Goal: Complete application form

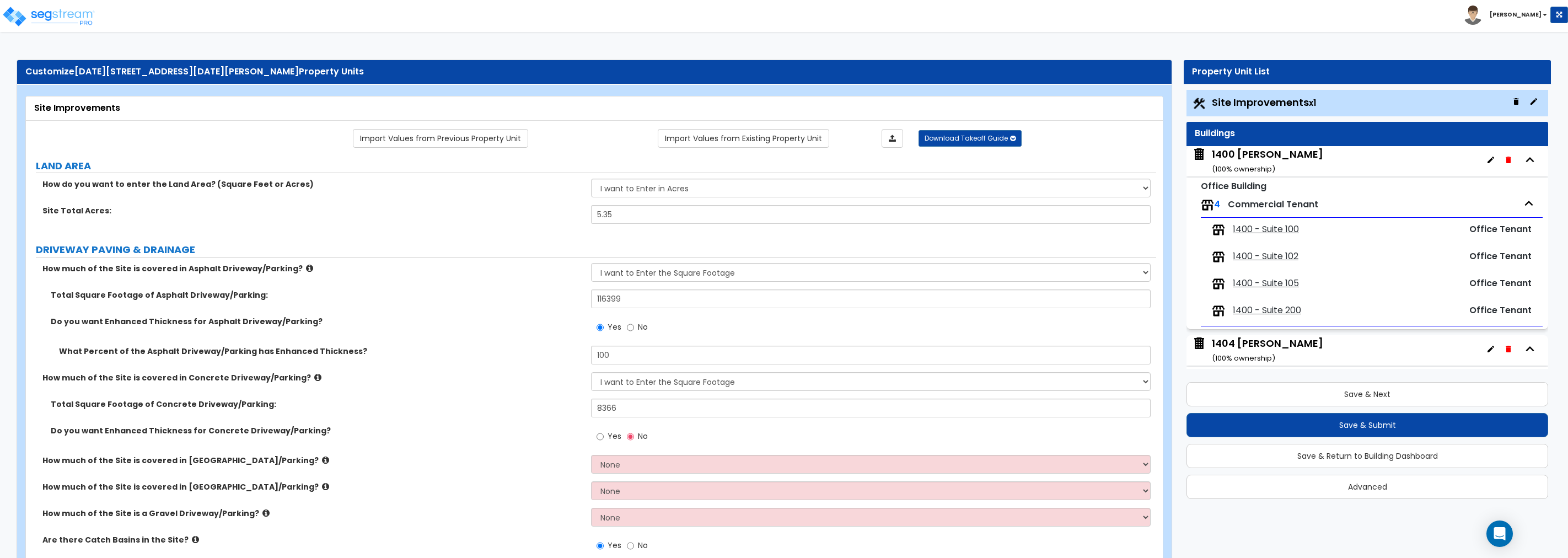
select select "2"
select select "1"
select select "2"
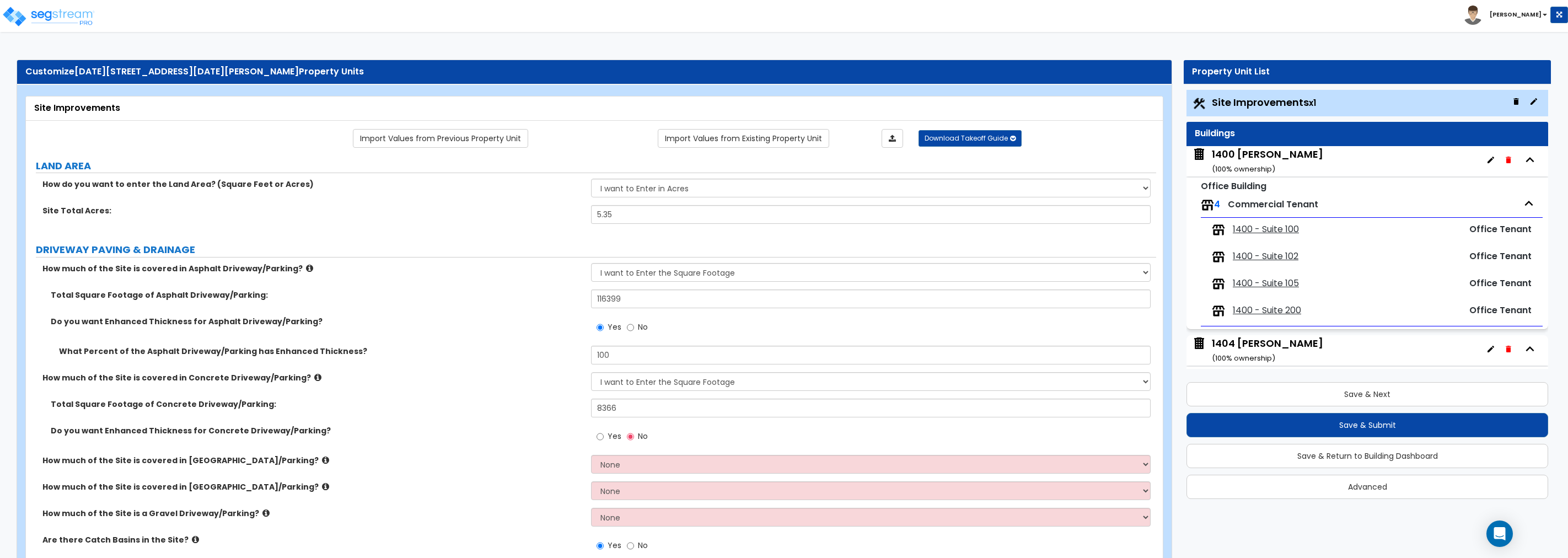
select select "2"
select select "1"
select select "2"
select select "1"
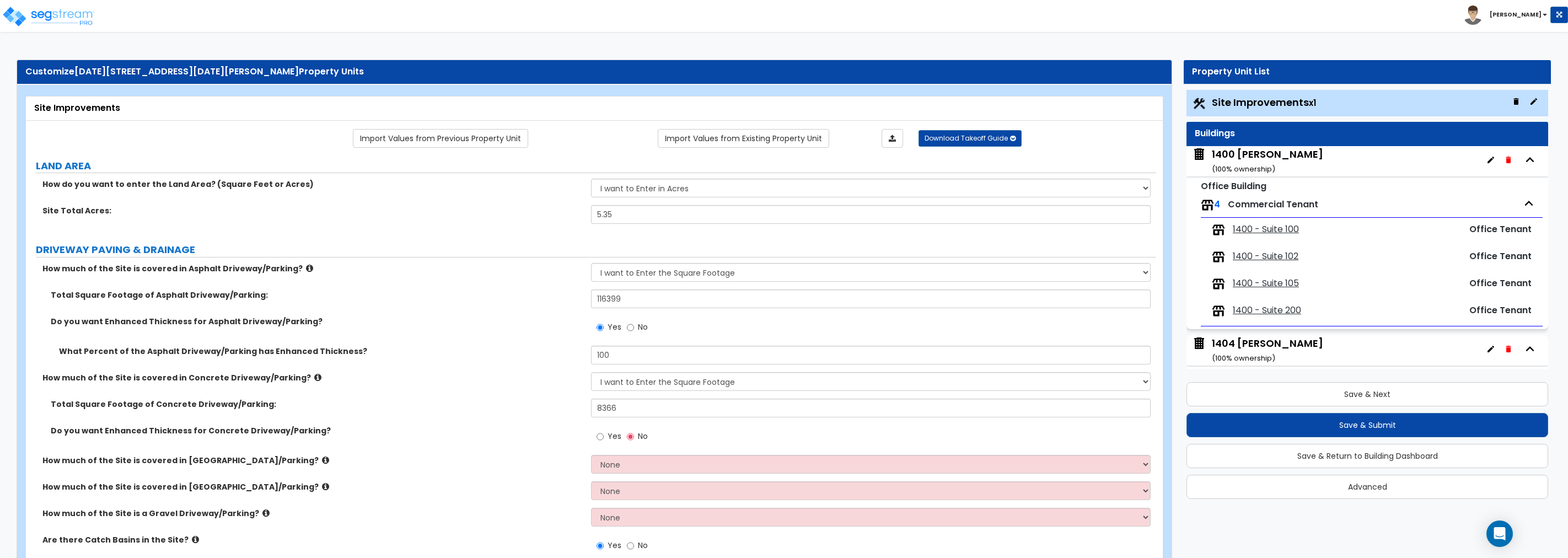
select select "2"
select select "4"
select select "1"
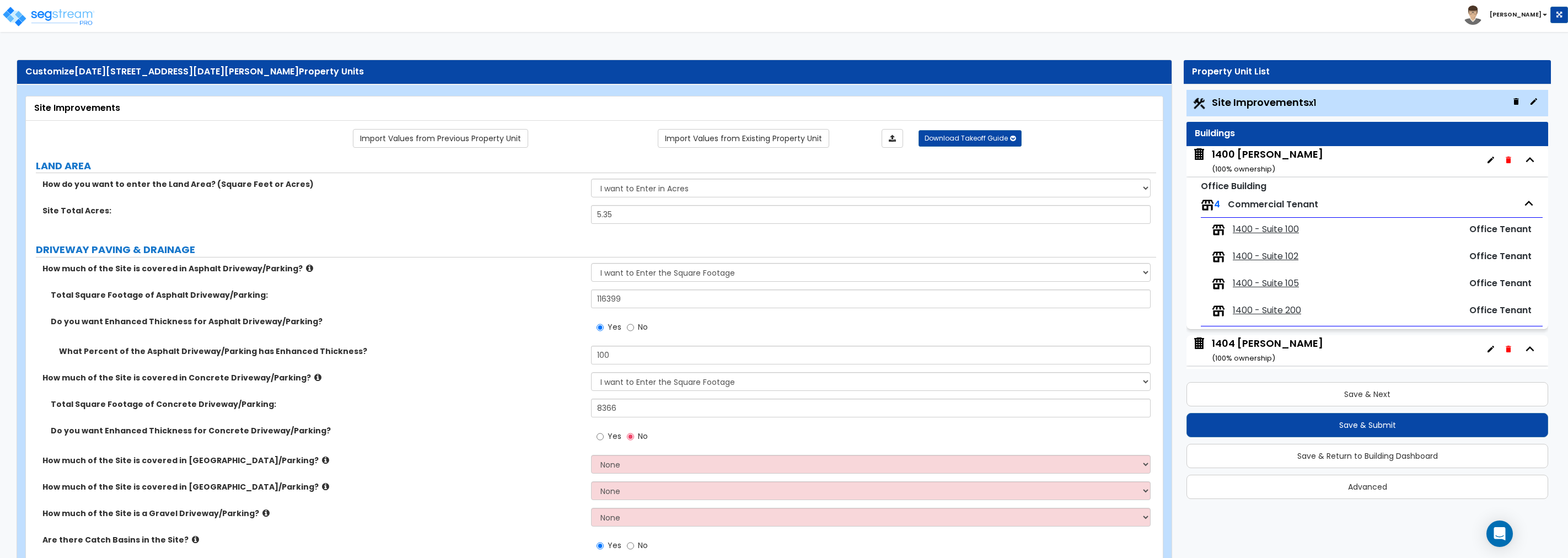
select select "2"
select select "4"
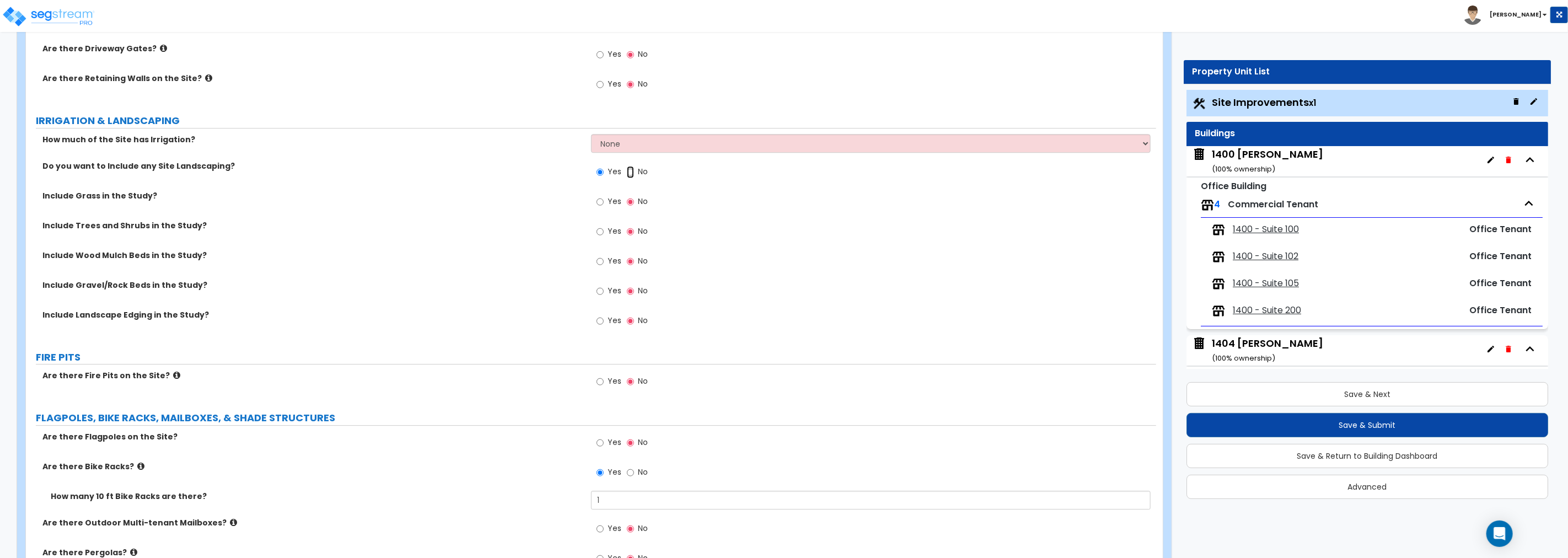
click at [630, 171] on input "No" at bounding box center [631, 172] width 7 height 12
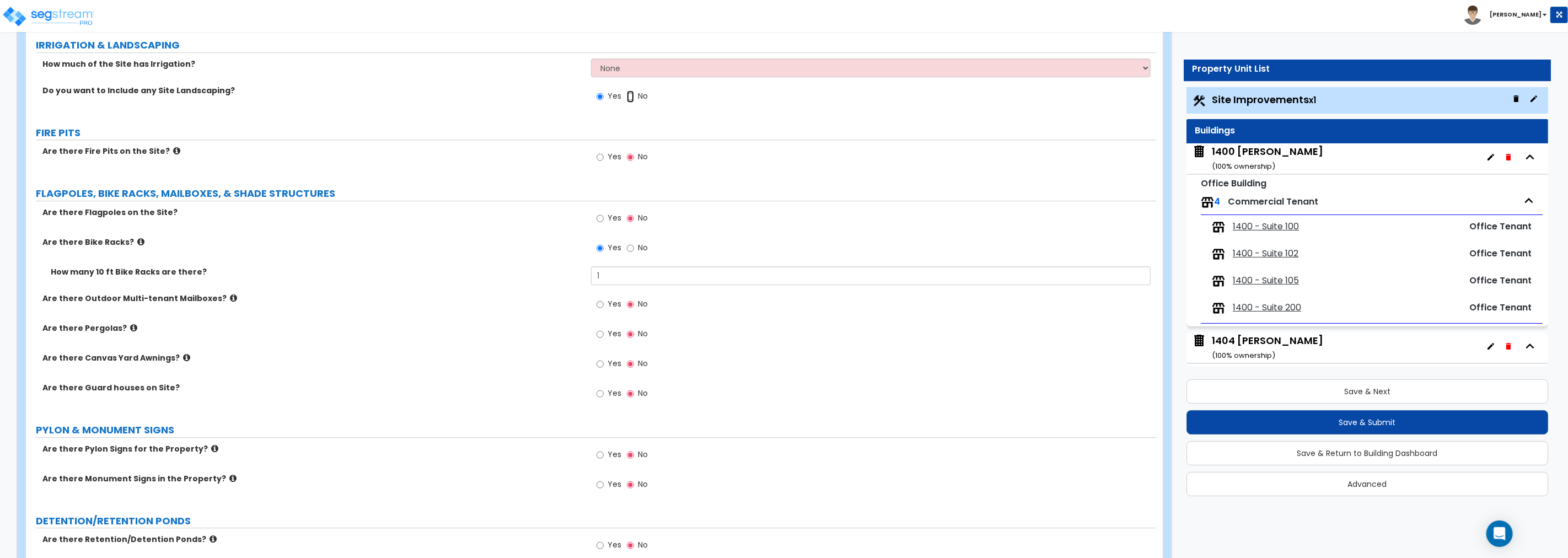
scroll to position [2584, 0]
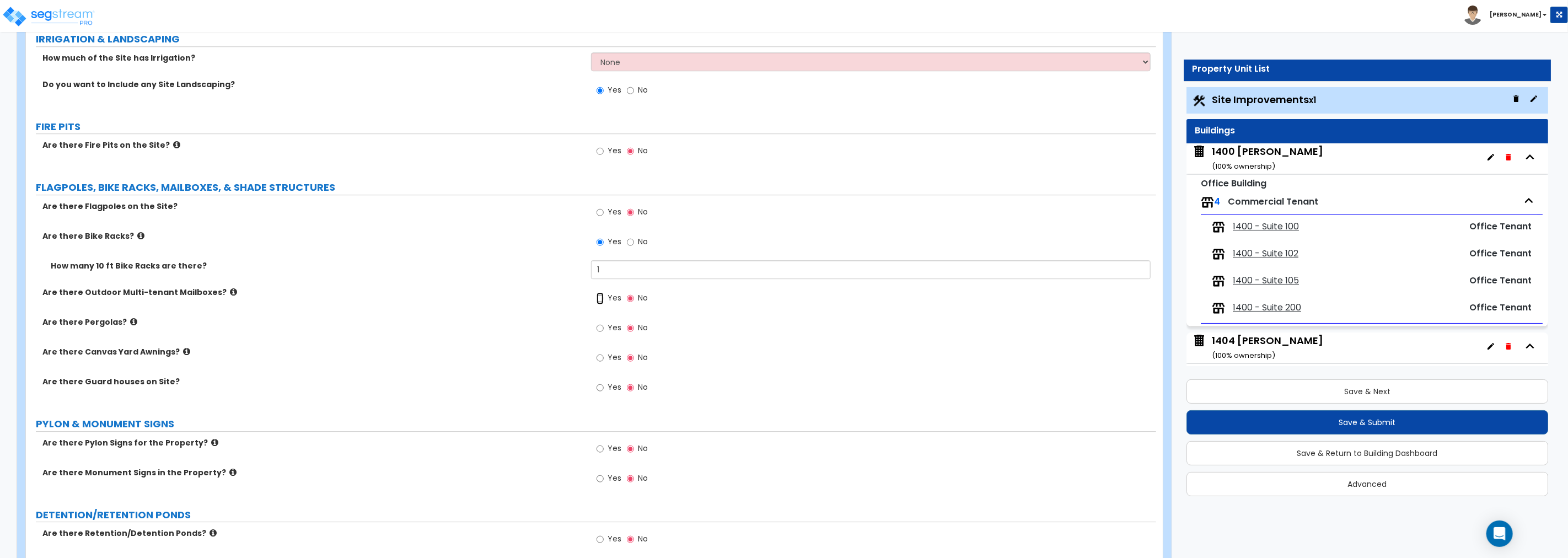
click at [601, 296] on input "Yes" at bounding box center [600, 298] width 7 height 12
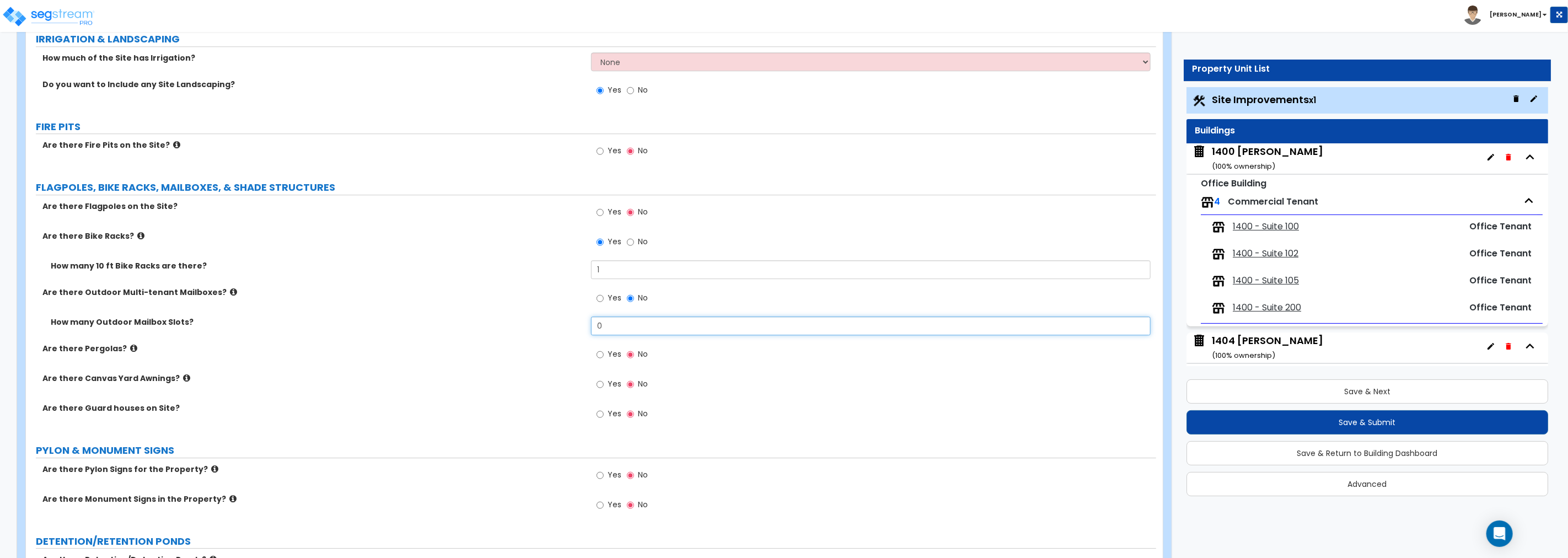
drag, startPoint x: 619, startPoint y: 324, endPoint x: 527, endPoint y: 320, distance: 92.1
click at [527, 320] on div "How many Outdoor Mailbox Slots? 0" at bounding box center [591, 329] width 1130 height 27
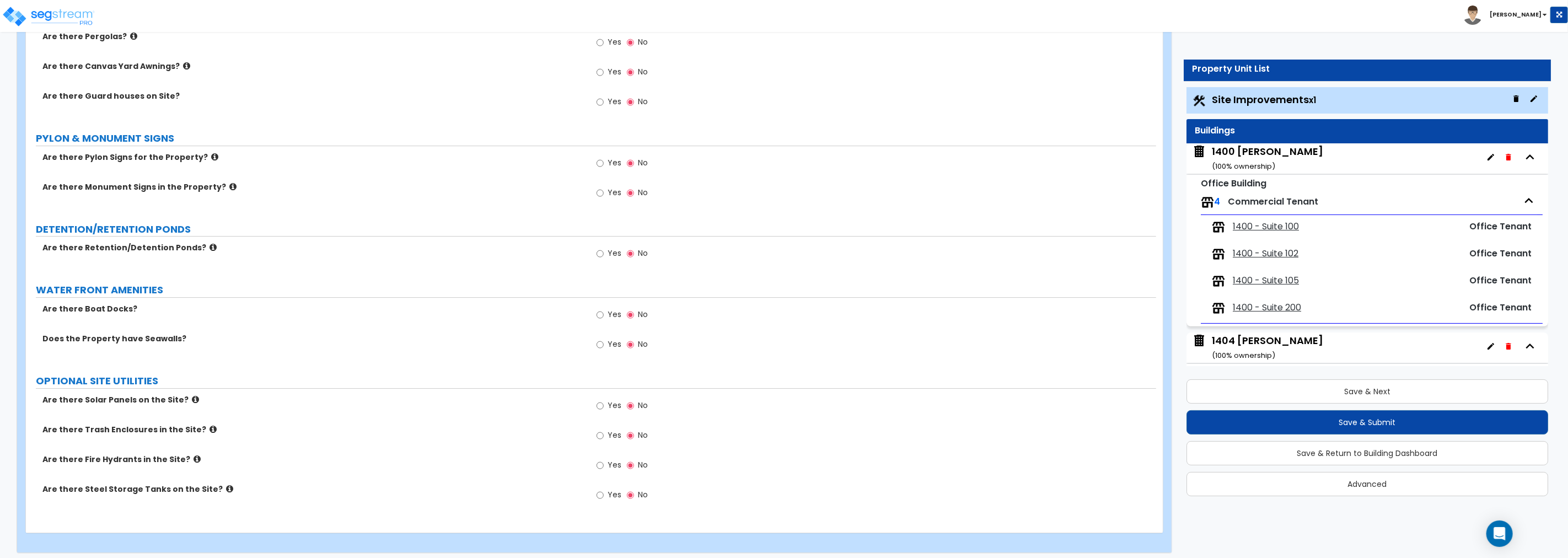
scroll to position [2901, 0]
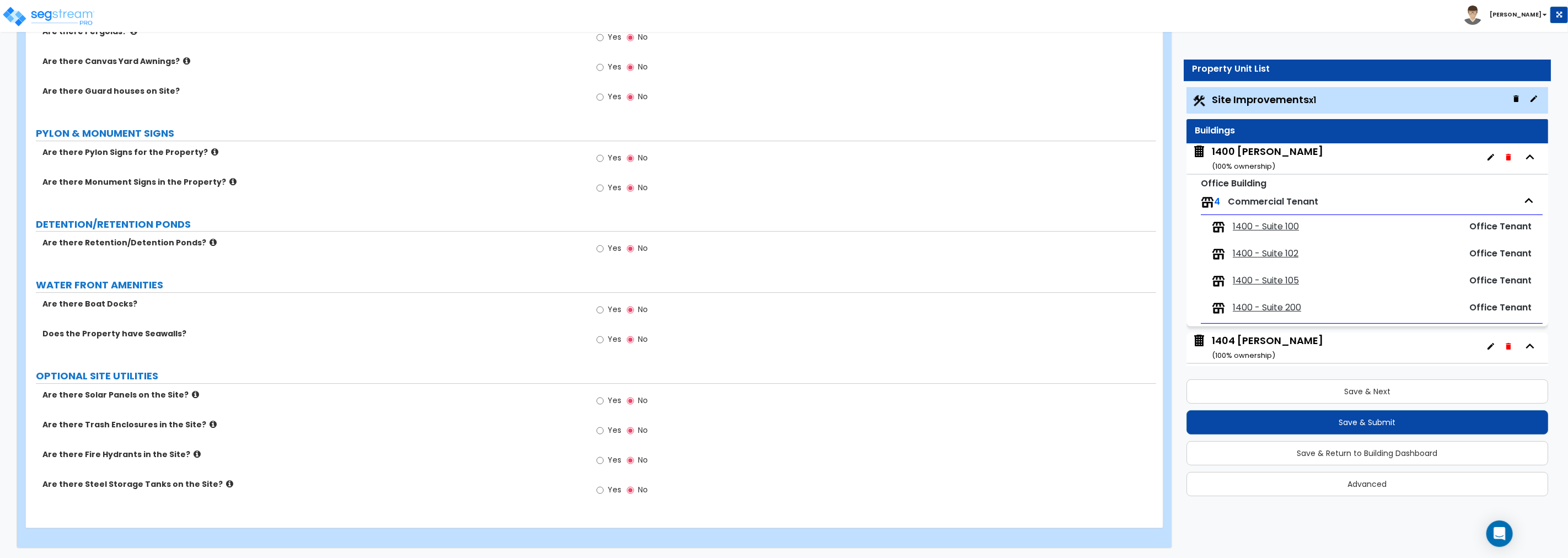
type input "15"
click at [229, 178] on icon at bounding box center [233, 181] width 7 height 8
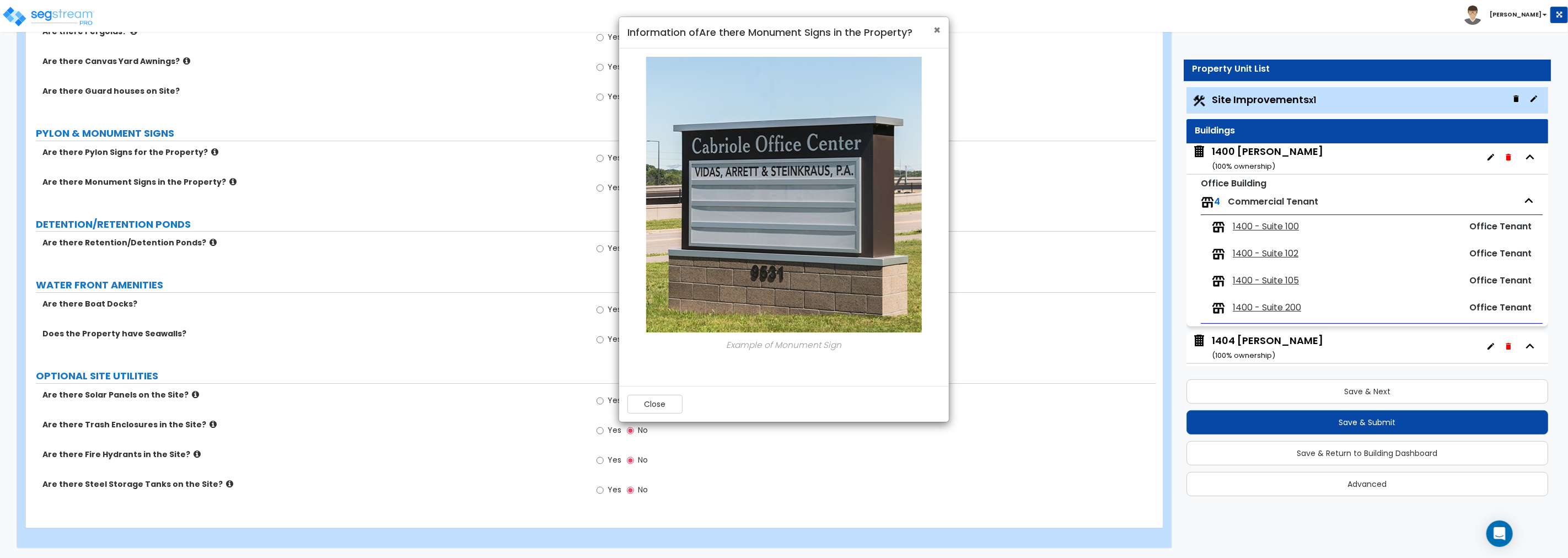
drag, startPoint x: 937, startPoint y: 27, endPoint x: 871, endPoint y: 51, distance: 70.2
click at [937, 28] on span "×" at bounding box center [937, 30] width 7 height 16
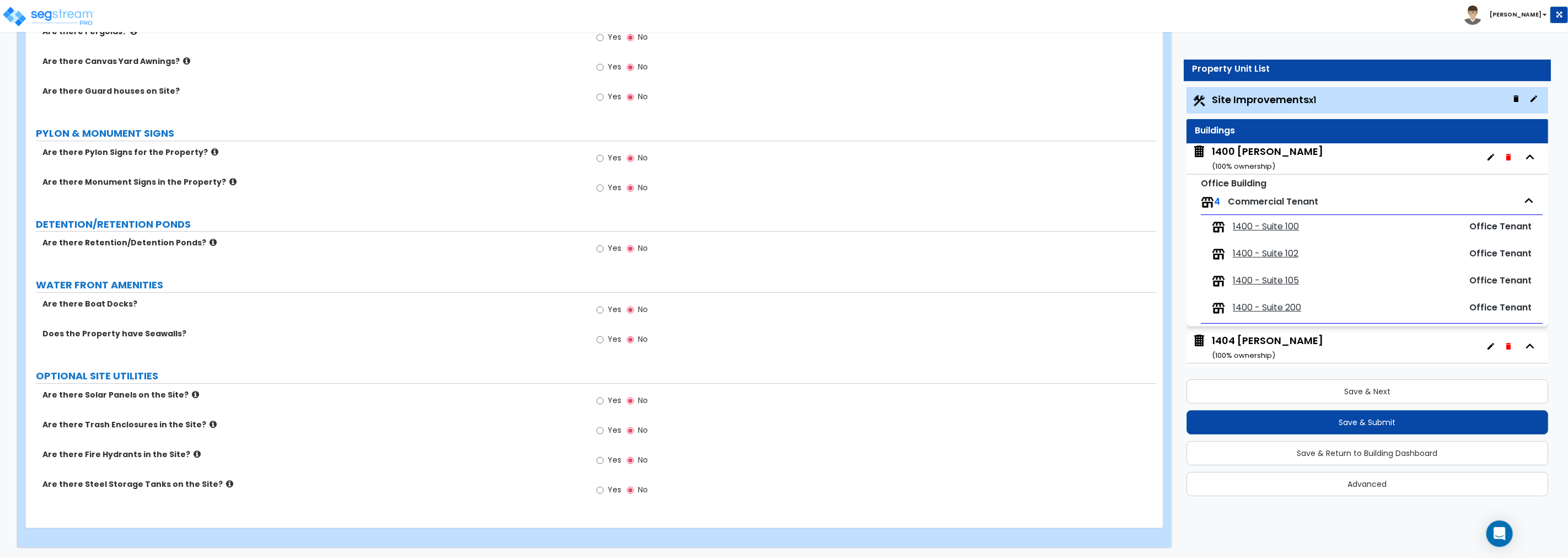
click at [211, 151] on icon at bounding box center [215, 151] width 7 height 8
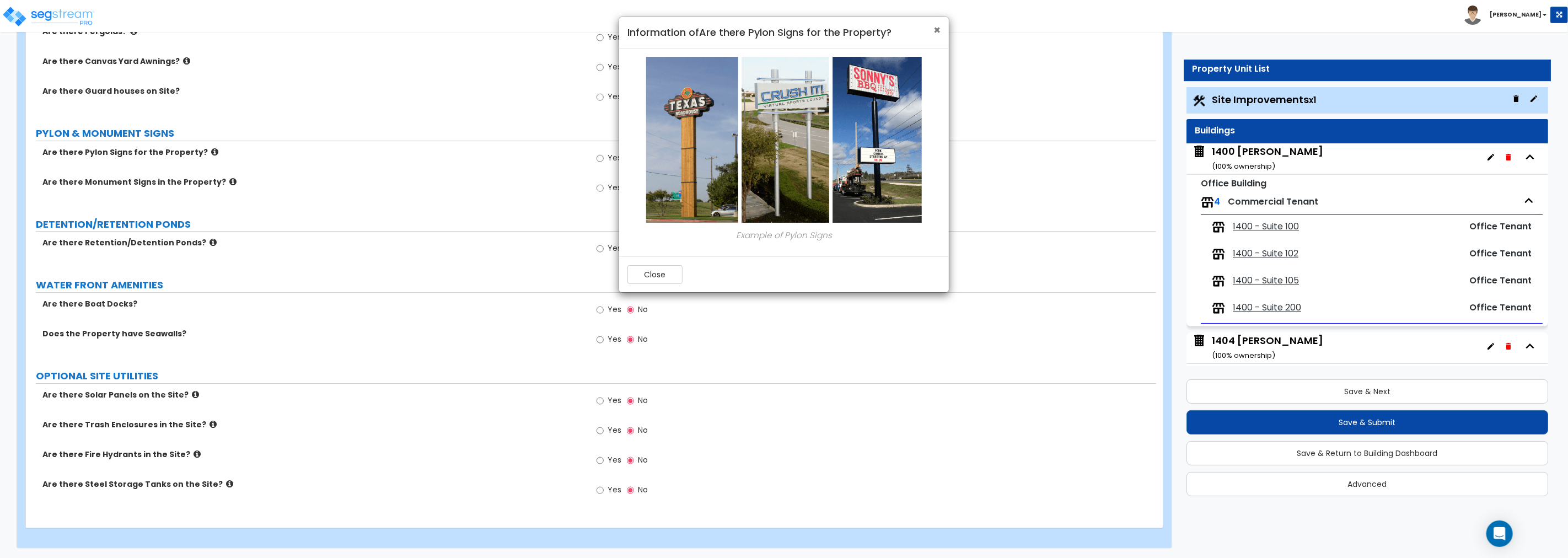
click at [935, 27] on span "×" at bounding box center [937, 30] width 7 height 16
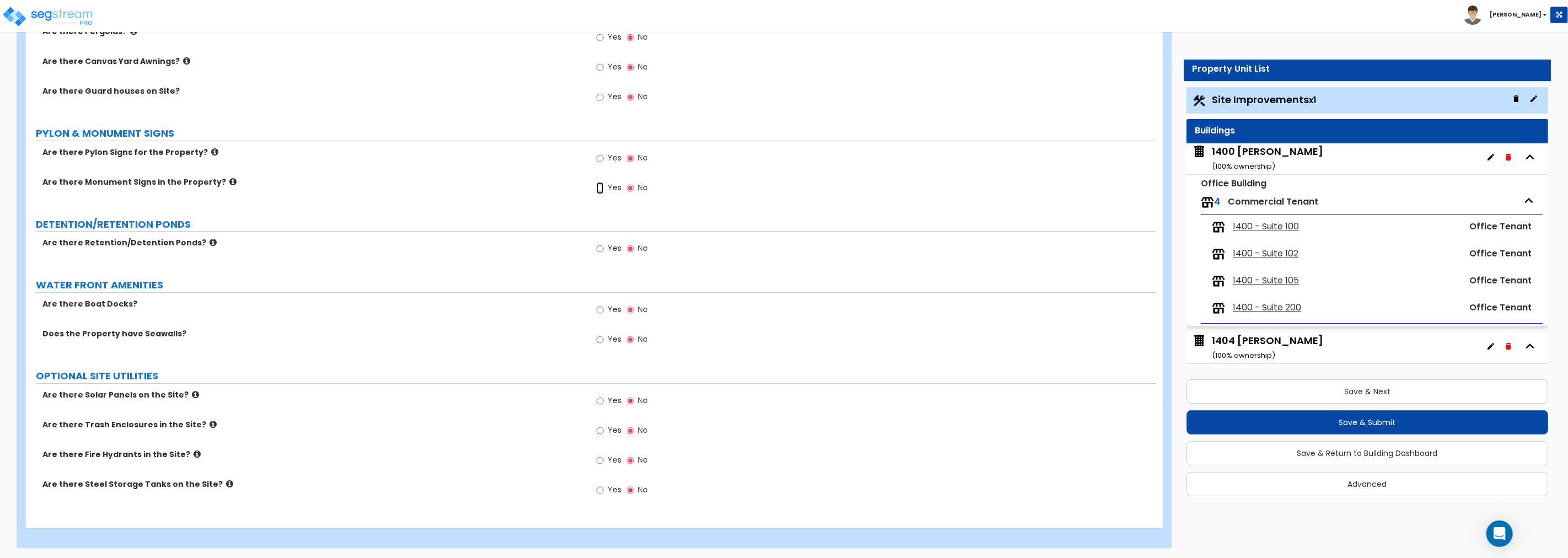
click at [600, 186] on input "Yes" at bounding box center [600, 187] width 7 height 12
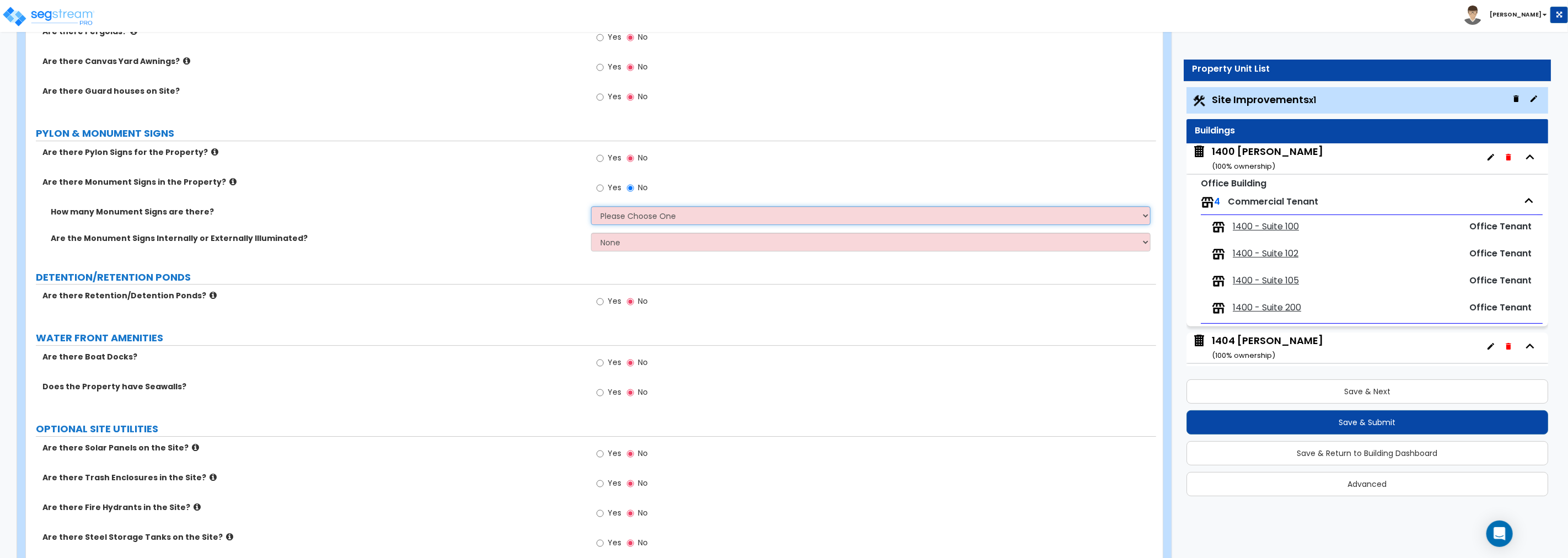
click at [627, 214] on select "Please Choose One 1 2 3" at bounding box center [871, 215] width 560 height 19
select select "2"
click at [591, 206] on select "Please Choose One 1 2 3" at bounding box center [871, 215] width 560 height 19
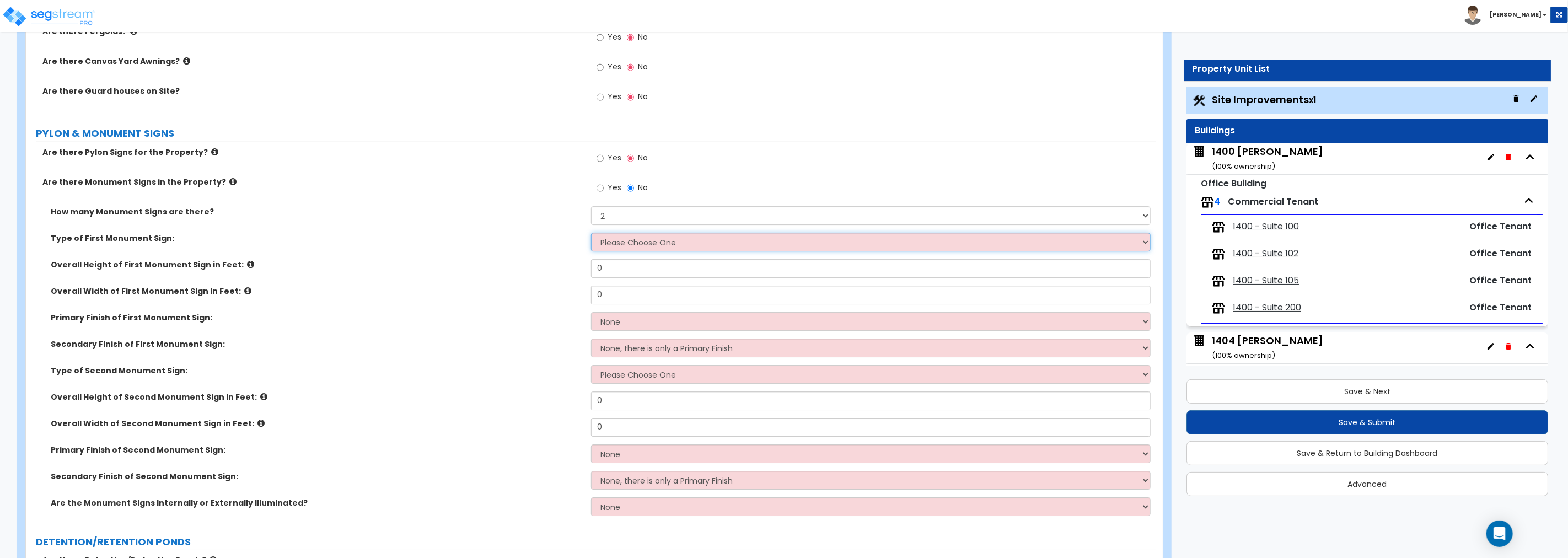
click at [631, 244] on select "Please Choose One Flat Signboard on top of a Base Flat Signboard attached to a …" at bounding box center [871, 242] width 560 height 19
select select "4"
click at [591, 233] on select "Please Choose One Flat Signboard on top of a Base Flat Signboard attached to a …" at bounding box center [871, 242] width 560 height 19
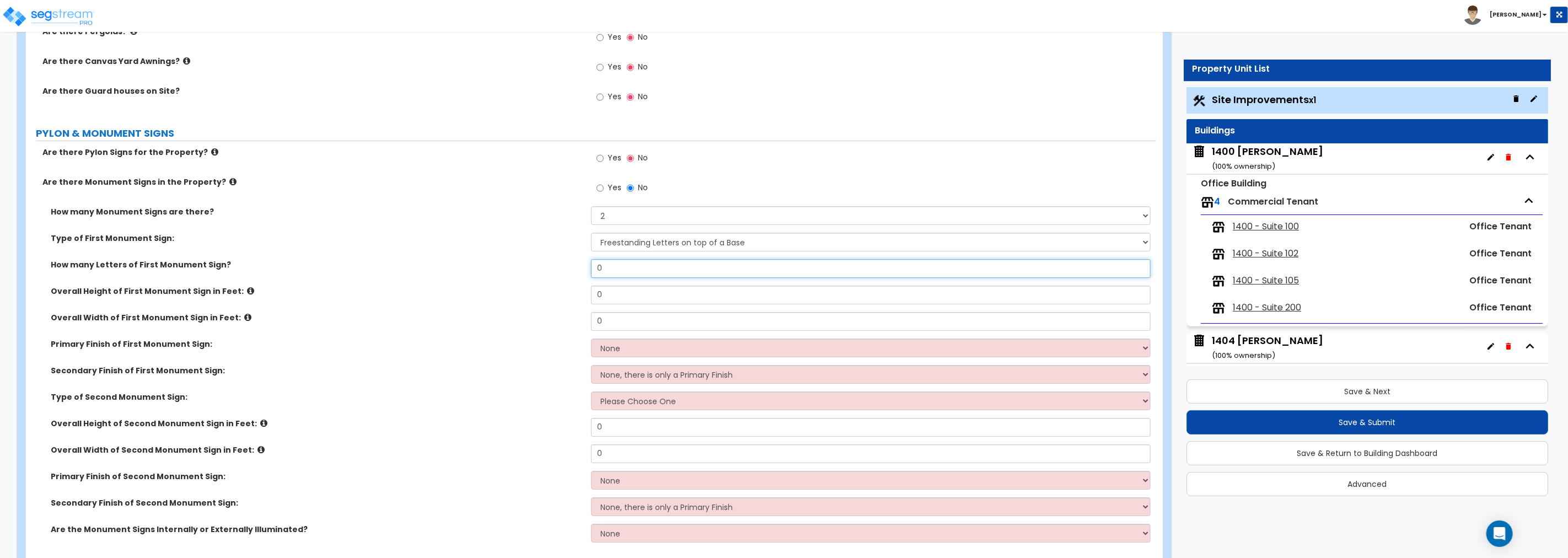
drag, startPoint x: 635, startPoint y: 272, endPoint x: 545, endPoint y: 268, distance: 90.1
click at [545, 268] on div "How many Letters of First Monument Sign? 0" at bounding box center [591, 272] width 1130 height 27
type input "4"
drag, startPoint x: 629, startPoint y: 292, endPoint x: 572, endPoint y: 293, distance: 57.0
click at [572, 293] on div "Overall Height of First Monument Sign in Feet: 0" at bounding box center [591, 299] width 1130 height 27
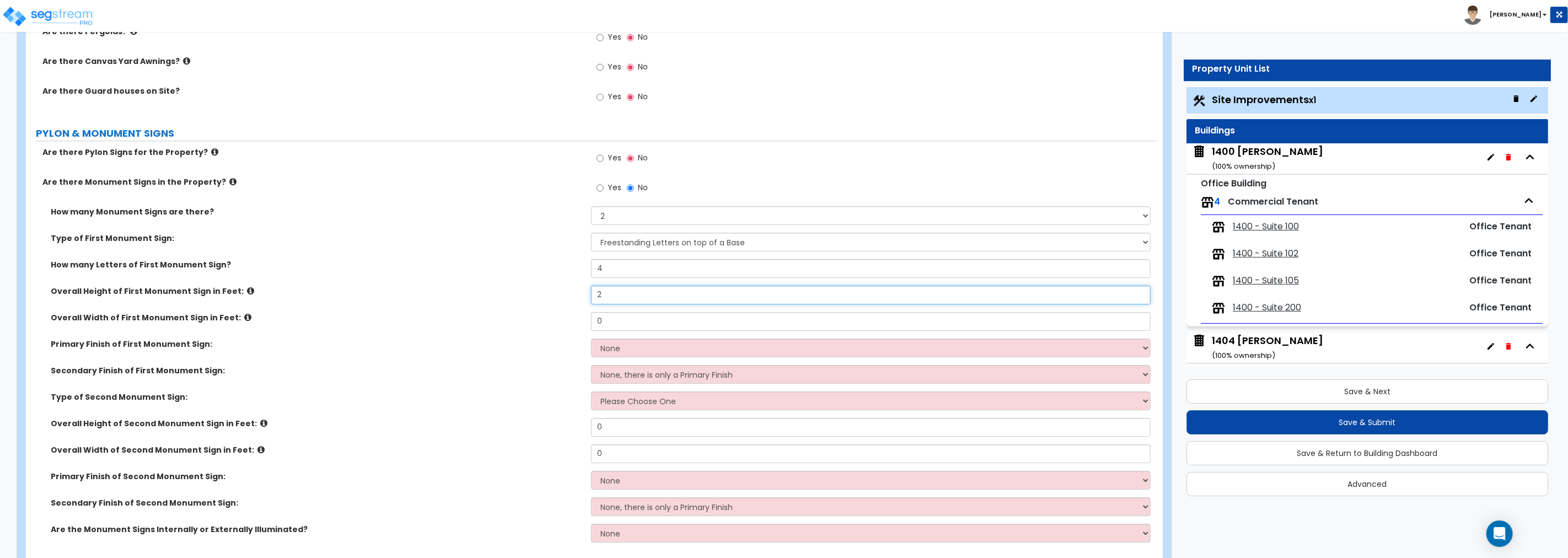
type input "2"
drag, startPoint x: 616, startPoint y: 316, endPoint x: 511, endPoint y: 312, distance: 105.1
click at [511, 312] on div "Overall Width of First Monument Sign in Feet: 0" at bounding box center [591, 325] width 1130 height 27
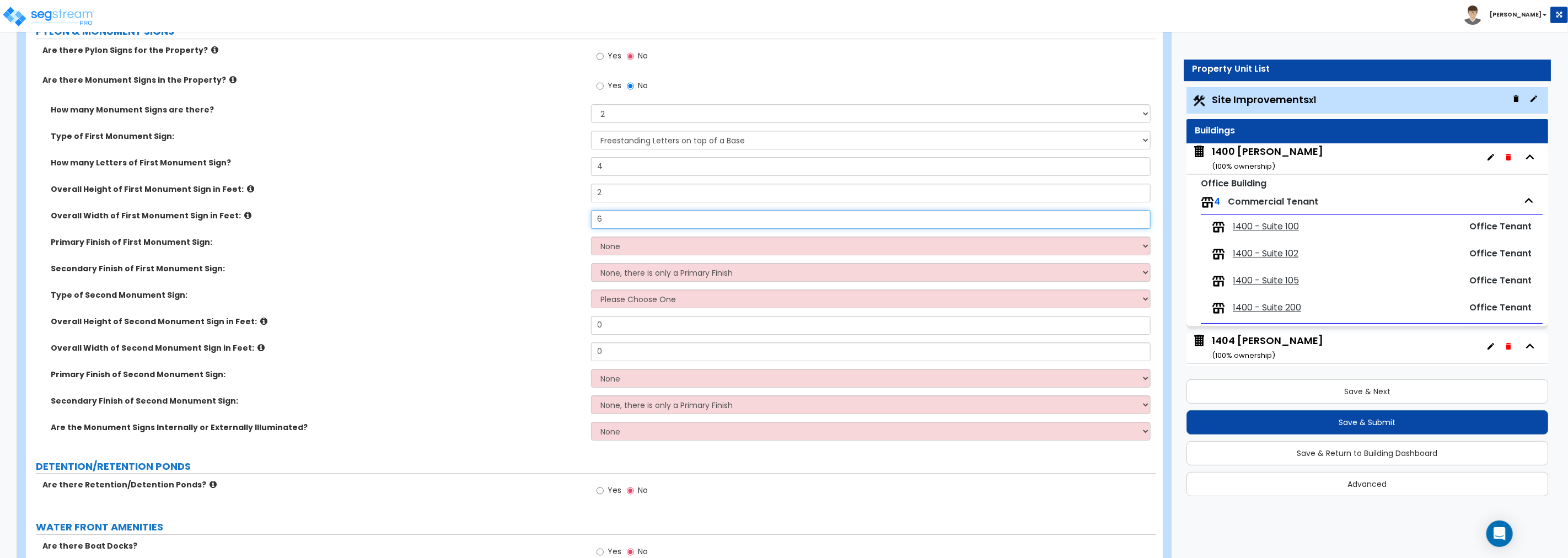
scroll to position [3065, 0]
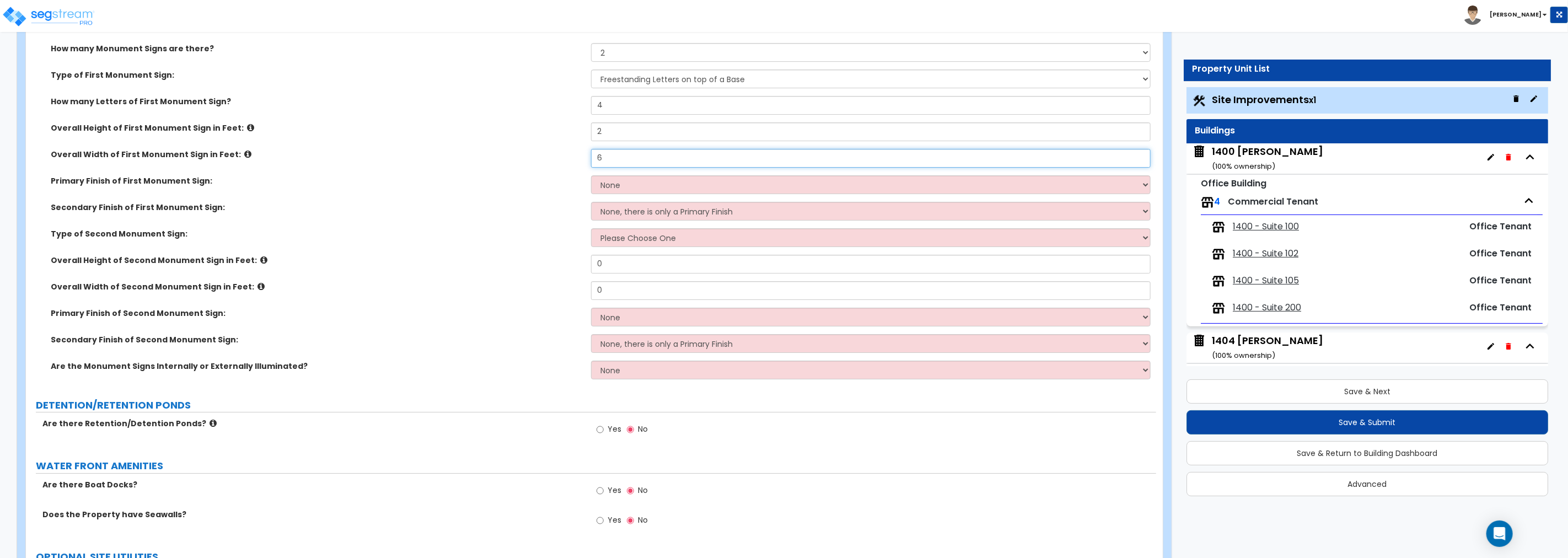
type input "6"
click at [633, 177] on select "None Paint/Stucco Finish Brick Finish Stone Finish Metal Composite Finish Vinyl…" at bounding box center [871, 185] width 560 height 19
select select "4"
click at [591, 176] on select "None Paint/Stucco Finish Brick Finish Stone Finish Metal Composite Finish Vinyl…" at bounding box center [871, 185] width 560 height 19
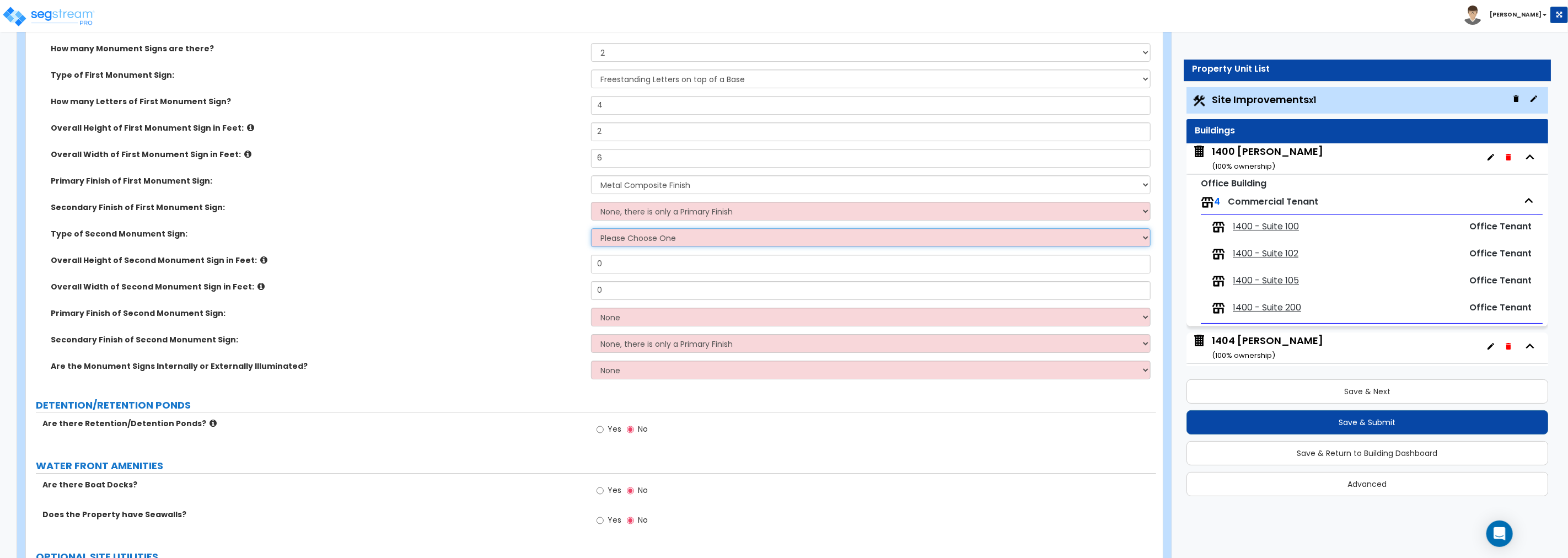
click at [630, 235] on select "Please Choose One Flat Signboard on top of a Base Flat Signboard attached to a …" at bounding box center [871, 238] width 560 height 19
select select "4"
click at [591, 229] on select "Please Choose One Flat Signboard on top of a Base Flat Signboard attached to a …" at bounding box center [871, 238] width 560 height 19
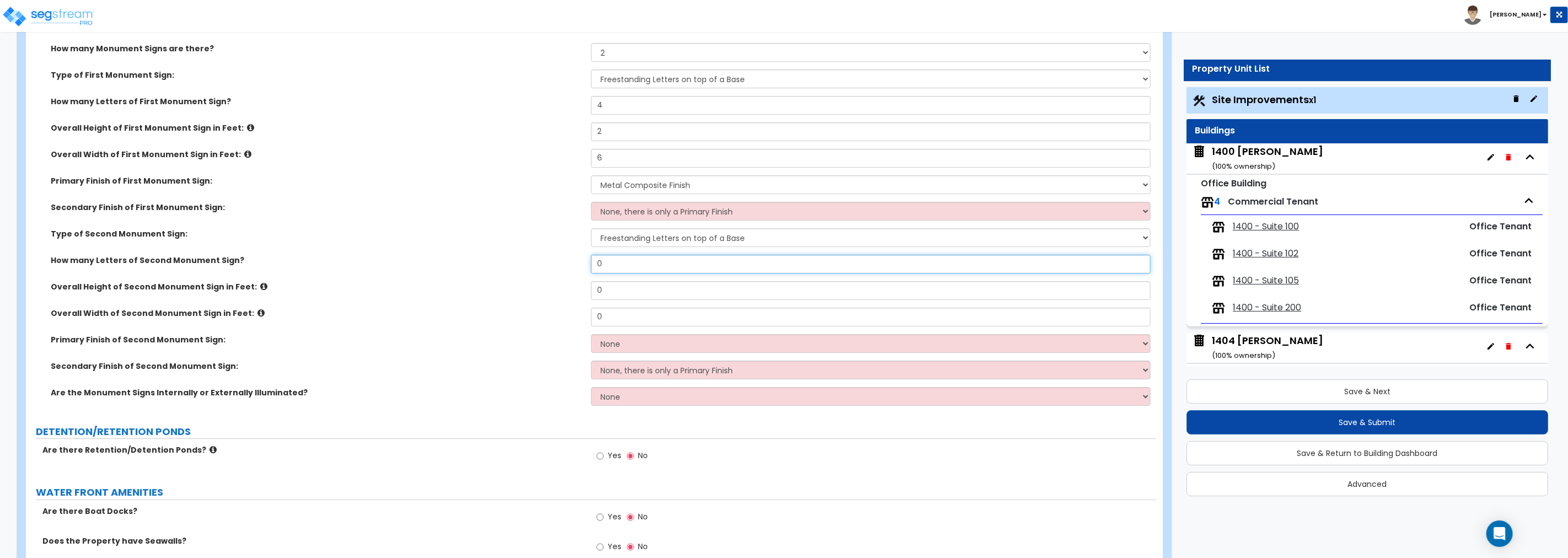
drag, startPoint x: 636, startPoint y: 265, endPoint x: 535, endPoint y: 263, distance: 101.0
click at [535, 263] on div "How many Letters of Second Monument Sign? 0" at bounding box center [591, 268] width 1130 height 27
type input "4"
drag, startPoint x: 552, startPoint y: 286, endPoint x: 527, endPoint y: 286, distance: 25.0
click at [527, 286] on div "Overall Height of Second Monument Sign in Feet: 0" at bounding box center [591, 295] width 1130 height 27
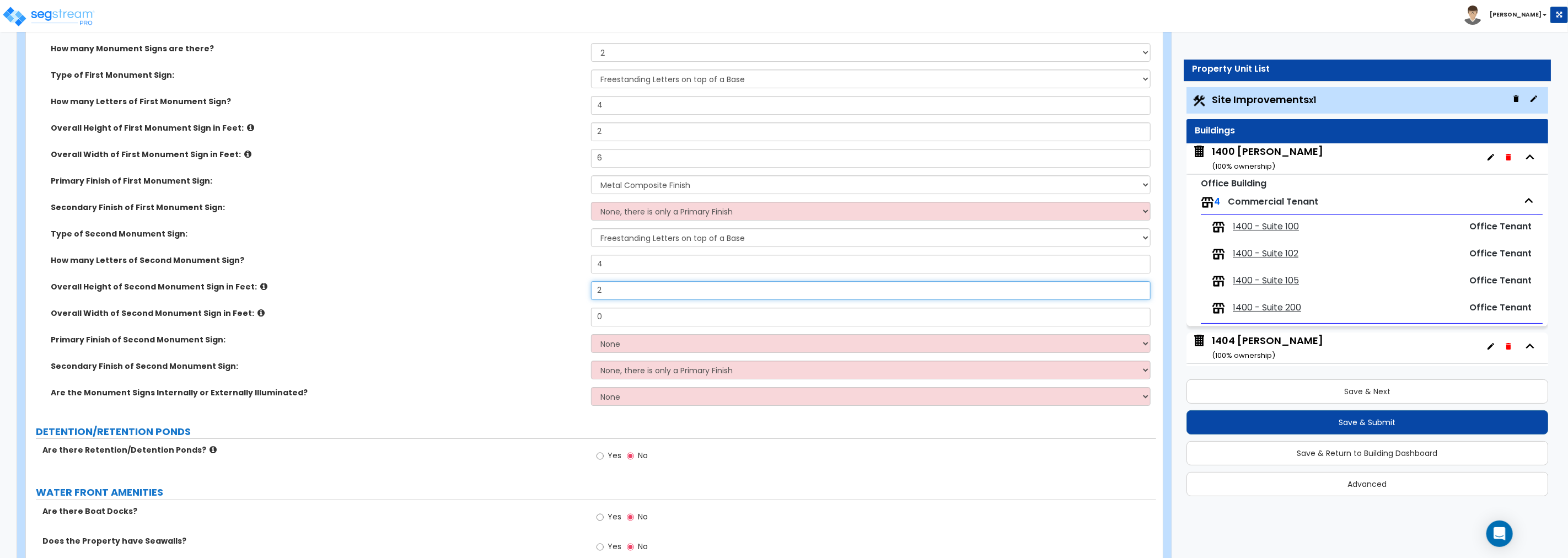
type input "2"
drag, startPoint x: 610, startPoint y: 309, endPoint x: 556, endPoint y: 311, distance: 54.0
click at [556, 311] on div "Overall Width of Second Monument Sign in Feet: 0" at bounding box center [591, 321] width 1130 height 27
type input "6"
click at [620, 344] on select "None Paint/Stucco Finish Brick Finish Stone Finish Metal Composite Finish Vinyl…" at bounding box center [871, 344] width 560 height 19
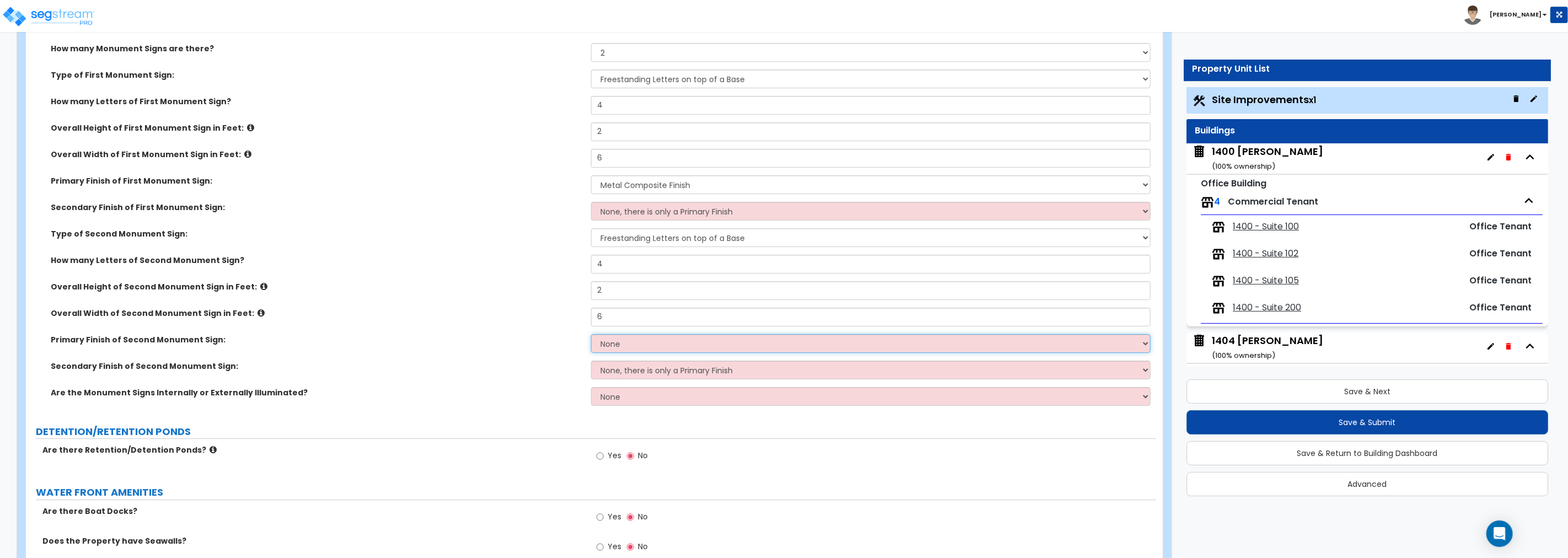
select select "4"
click at [591, 334] on select "None Paint/Stucco Finish Brick Finish Stone Finish Metal Composite Finish Vinyl…" at bounding box center [871, 344] width 560 height 19
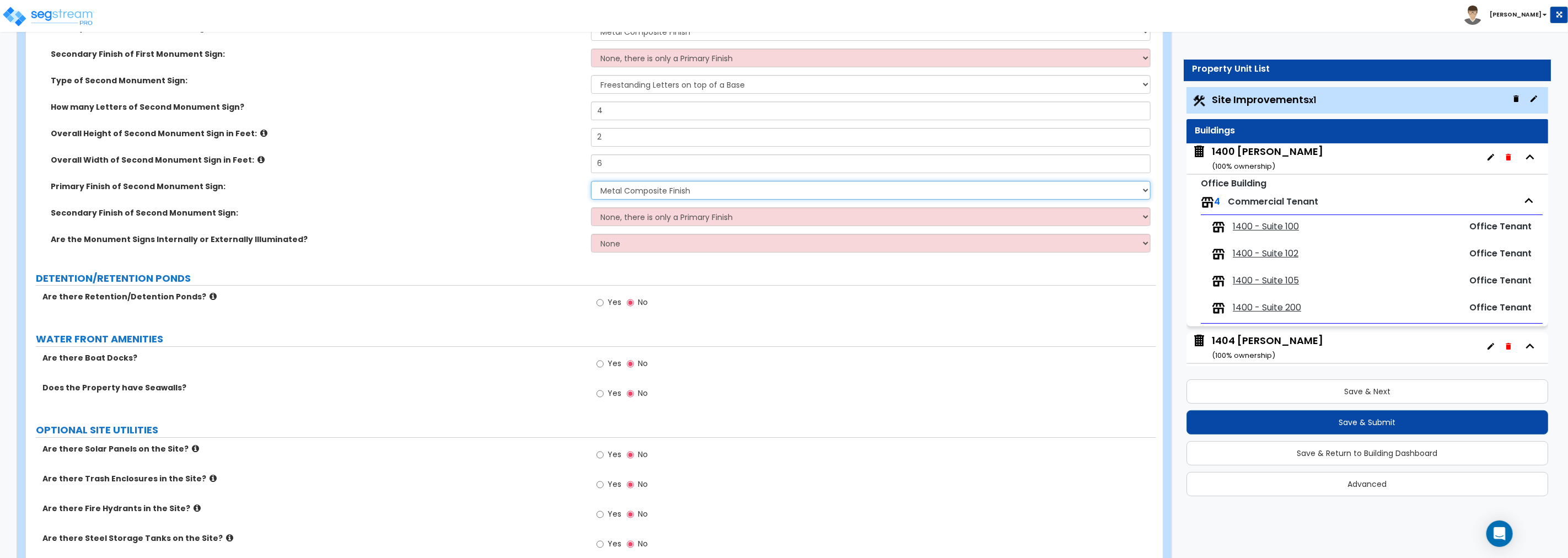
scroll to position [3272, 0]
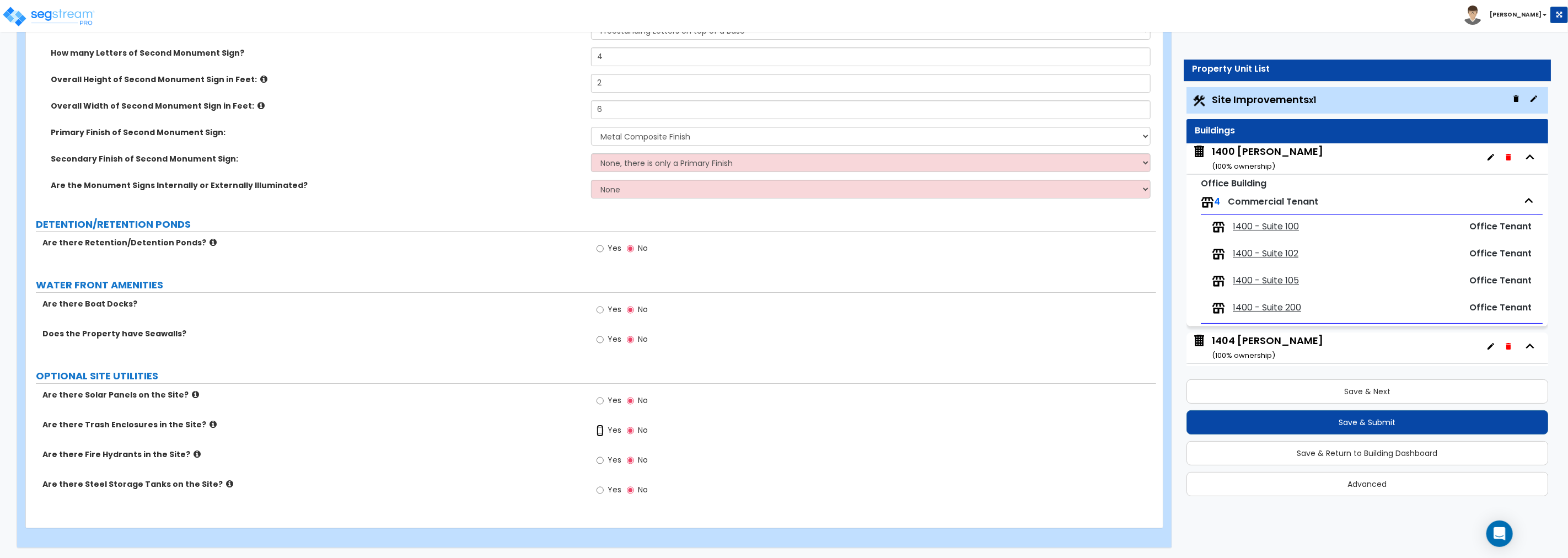
click at [599, 428] on input "Yes" at bounding box center [600, 430] width 7 height 12
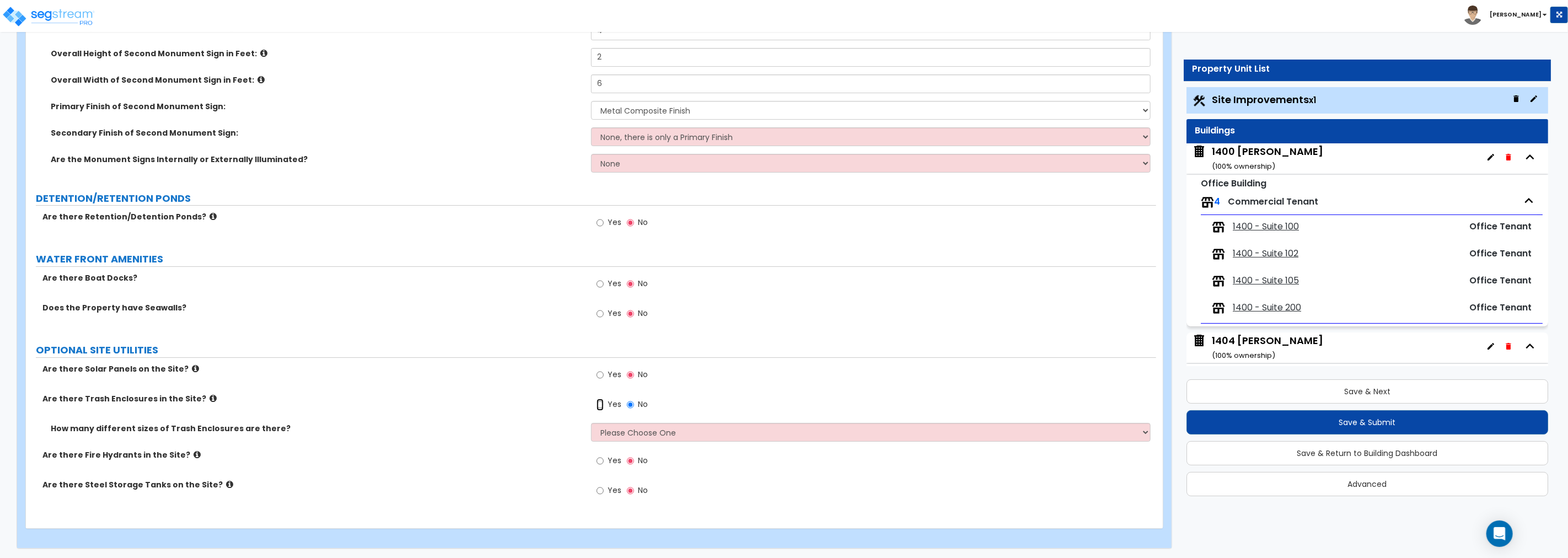
scroll to position [3298, 0]
click at [612, 433] on select "Please Choose One 1 2 3" at bounding box center [871, 432] width 560 height 19
click at [591, 422] on select "Please Choose One 1 2 3" at bounding box center [871, 432] width 560 height 19
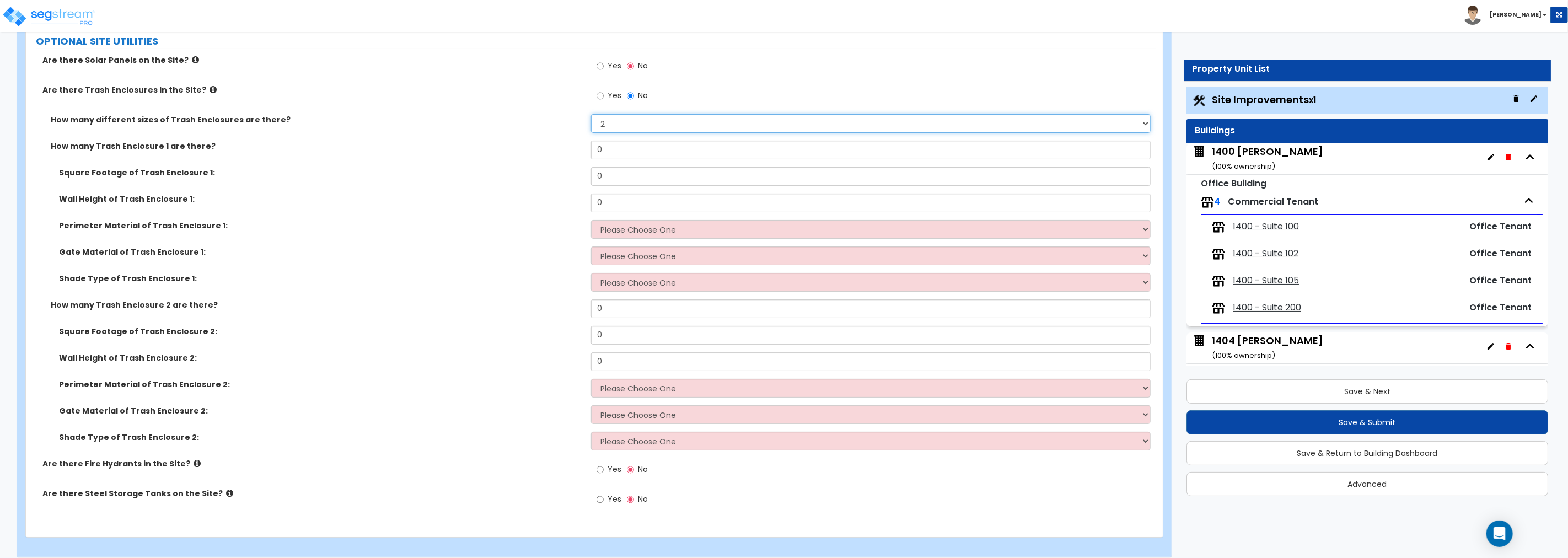
scroll to position [3616, 0]
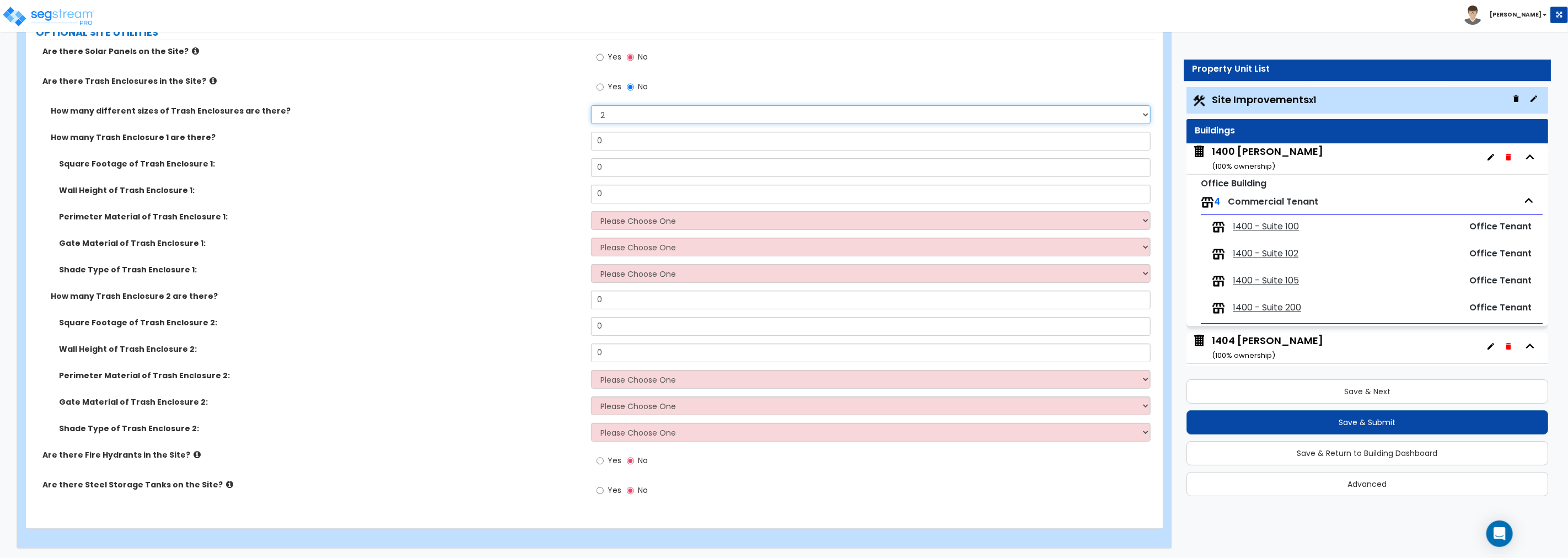
drag, startPoint x: 620, startPoint y: 110, endPoint x: 559, endPoint y: 108, distance: 61.0
click at [559, 108] on div "How many different sizes of Trash Enclosures are there? Please Choose One 1 2 3" at bounding box center [591, 118] width 1130 height 27
select select "1"
click at [591, 105] on select "Please Choose One 1 2 3" at bounding box center [871, 115] width 560 height 19
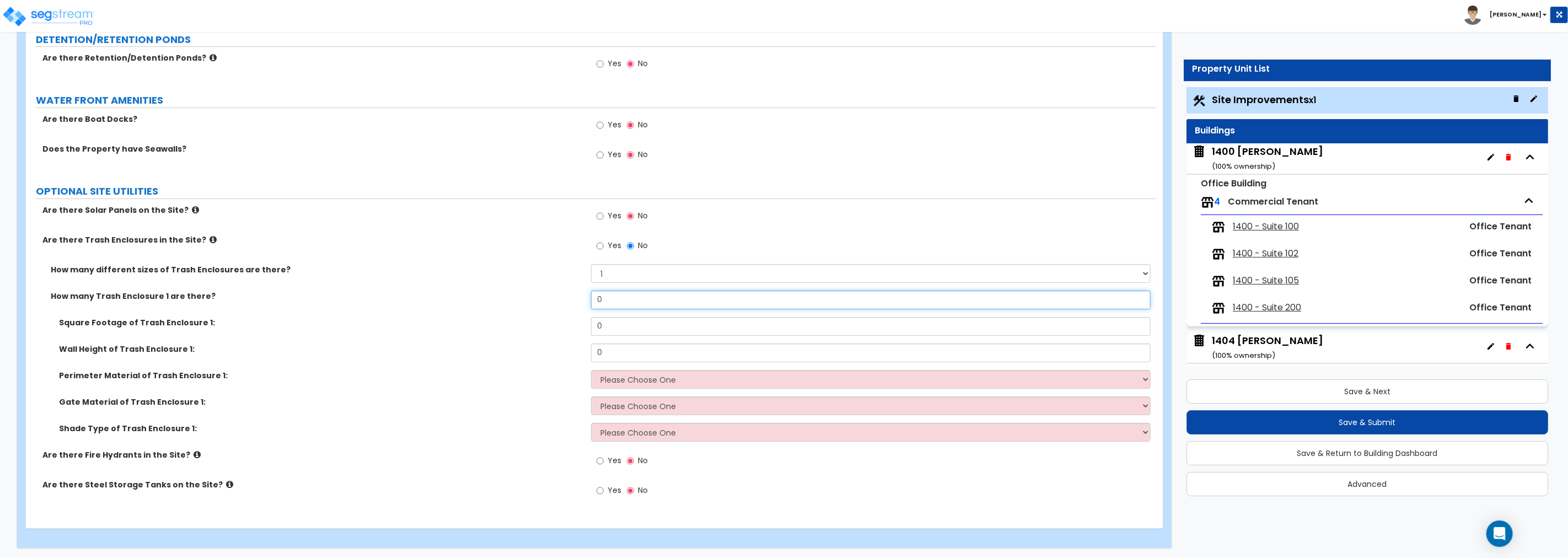
drag, startPoint x: 618, startPoint y: 298, endPoint x: 547, endPoint y: 296, distance: 71.0
click at [547, 296] on div "How many Trash Enclosure 1 are there? 0" at bounding box center [591, 304] width 1130 height 27
type input "2"
click at [635, 324] on input "0" at bounding box center [871, 326] width 560 height 19
drag, startPoint x: 608, startPoint y: 324, endPoint x: 514, endPoint y: 322, distance: 94.0
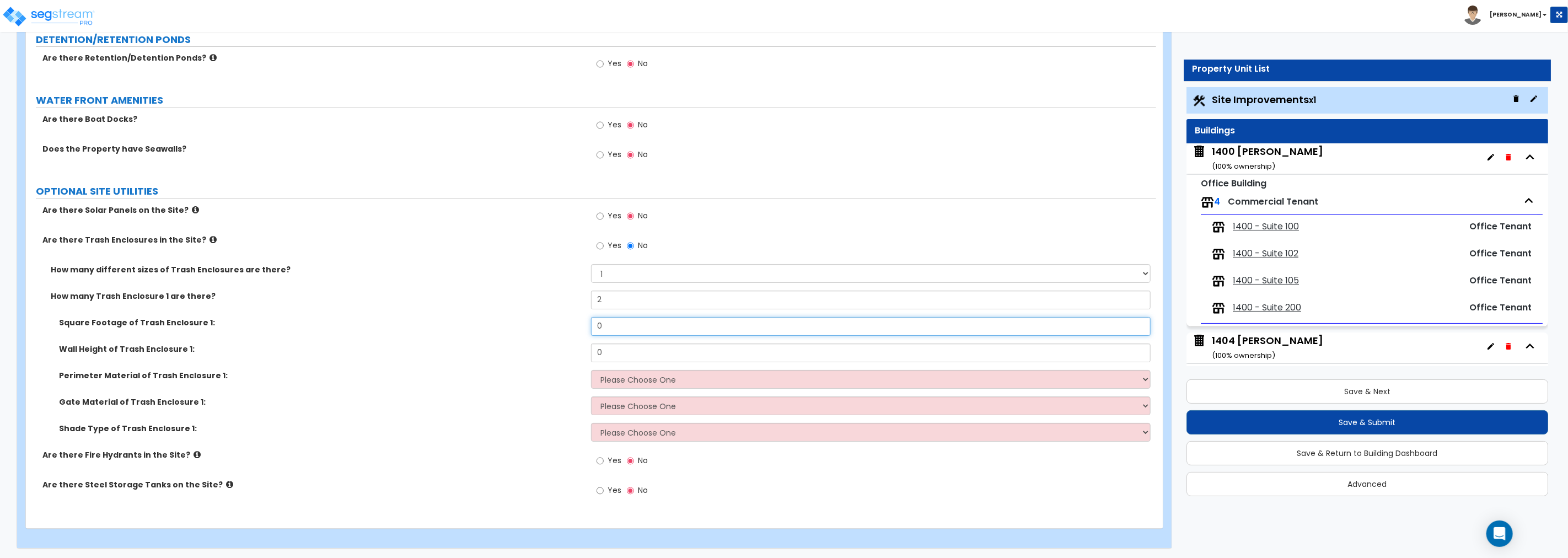
click at [517, 322] on div "Square Footage of Trash Enclosure 1: 0" at bounding box center [591, 330] width 1130 height 27
type input "144"
drag, startPoint x: 621, startPoint y: 349, endPoint x: 542, endPoint y: 343, distance: 79.2
click at [542, 344] on div "Wall Height of Trash Enclosure 1: 0" at bounding box center [591, 357] width 1130 height 27
type input "6"
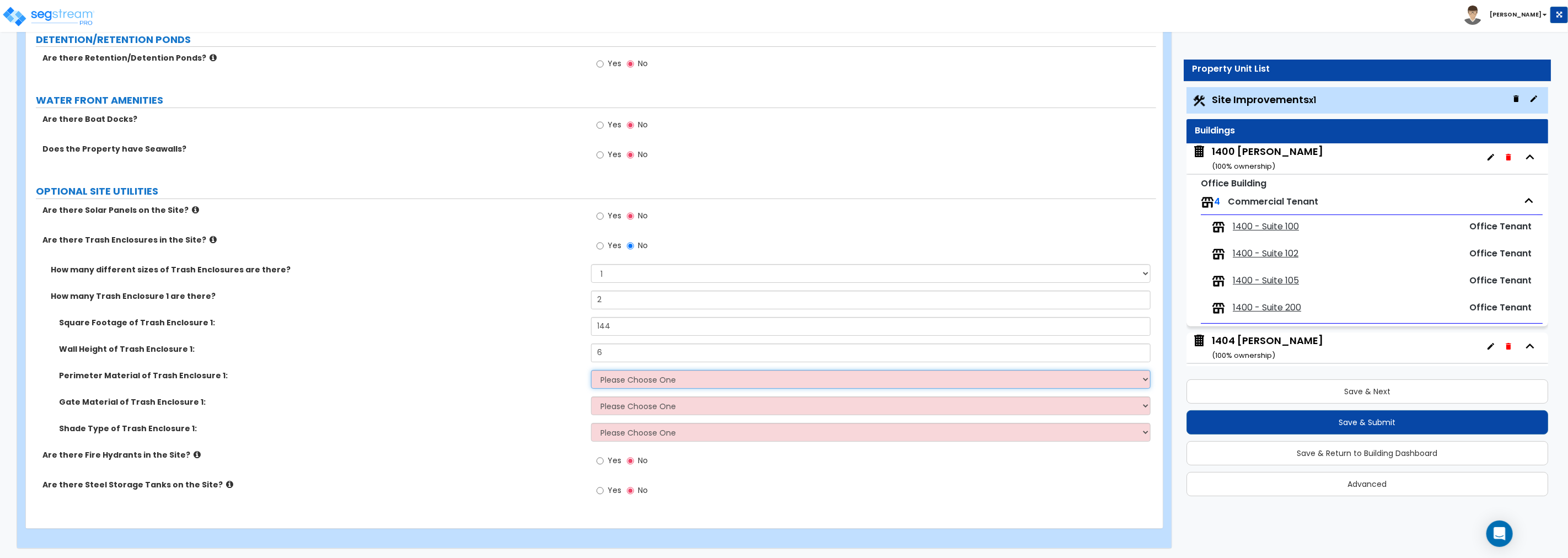
click at [648, 381] on select "Please Choose One Chain Link Wood Metal CMU" at bounding box center [871, 379] width 560 height 19
select select "2"
click at [591, 370] on select "Please Choose One Chain Link Wood Metal CMU" at bounding box center [871, 379] width 560 height 19
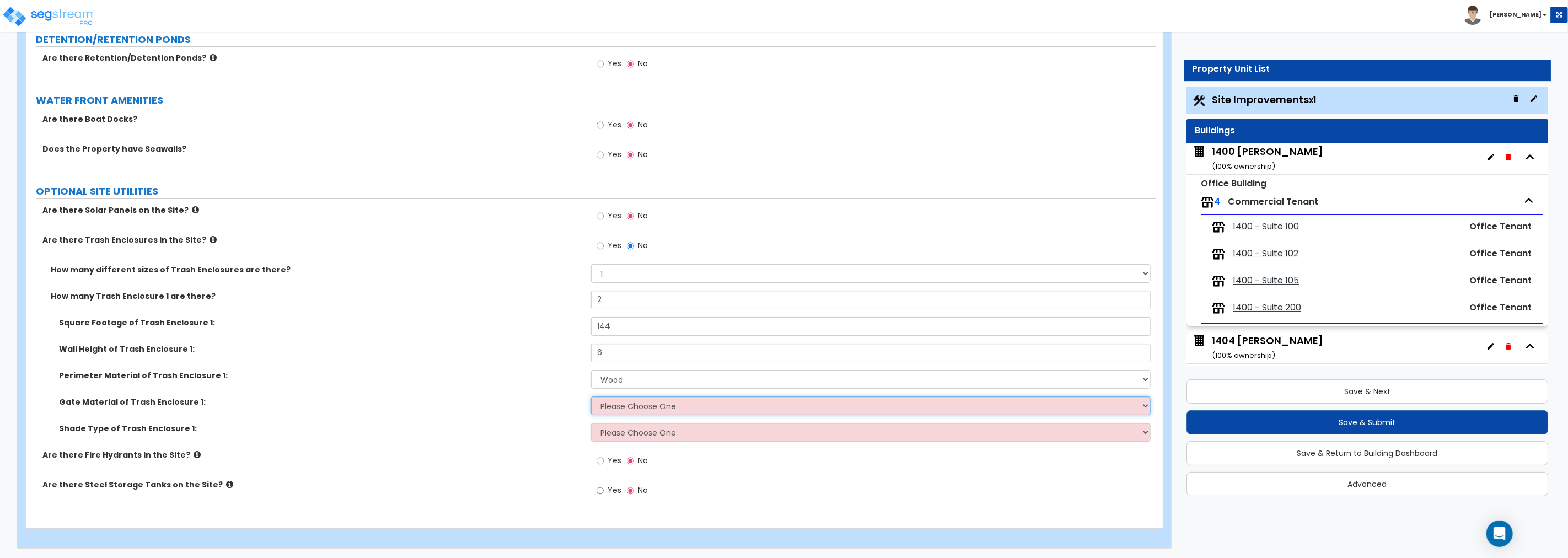
click at [626, 406] on select "Please Choose One Wood Metal" at bounding box center [871, 406] width 560 height 19
select select "1"
click at [591, 397] on select "Please Choose One Wood Metal" at bounding box center [871, 406] width 560 height 19
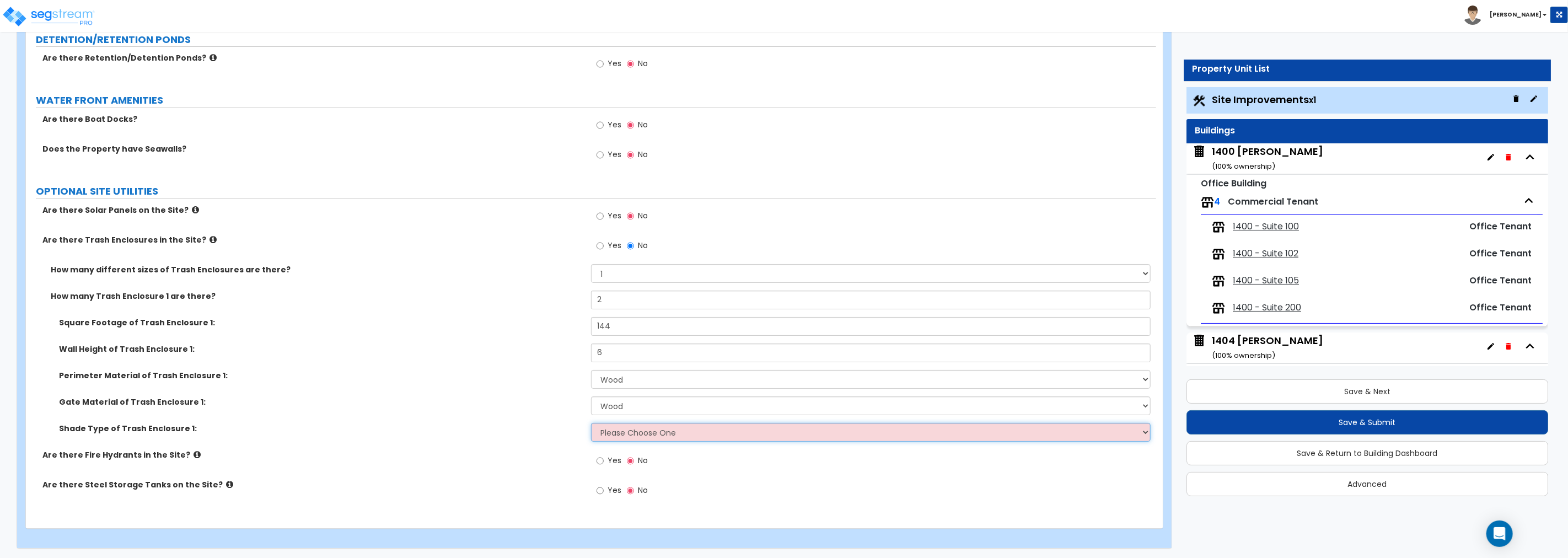
click at [629, 429] on select "Please Choose One Roof Pergola" at bounding box center [871, 432] width 560 height 19
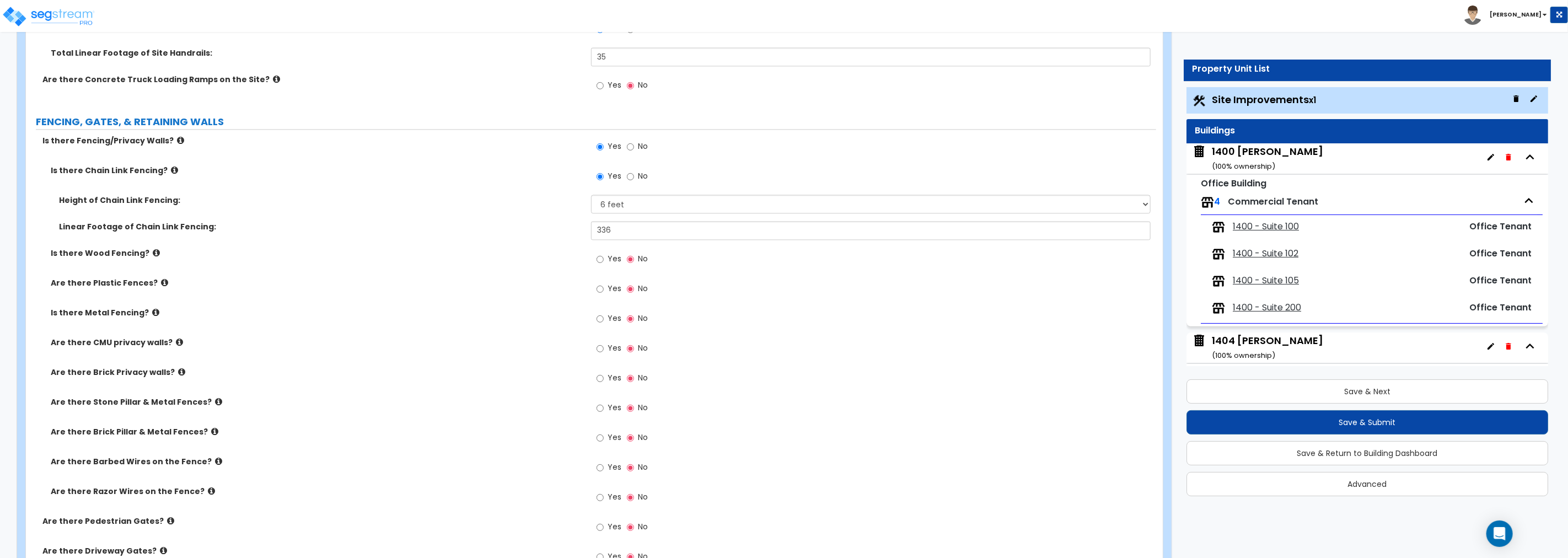
scroll to position [2027, 0]
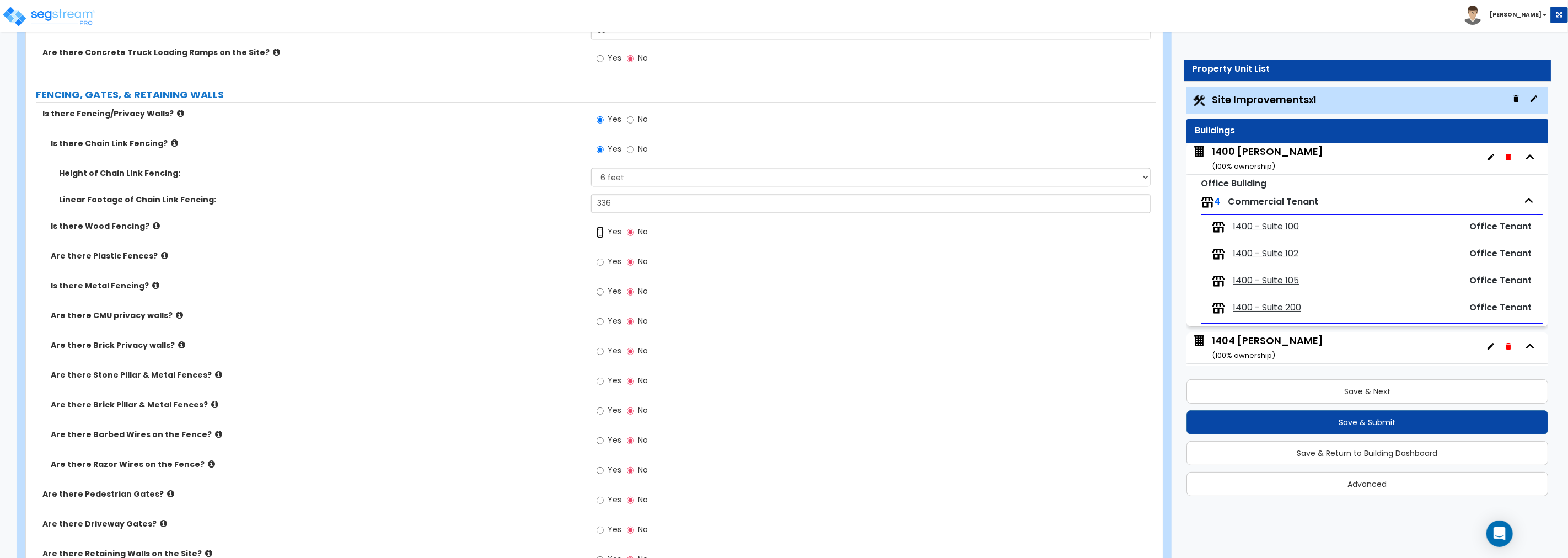
click at [600, 230] on input "Yes" at bounding box center [600, 232] width 7 height 12
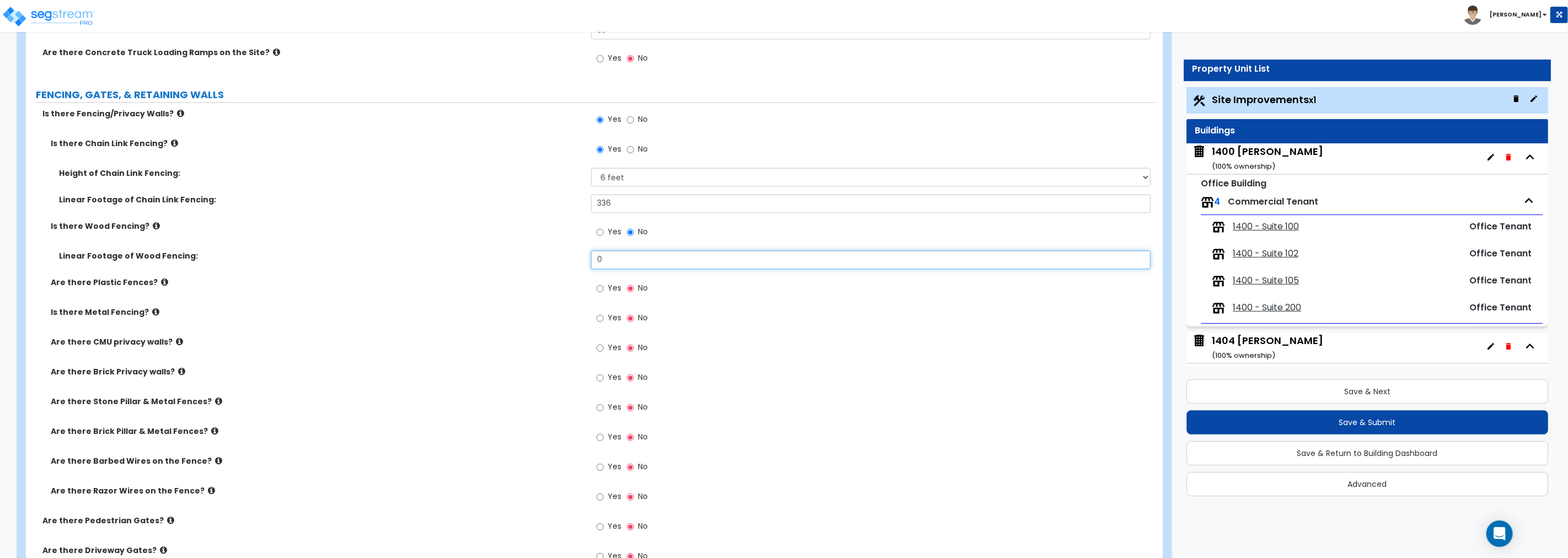
drag, startPoint x: 621, startPoint y: 257, endPoint x: 560, endPoint y: 253, distance: 61.1
click at [560, 253] on div "Linear Footage of Wood Fencing: 0" at bounding box center [591, 263] width 1130 height 27
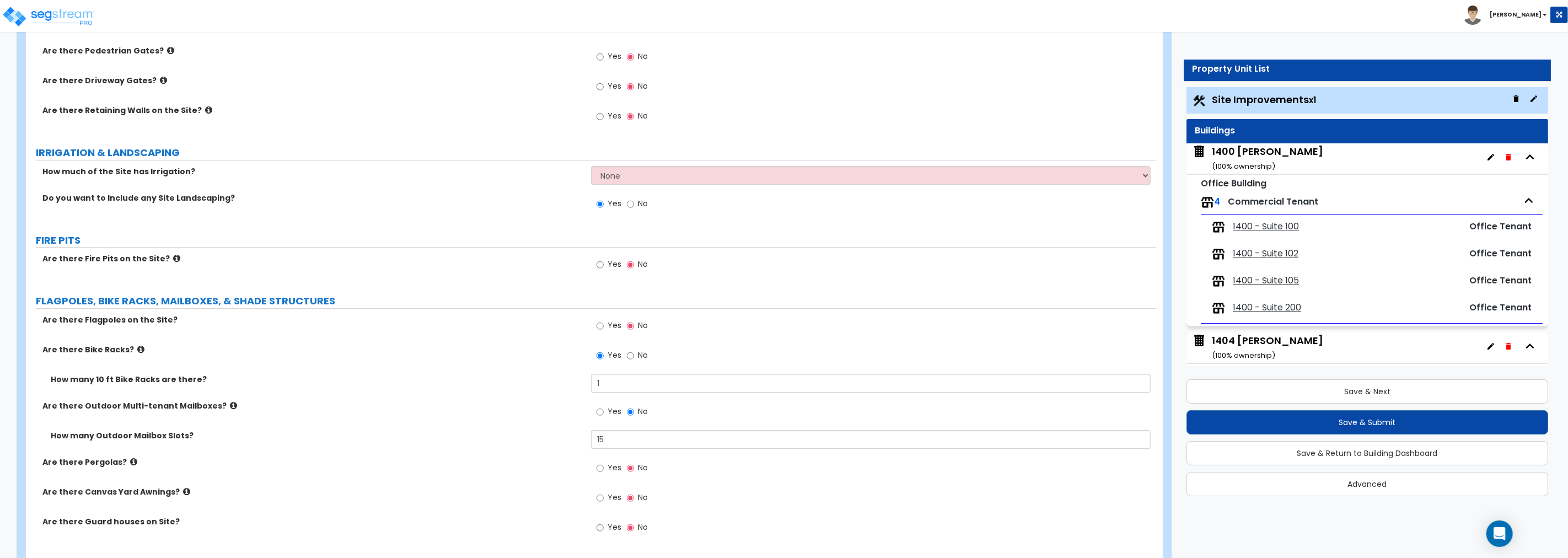
scroll to position [2497, 0]
type input "40"
click at [602, 201] on input "Yes" at bounding box center [600, 204] width 7 height 12
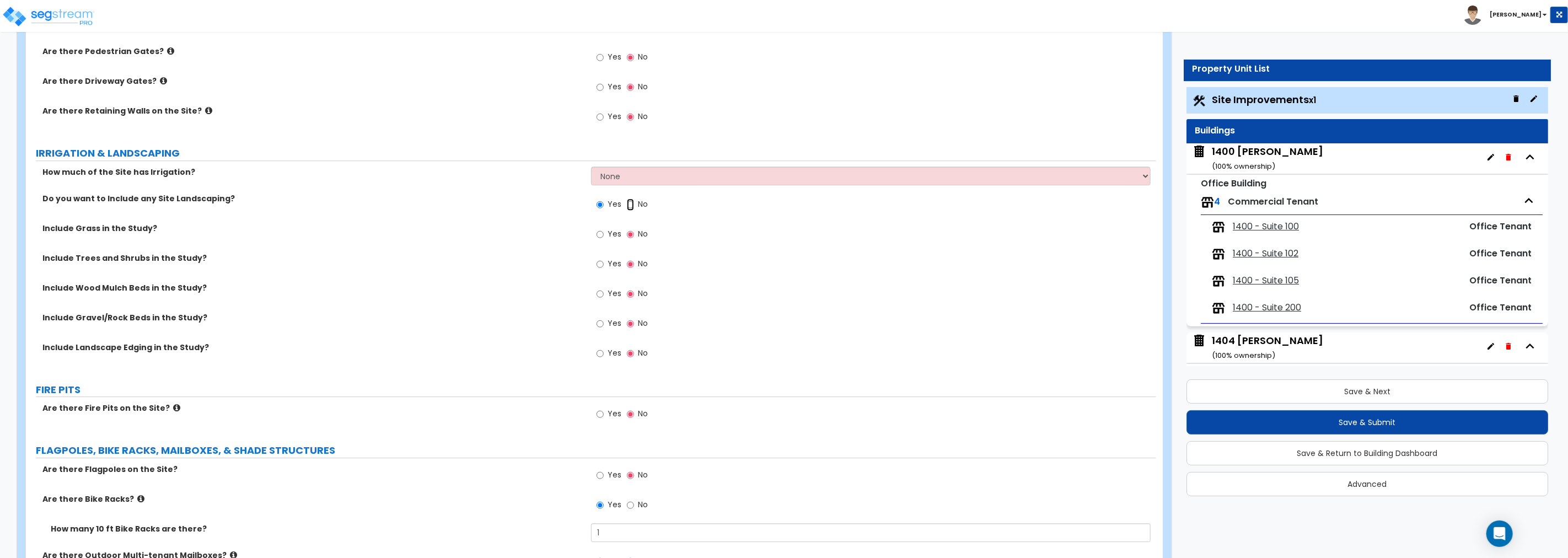
click at [632, 202] on input "No" at bounding box center [631, 204] width 7 height 12
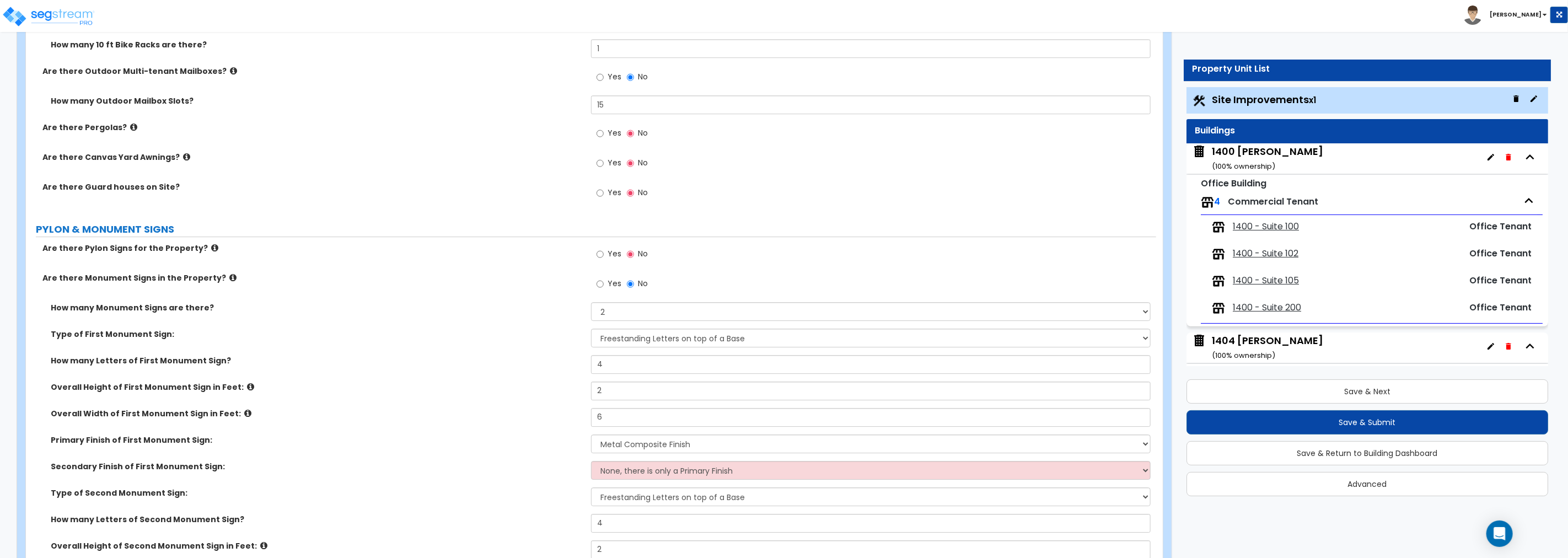
scroll to position [2844, 0]
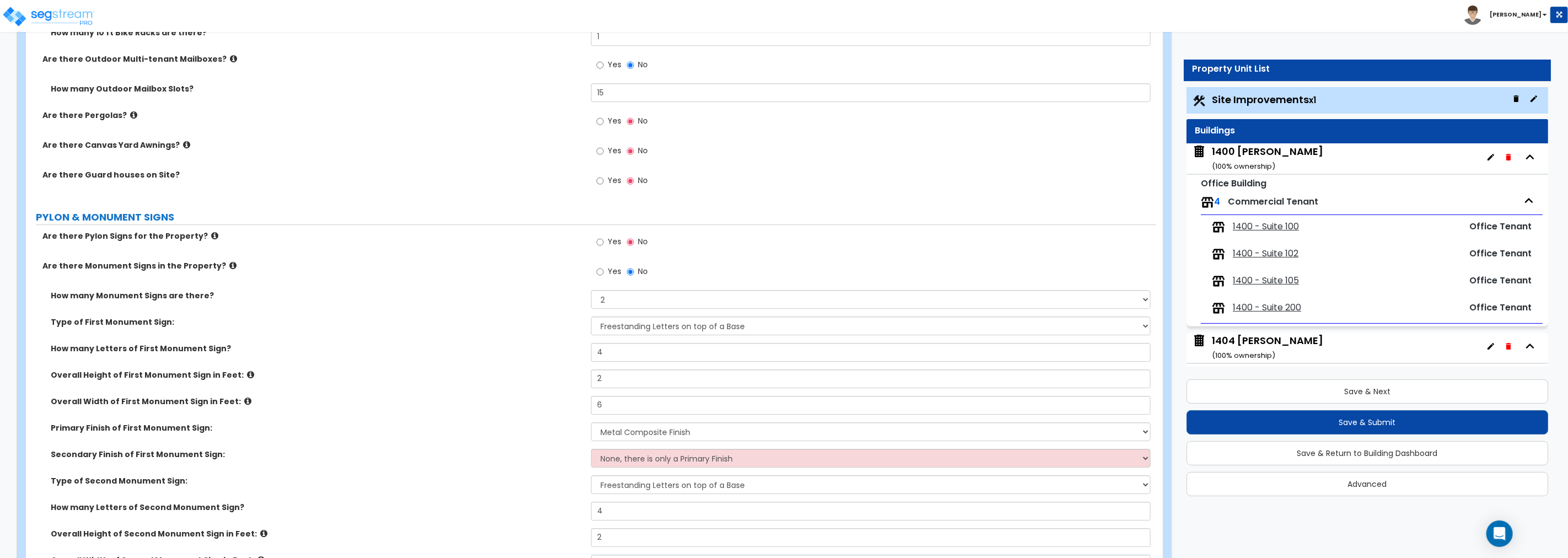
click at [183, 144] on icon at bounding box center [187, 144] width 7 height 8
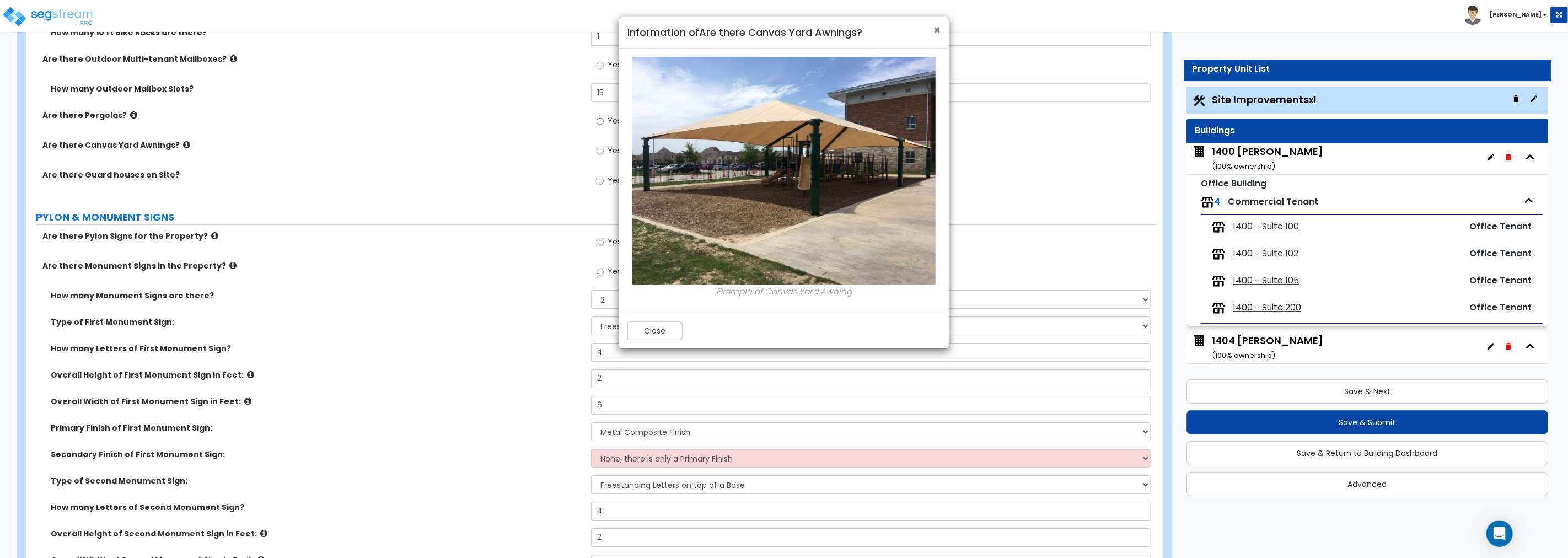
click at [937, 28] on span "×" at bounding box center [937, 30] width 7 height 16
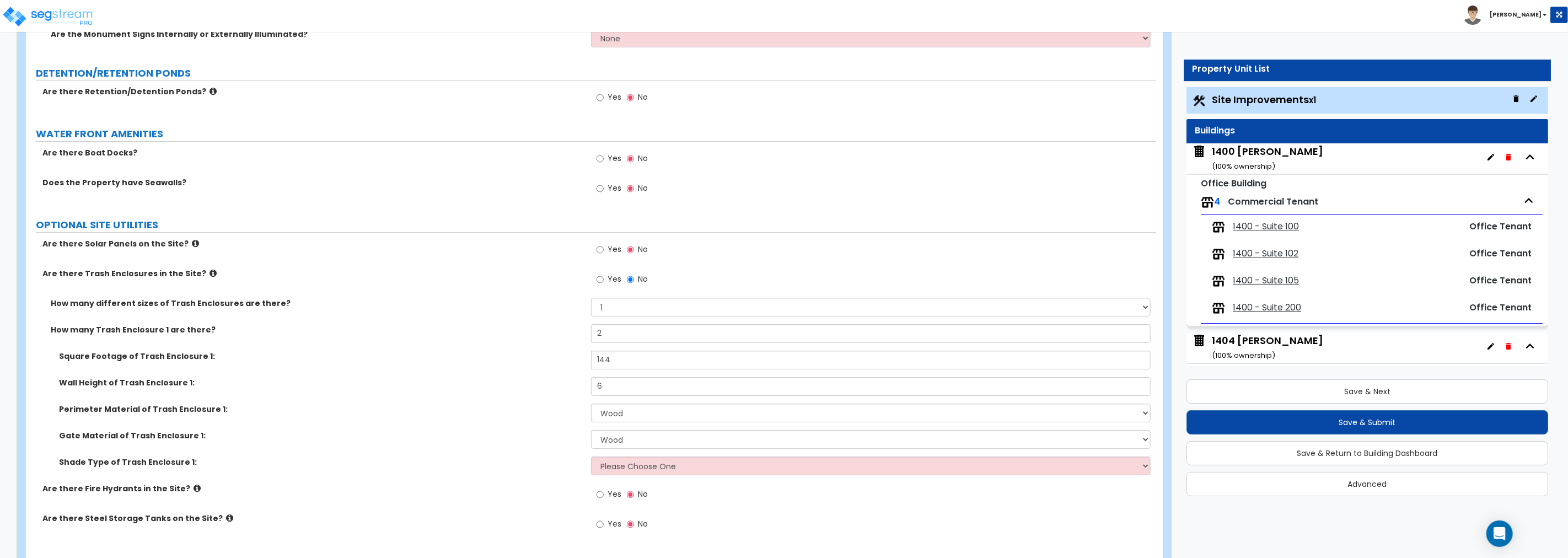
scroll to position [3483, 0]
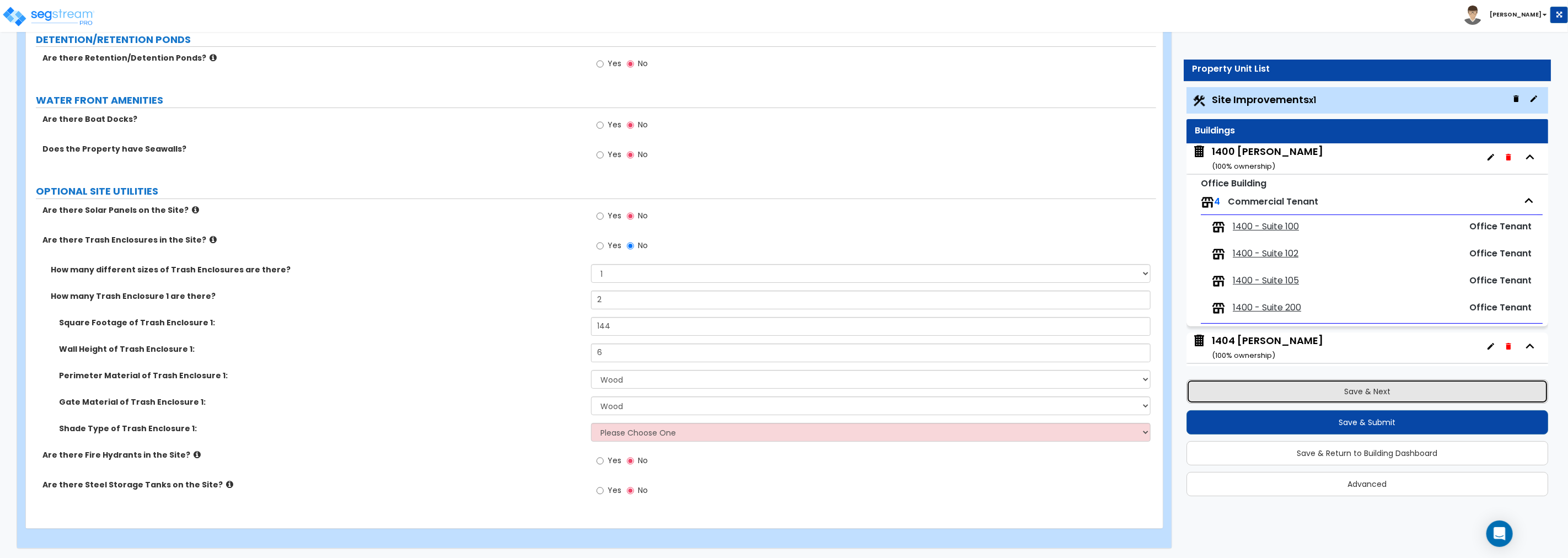
click at [1373, 388] on button "Save & Next" at bounding box center [1367, 391] width 362 height 24
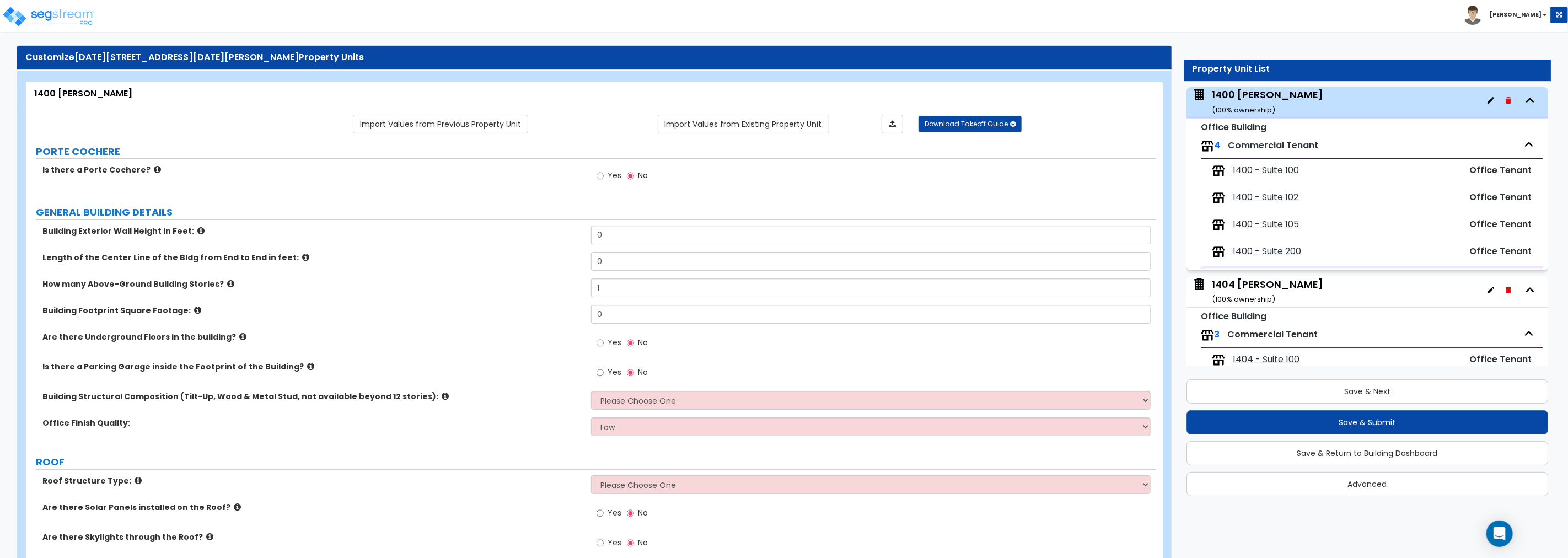
scroll to position [20, 0]
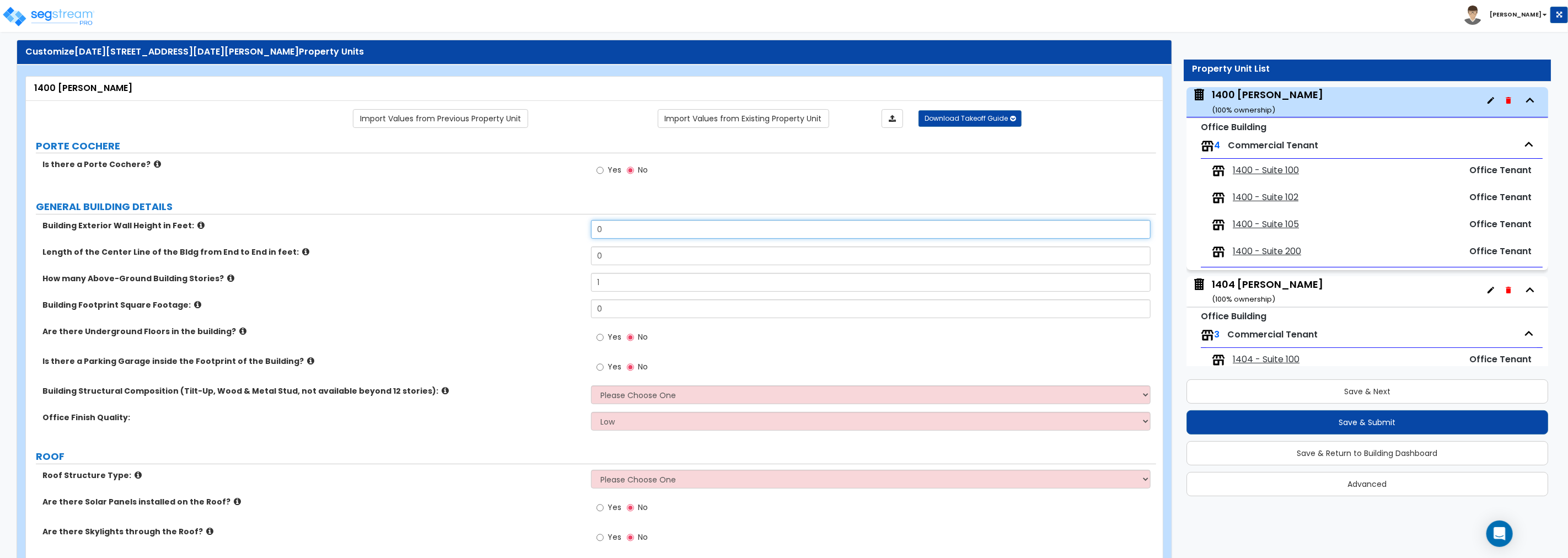
click at [620, 232] on input "0" at bounding box center [871, 229] width 560 height 19
drag, startPoint x: 620, startPoint y: 232, endPoint x: 566, endPoint y: 229, distance: 54.1
click at [566, 229] on div "Building Exterior Wall Height in Feet: 0" at bounding box center [591, 233] width 1130 height 27
type input "20"
click at [630, 263] on input "0" at bounding box center [871, 256] width 560 height 19
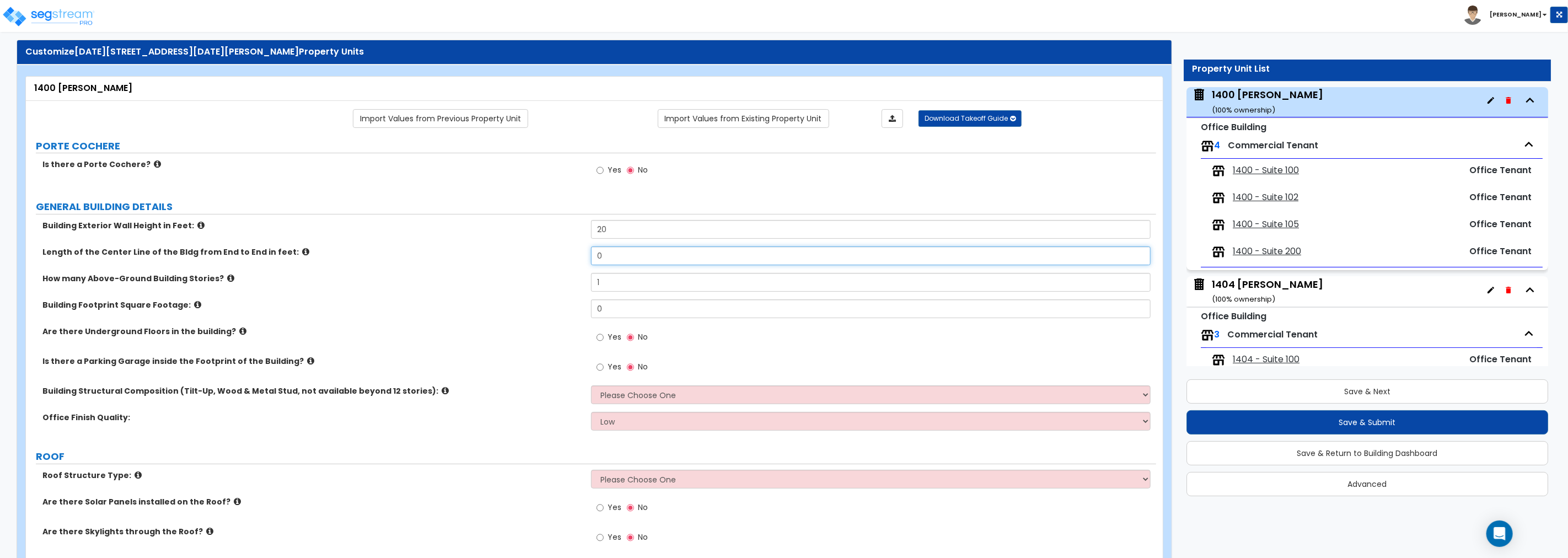
drag, startPoint x: 631, startPoint y: 260, endPoint x: 519, endPoint y: 258, distance: 112.0
click at [519, 258] on div "Length of the Center Line of the Bldg from End to End in feet: 0" at bounding box center [591, 260] width 1130 height 27
type input "193"
drag, startPoint x: 607, startPoint y: 285, endPoint x: 557, endPoint y: 286, distance: 50.0
click at [557, 286] on div "How many Above-Ground Building Stories? 1" at bounding box center [591, 286] width 1130 height 27
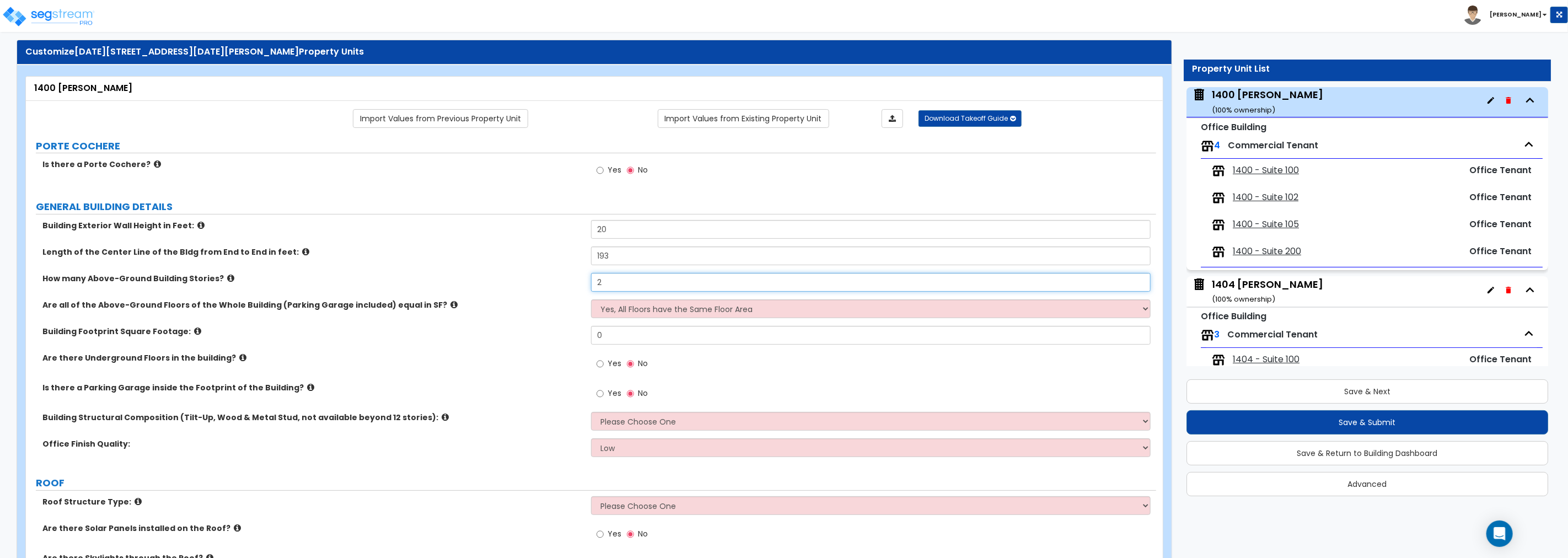
type input "2"
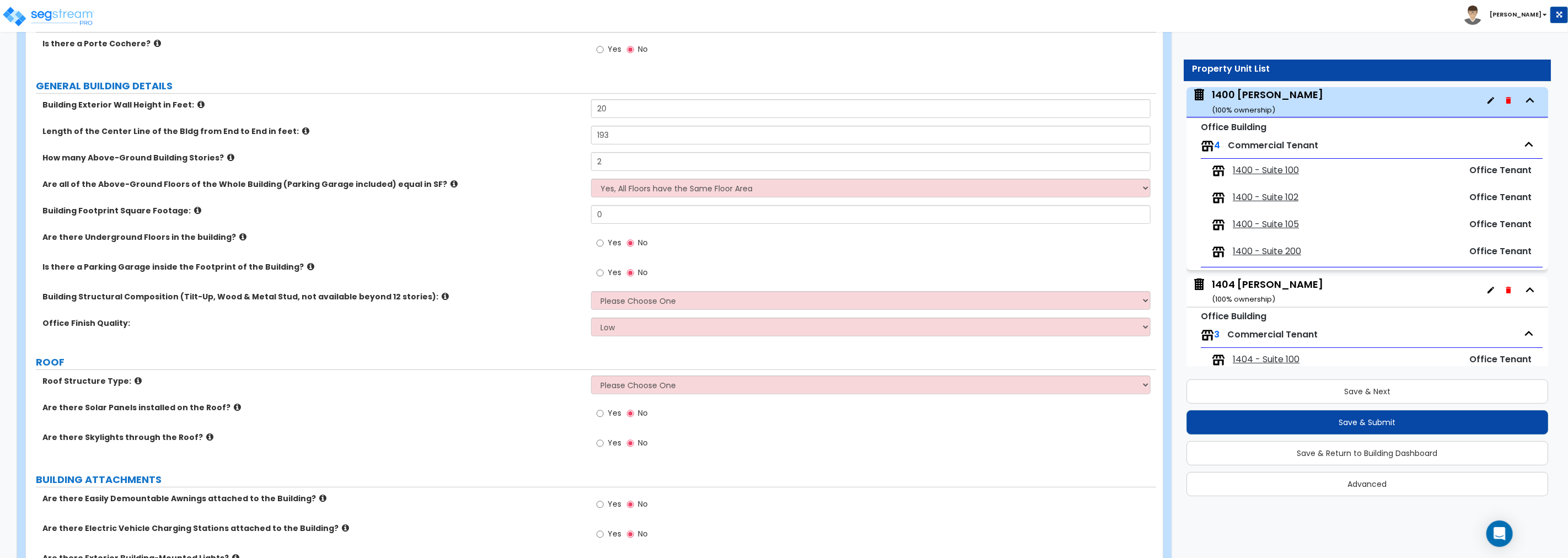
scroll to position [142, 0]
click at [653, 185] on select "Yes, All Floors have the Same Floor Area No, Not All Floor Areas are the Same" at bounding box center [871, 186] width 560 height 19
select select "1"
click at [591, 177] on select "Yes, All Floors have the Same Floor Area No, Not All Floor Areas are the Same" at bounding box center [871, 186] width 560 height 19
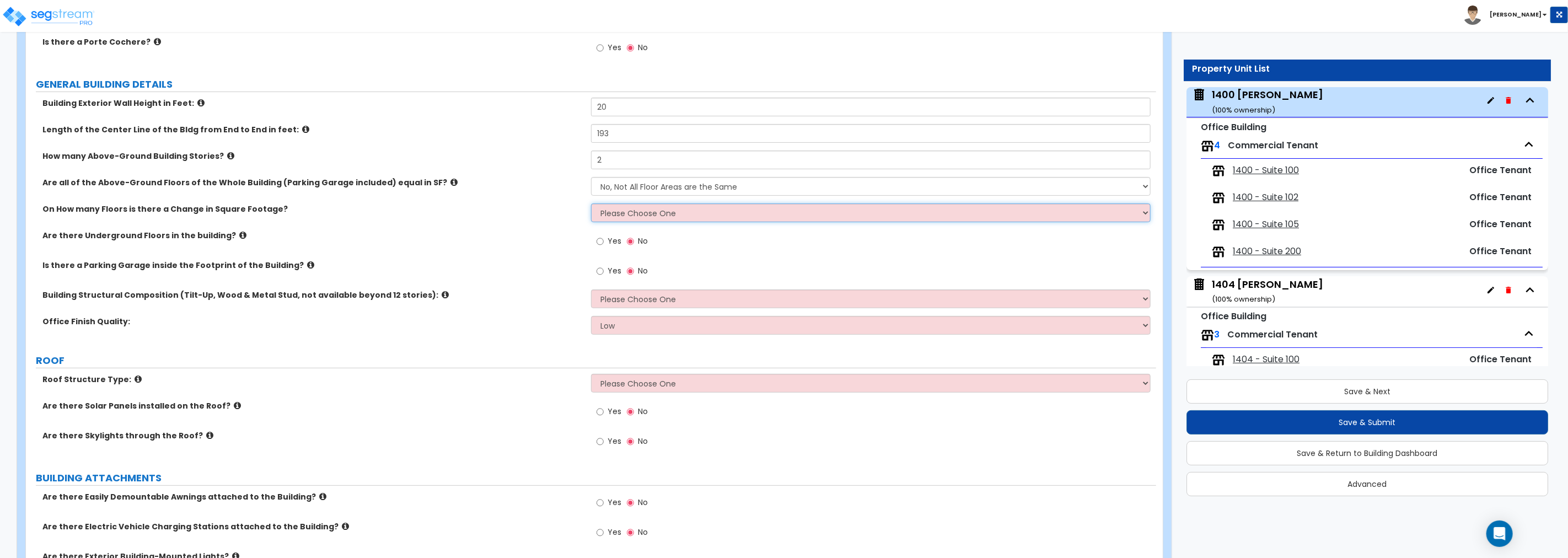
click at [673, 215] on select "Please Choose One 1 2 3 4 5" at bounding box center [871, 213] width 560 height 19
select select "1"
click at [591, 204] on select "Please Choose One 1 2 3 4 5" at bounding box center [871, 213] width 560 height 19
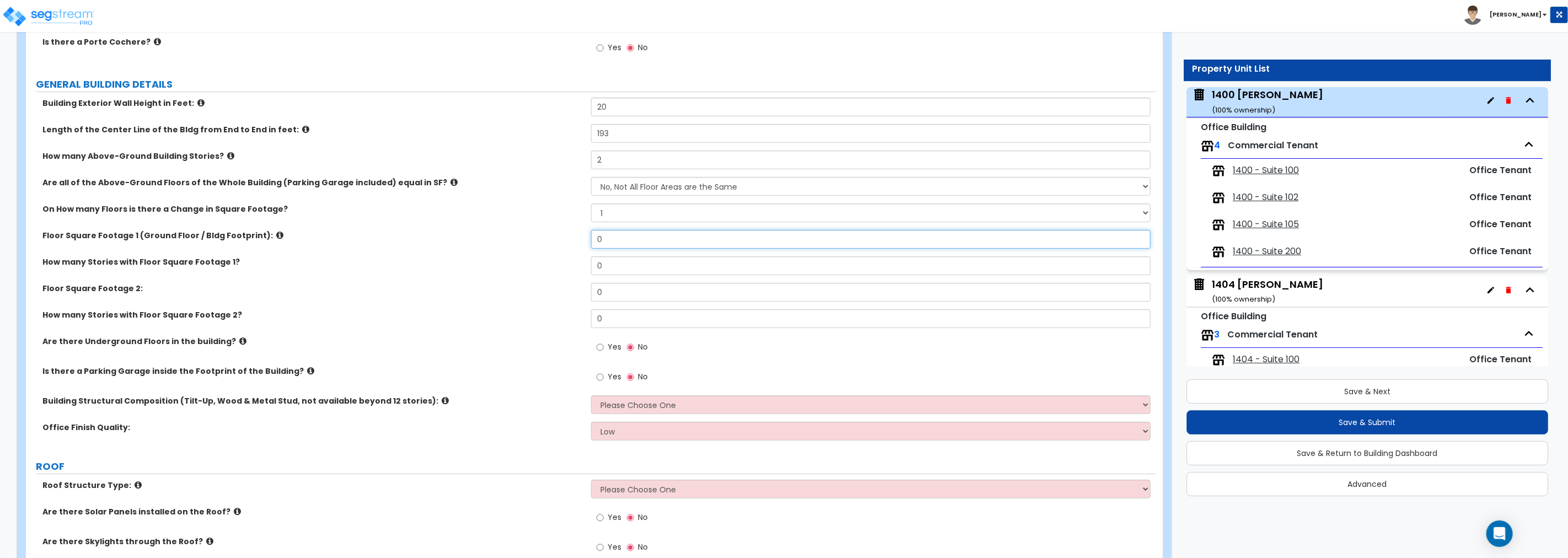
click at [624, 235] on input "0" at bounding box center [871, 239] width 560 height 19
drag, startPoint x: 624, startPoint y: 235, endPoint x: 522, endPoint y: 234, distance: 102.0
click at [522, 234] on div "Floor Square Footage 1 (Ground Floor / Bldg Footprint): 0" at bounding box center [591, 243] width 1130 height 27
click at [653, 242] on input "0" at bounding box center [871, 239] width 560 height 19
type input "36,097"
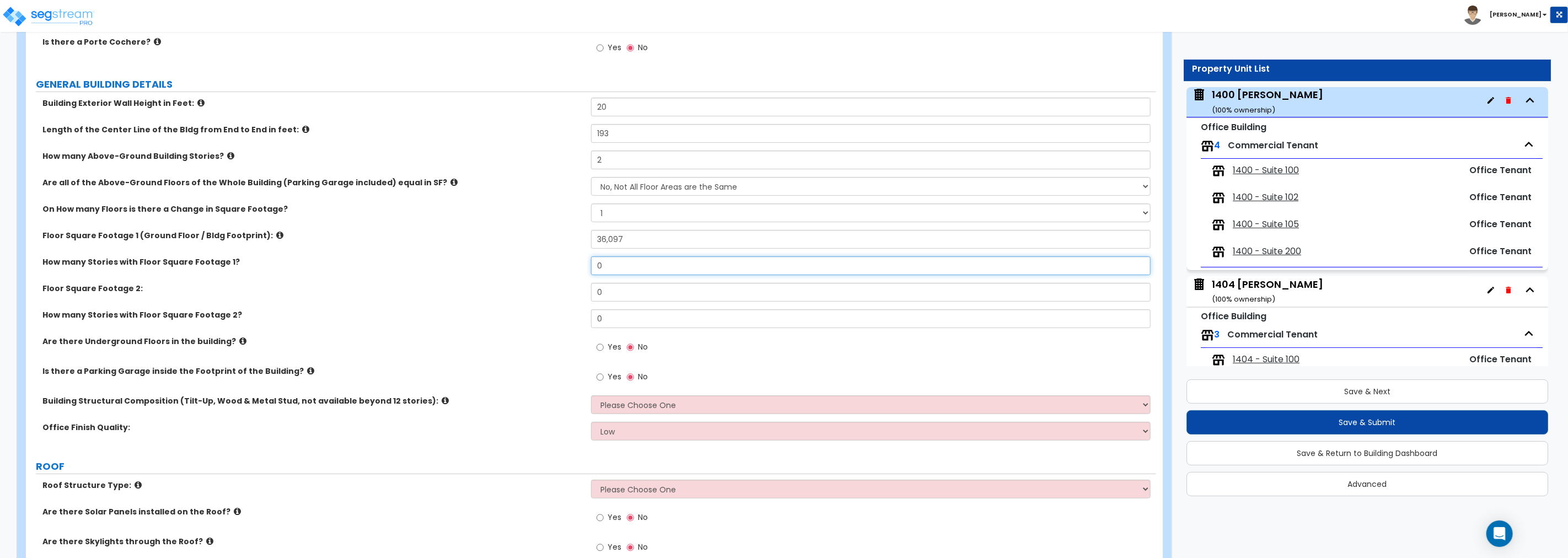
click at [641, 265] on input "0" at bounding box center [871, 266] width 560 height 19
drag, startPoint x: 641, startPoint y: 265, endPoint x: 503, endPoint y: 260, distance: 138.1
click at [505, 262] on div "How many Stories with Floor Square Footage 1? 0" at bounding box center [591, 270] width 1130 height 27
type input "1"
drag, startPoint x: 629, startPoint y: 295, endPoint x: 544, endPoint y: 285, distance: 85.6
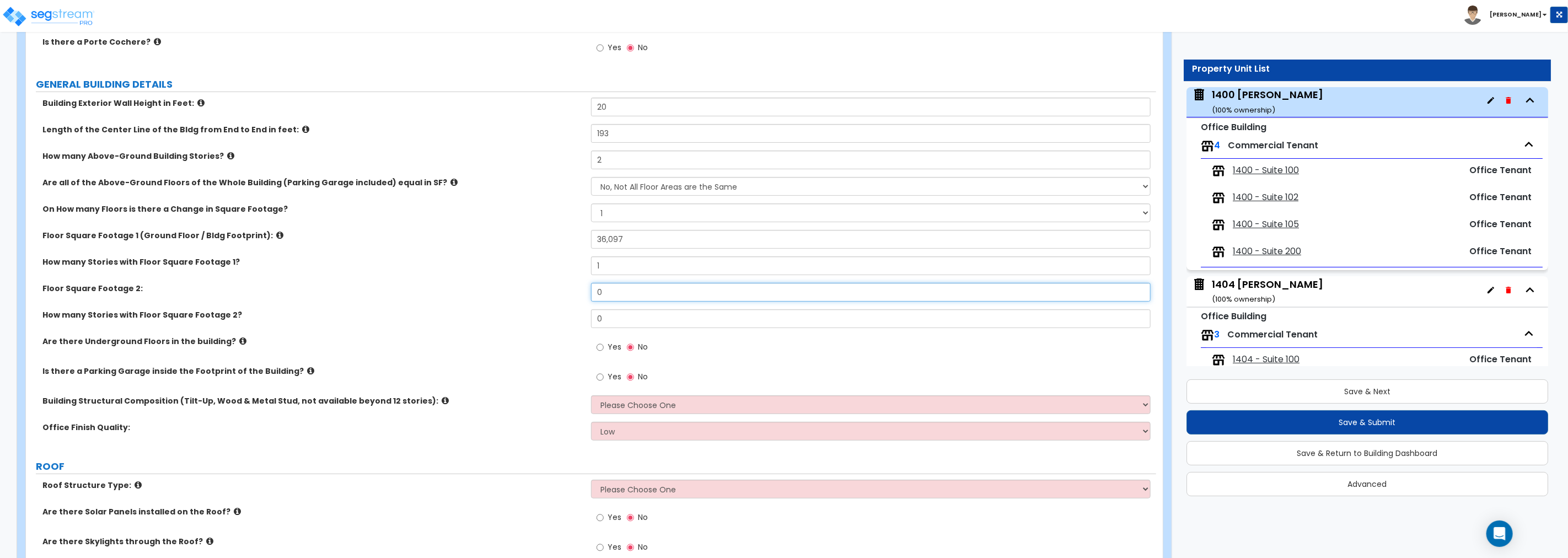
click at [544, 285] on div "Floor Square Footage 2: 0" at bounding box center [591, 296] width 1130 height 27
type input "25,831"
drag, startPoint x: 627, startPoint y: 322, endPoint x: 508, endPoint y: 313, distance: 119.3
click at [508, 313] on div "How many Stories with Floor Square Footage 2? 0" at bounding box center [591, 323] width 1130 height 27
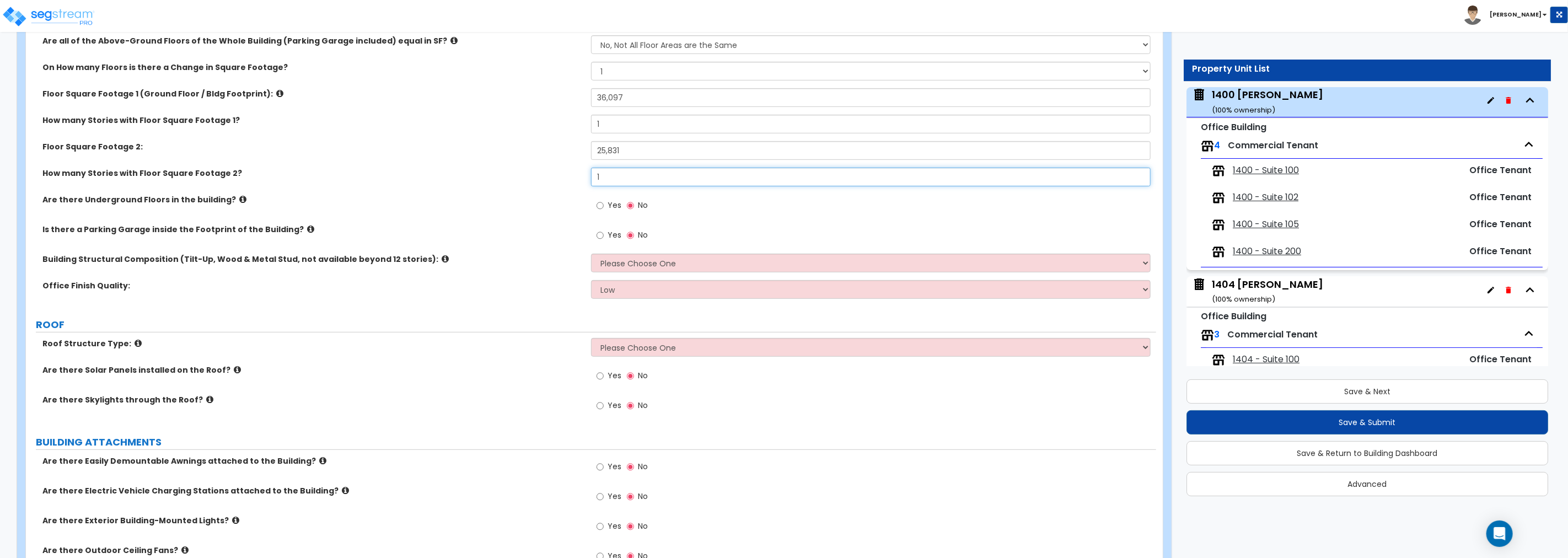
scroll to position [286, 0]
type input "1"
click at [679, 263] on select "Please Choose One Tilt-up Wall Construction Reinforced Concrete Structural Stee…" at bounding box center [871, 262] width 560 height 19
select select "6"
click at [591, 252] on select "Please Choose One Tilt-up Wall Construction Reinforced Concrete Structural Stee…" at bounding box center [871, 262] width 560 height 19
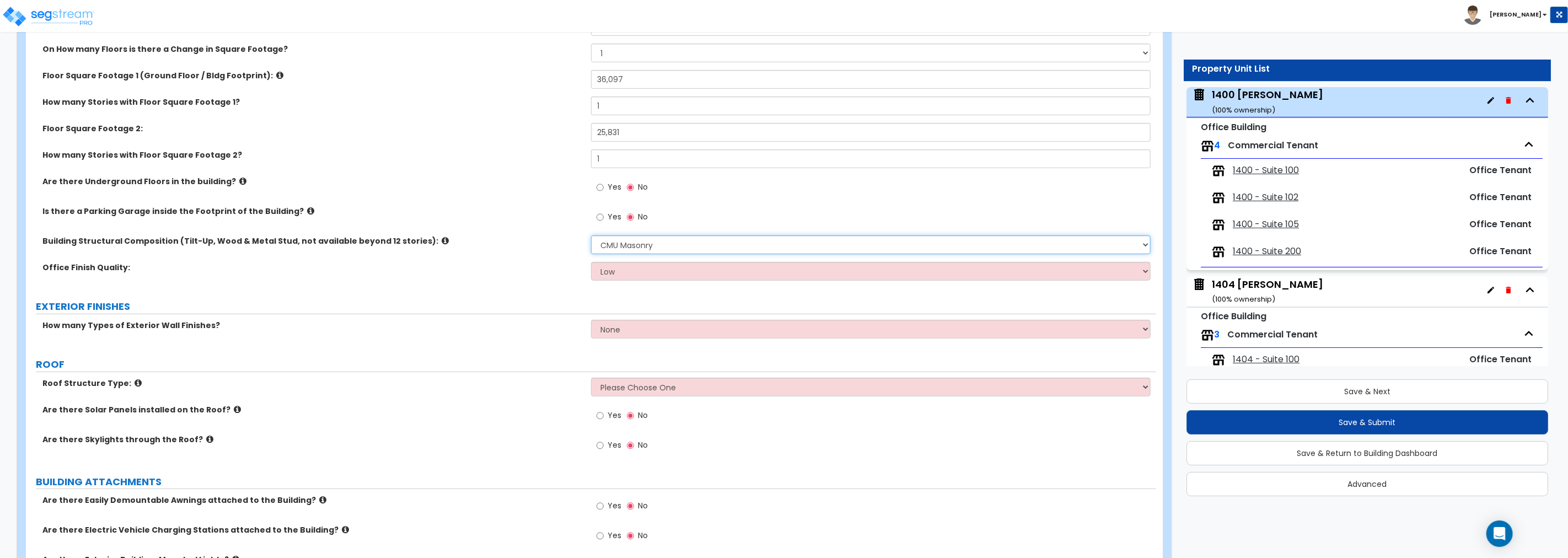
scroll to position [306, 0]
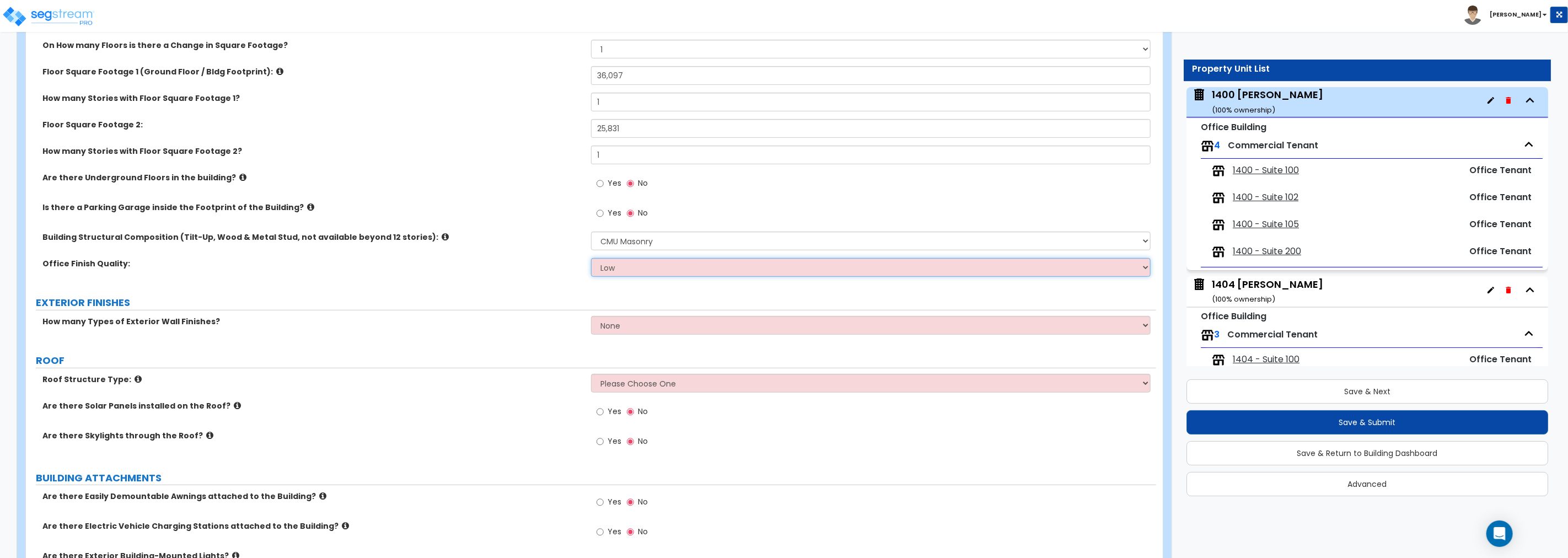
click at [640, 268] on select "Low Average High" at bounding box center [871, 267] width 560 height 19
select select "2"
click at [591, 258] on select "Low Average High" at bounding box center [871, 267] width 560 height 19
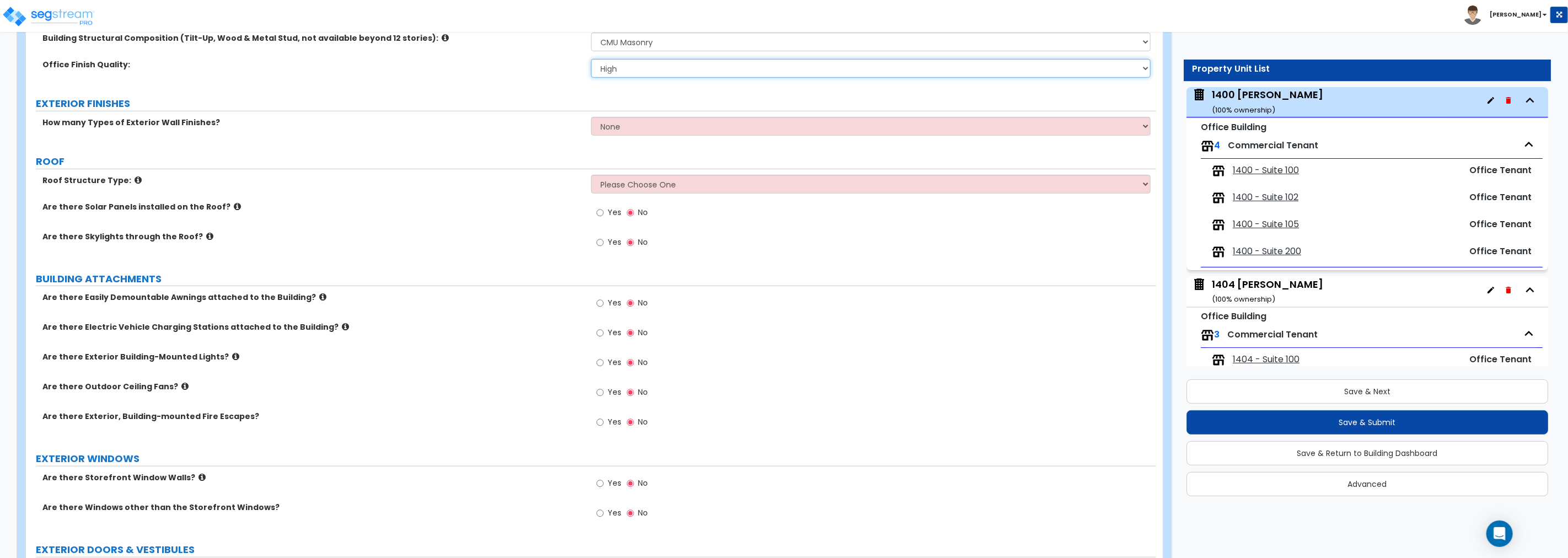
scroll to position [510, 0]
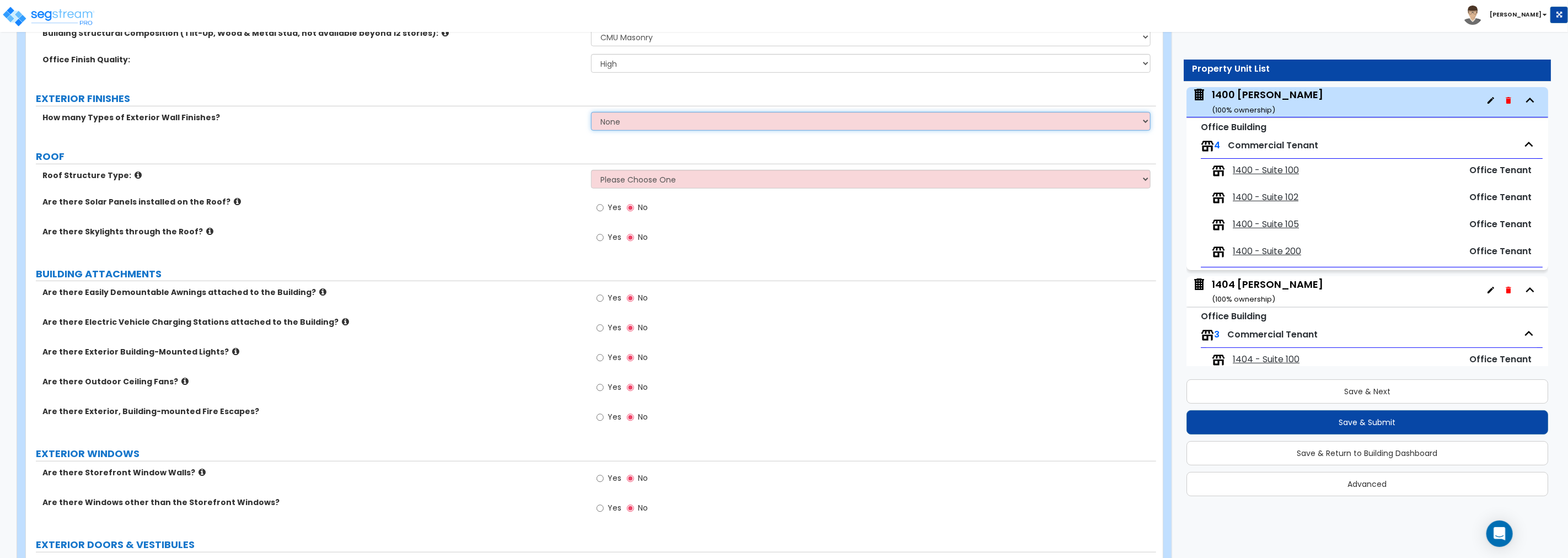
click at [653, 119] on select "None 1 2 3" at bounding box center [871, 121] width 560 height 19
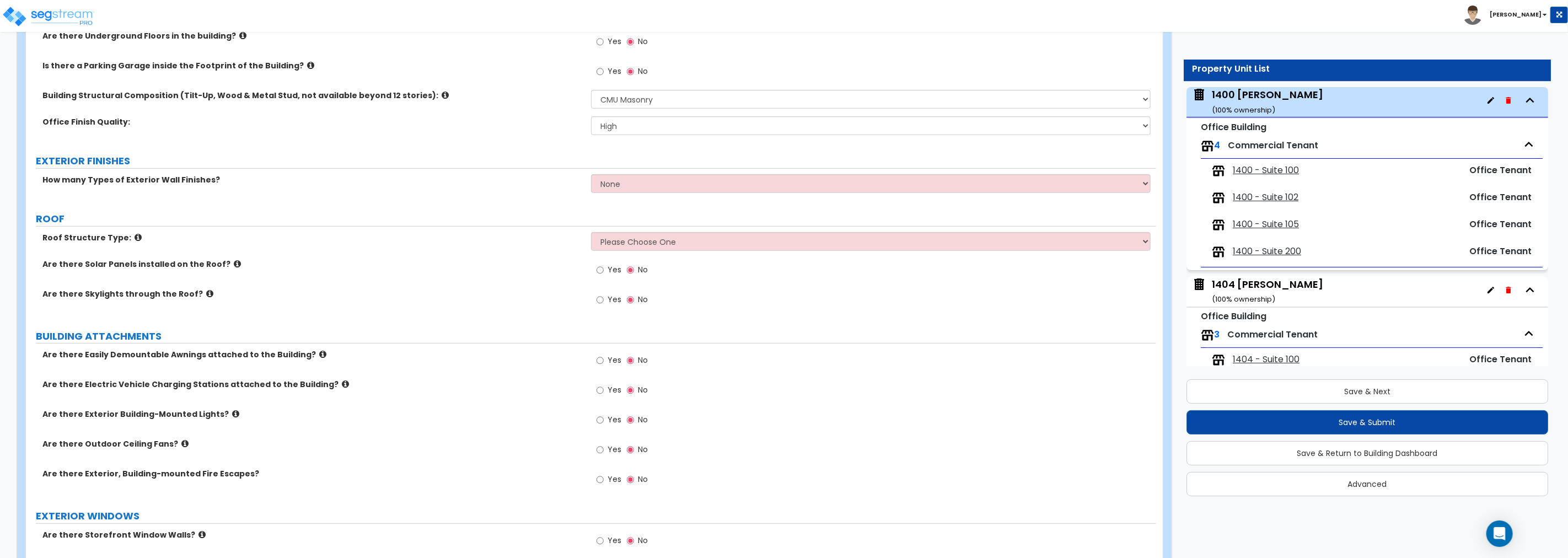
scroll to position [449, 0]
click at [631, 183] on select "None 1 2 3" at bounding box center [871, 182] width 560 height 19
select select "2"
click at [591, 173] on select "None 1 2 3" at bounding box center [871, 182] width 560 height 19
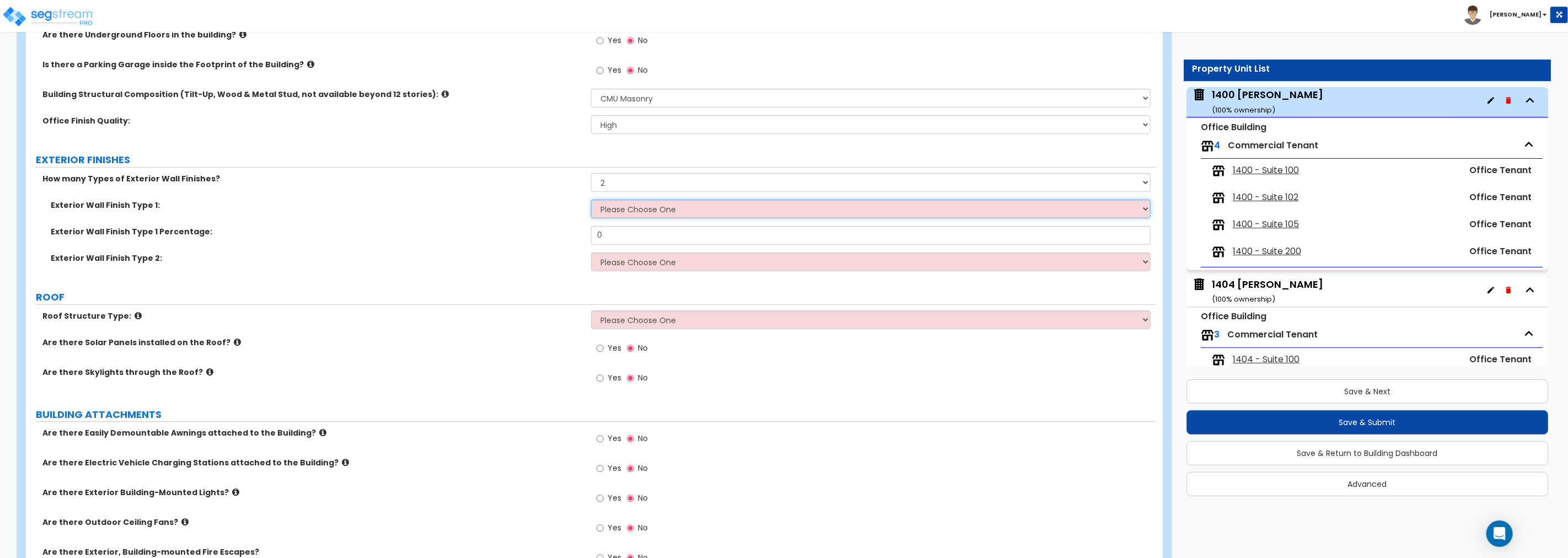
click at [628, 206] on select "Please Choose One No Finish/Shared Wall No Wall Brick Veneer Stone Veneer Wood …" at bounding box center [871, 209] width 560 height 19
select select "1"
click at [591, 200] on select "Please Choose One No Finish/Shared Wall No Wall Brick Veneer Stone Veneer Wood …" at bounding box center [871, 209] width 560 height 19
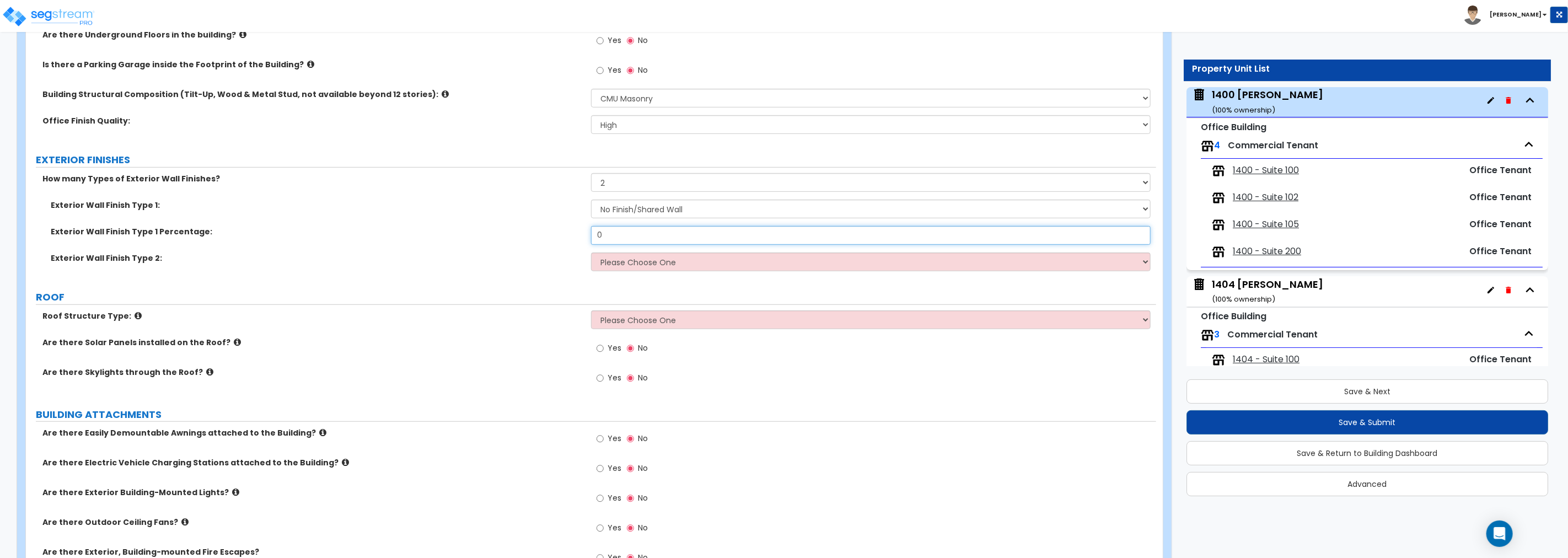
click at [619, 235] on input "0" at bounding box center [871, 235] width 560 height 19
drag, startPoint x: 615, startPoint y: 237, endPoint x: 483, endPoint y: 235, distance: 132.0
click at [483, 235] on div "Exterior Wall Finish Type 1 Percentage: 0" at bounding box center [591, 239] width 1130 height 27
type input "20"
click at [619, 262] on select "Please Choose One No Finish/Shared Wall No Wall Brick Veneer Stone Veneer Wood …" at bounding box center [871, 262] width 560 height 19
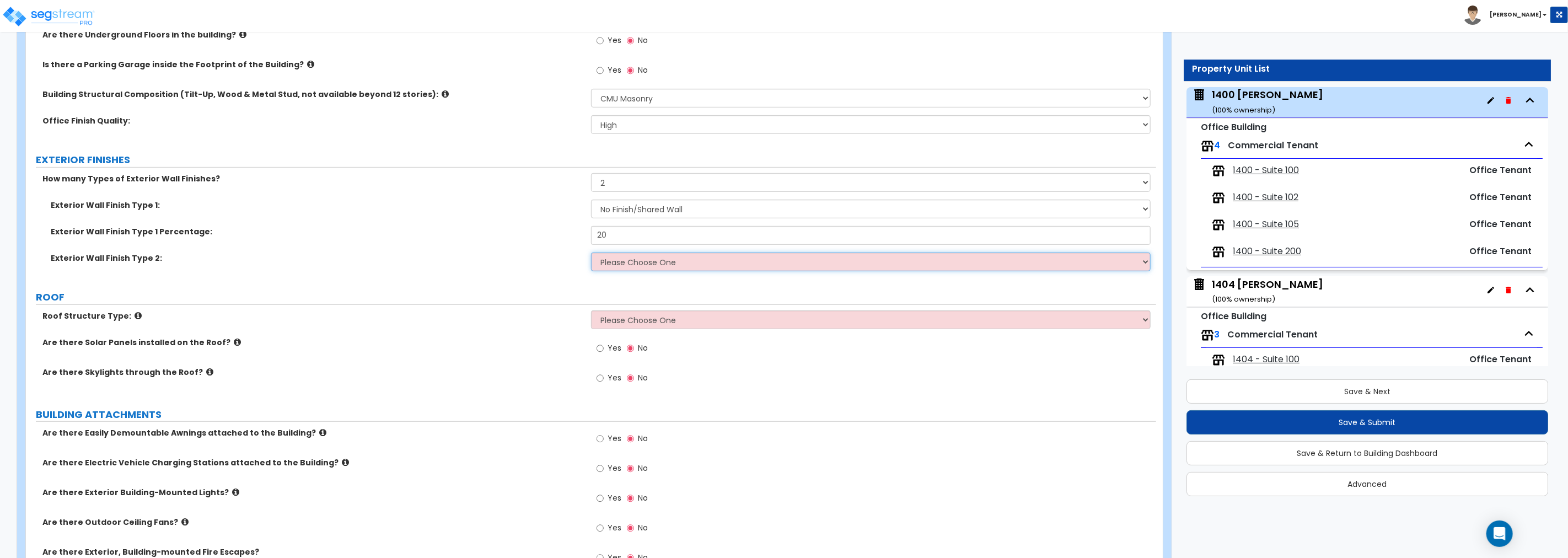
select select "2"
click at [591, 253] on select "Please Choose One No Finish/Shared Wall No Wall Brick Veneer Stone Veneer Wood …" at bounding box center [871, 262] width 560 height 19
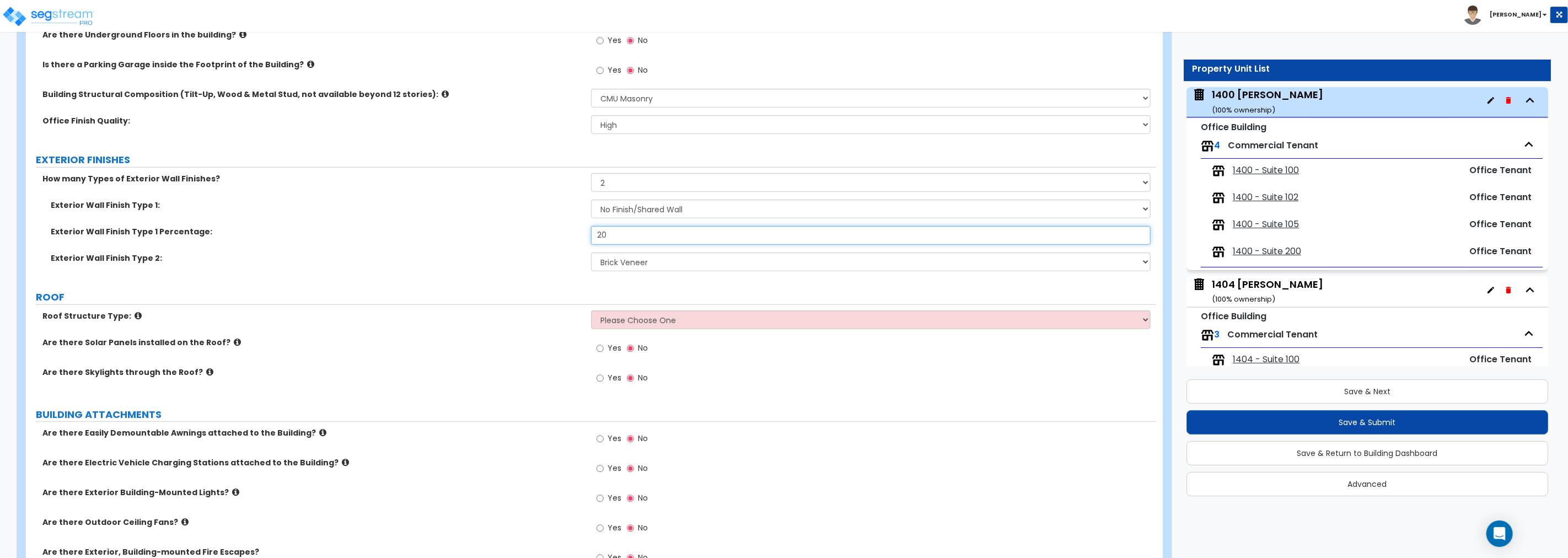
drag, startPoint x: 626, startPoint y: 239, endPoint x: 549, endPoint y: 235, distance: 77.1
click at [549, 235] on div "Exterior Wall Finish Type 1 Percentage: 20" at bounding box center [591, 239] width 1130 height 27
type input "80"
click at [608, 328] on select "Please Choose One [PERSON_NAME] Roof Flat Roof Hybrid [PERSON_NAME] & Flat Roof" at bounding box center [871, 320] width 560 height 19
select select "2"
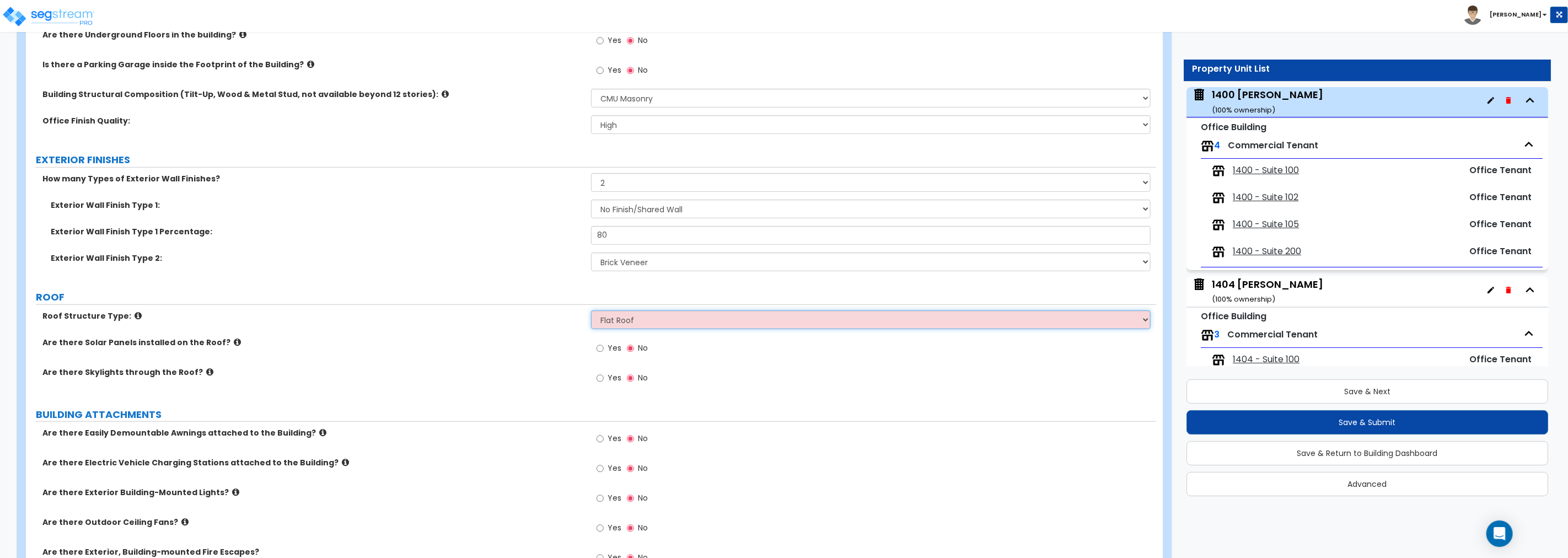
click at [591, 311] on select "Please Choose One [PERSON_NAME] Roof Flat Roof Hybrid [PERSON_NAME] & Flat Roof" at bounding box center [871, 320] width 560 height 19
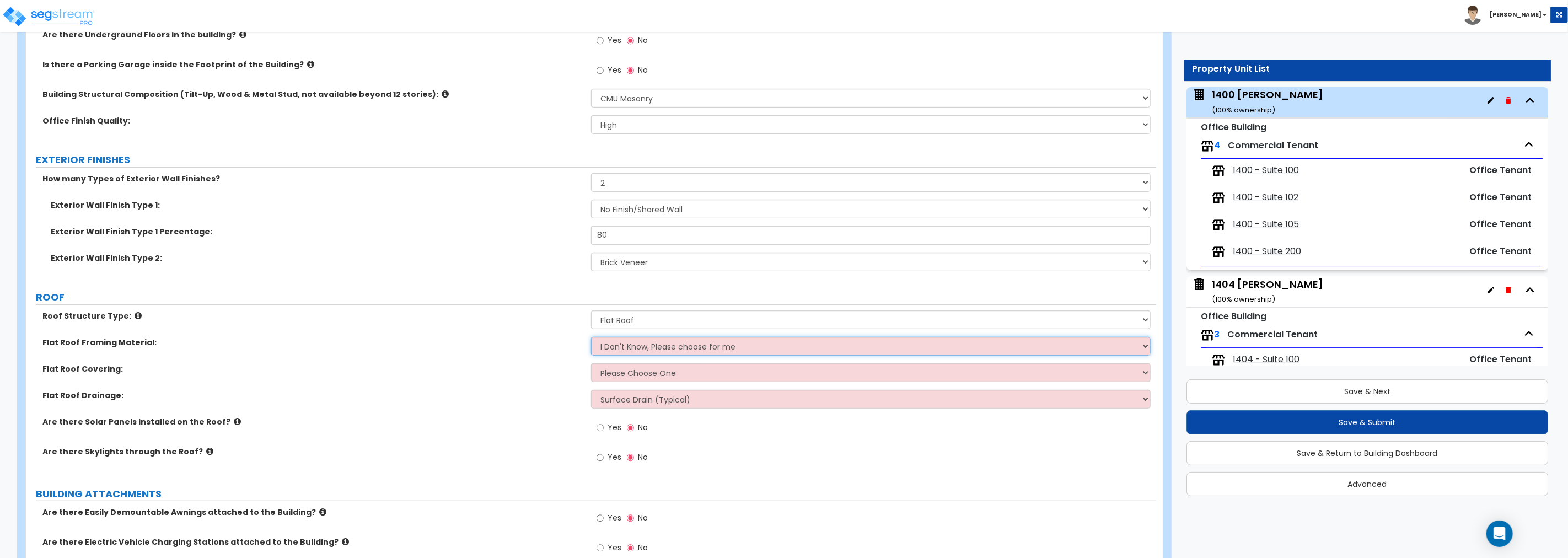
click at [641, 341] on select "I Don't Know, Please choose for me Metal Wood" at bounding box center [871, 346] width 560 height 19
select select "1"
click at [591, 337] on select "I Don't Know, Please choose for me Metal Wood" at bounding box center [871, 346] width 560 height 19
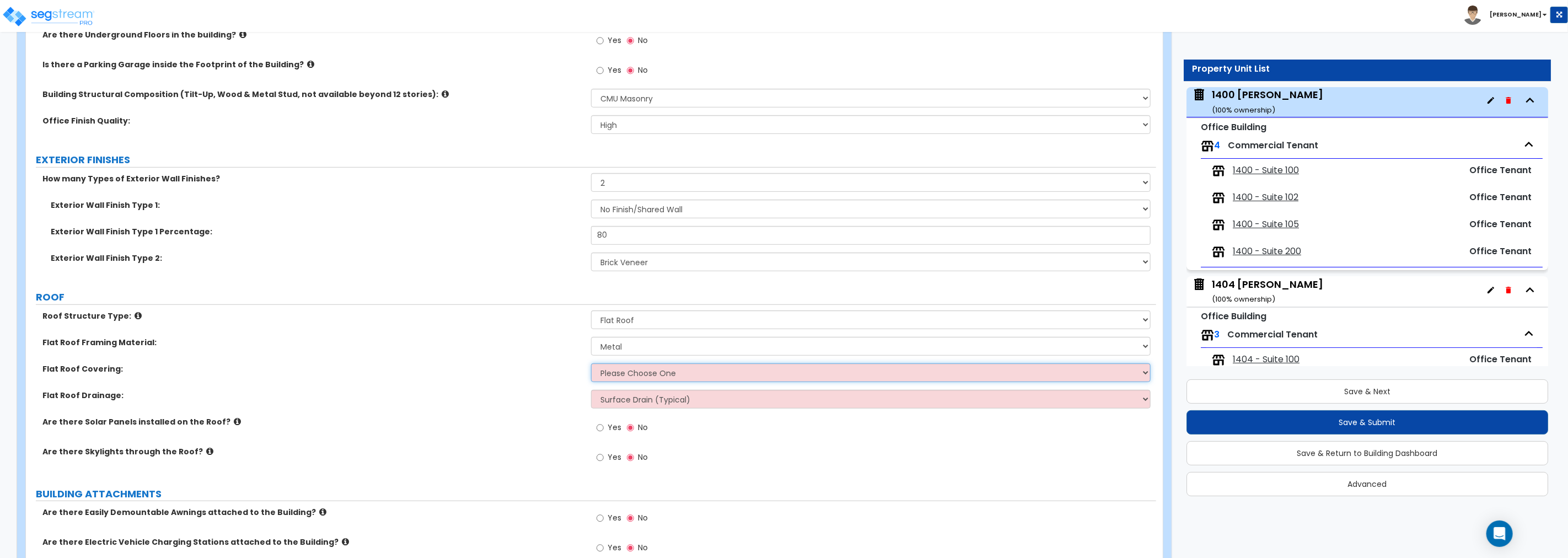
click at [625, 376] on select "Please Choose One Rolled Asphalt PVC Membrane Plastic (EPDM) Membrane Asphalt F…" at bounding box center [871, 373] width 560 height 19
select select "2"
click at [591, 364] on select "Please Choose One Rolled Asphalt PVC Membrane Plastic (EPDM) Membrane Asphalt F…" at bounding box center [871, 373] width 560 height 19
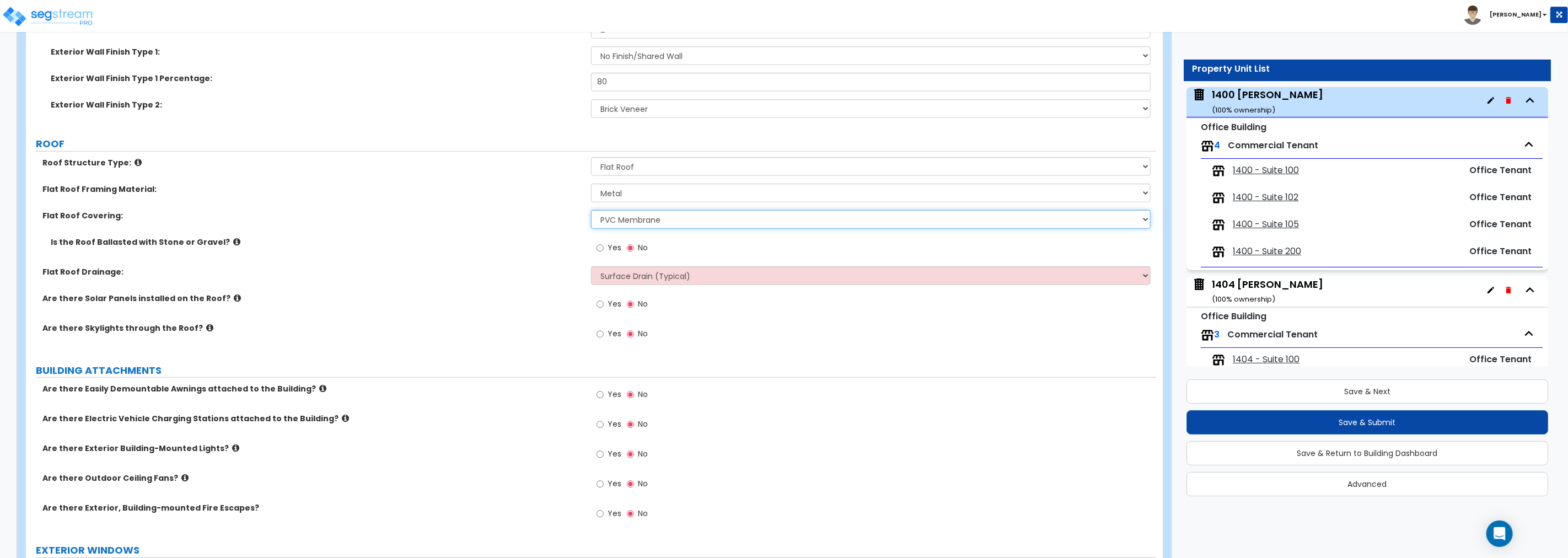
scroll to position [613, 0]
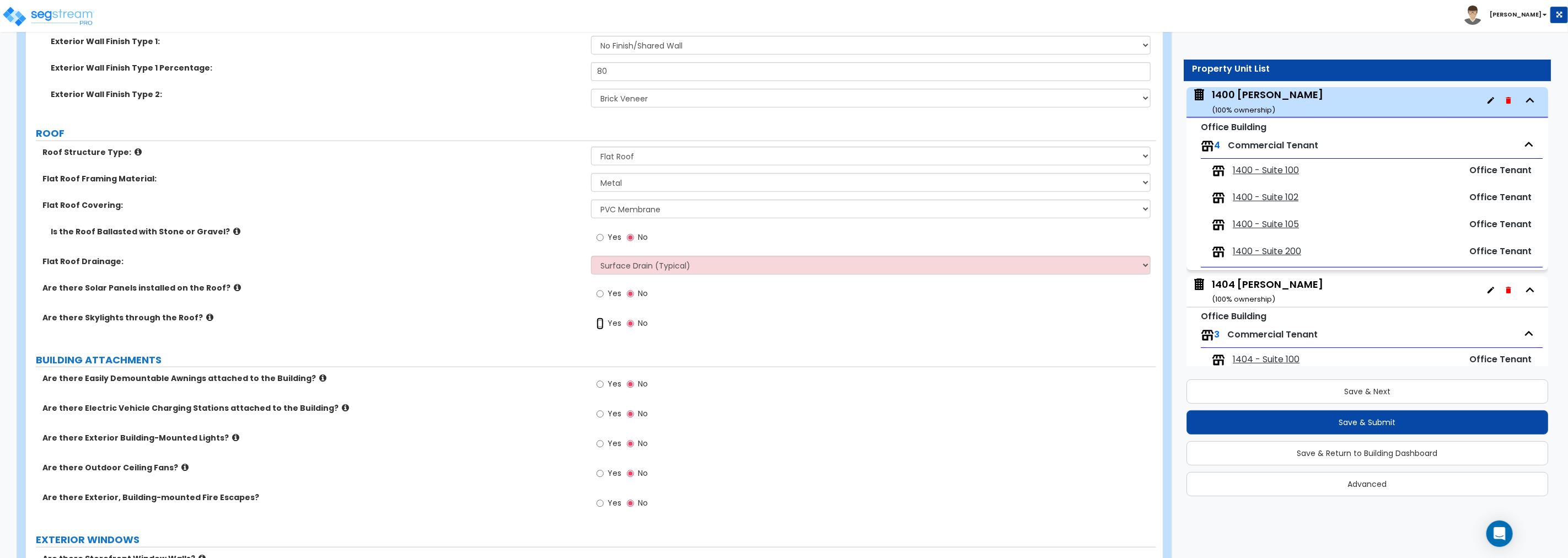
click at [600, 325] on input "Yes" at bounding box center [600, 323] width 7 height 12
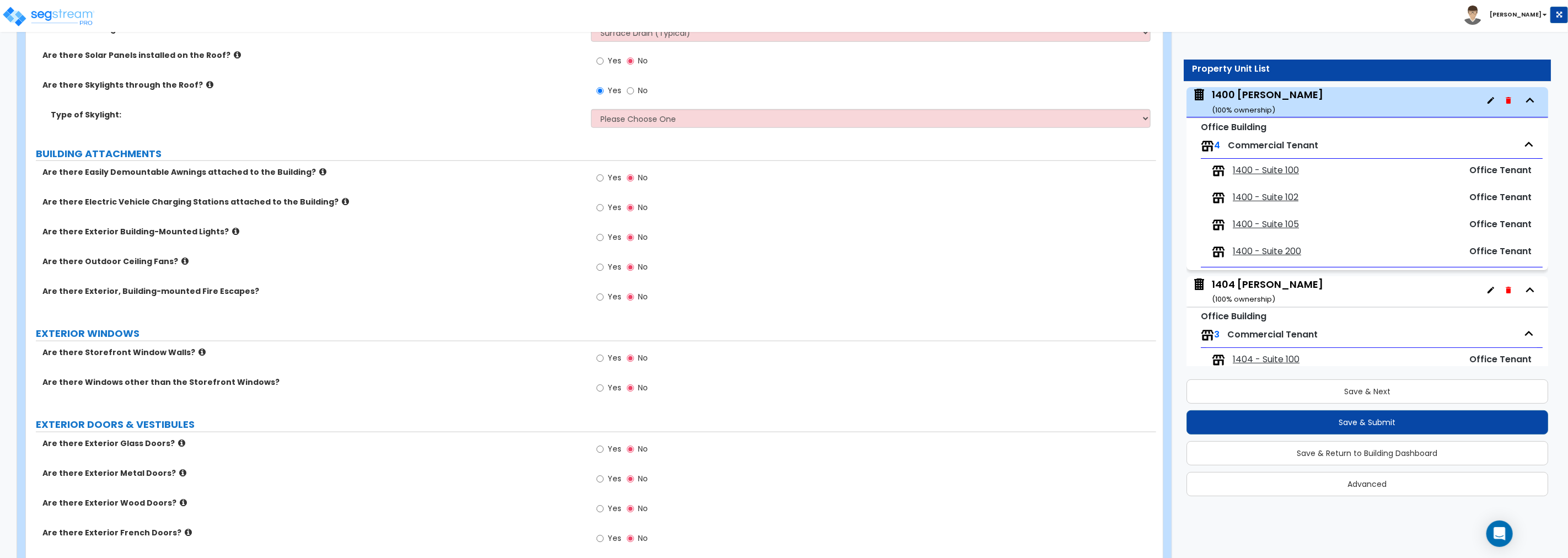
scroll to position [797, 0]
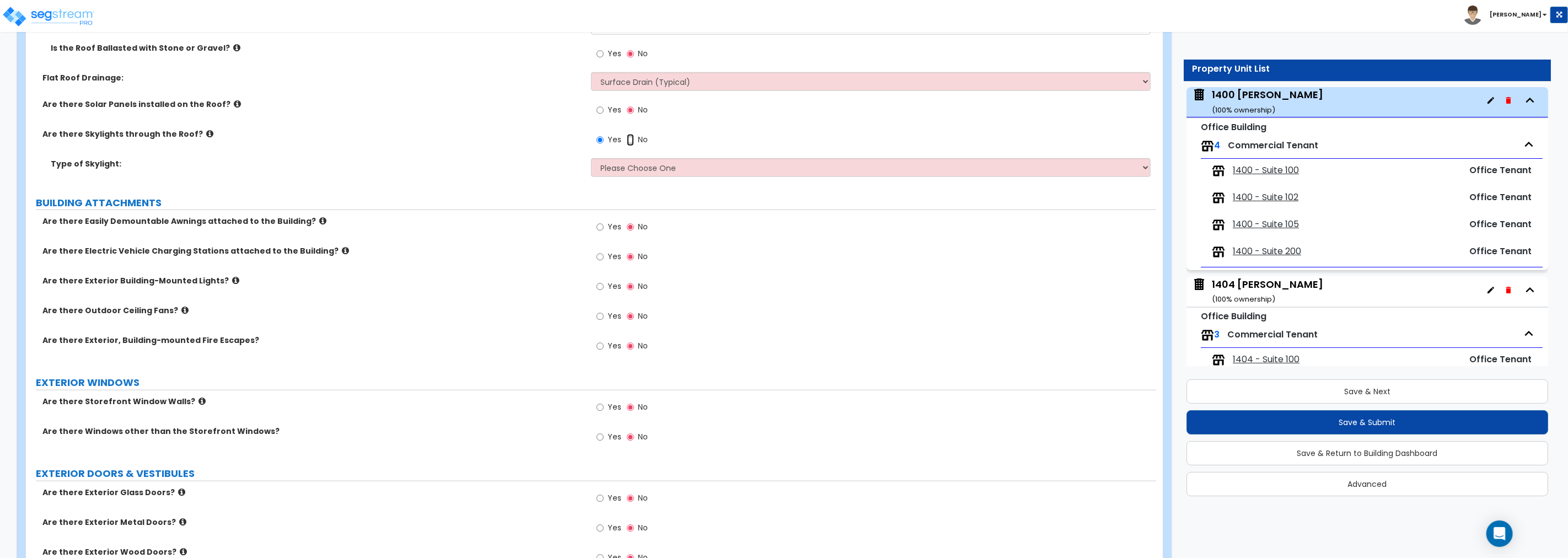
drag, startPoint x: 629, startPoint y: 141, endPoint x: 590, endPoint y: 208, distance: 77.5
click at [629, 141] on input "No" at bounding box center [631, 140] width 7 height 12
radio input "false"
radio input "true"
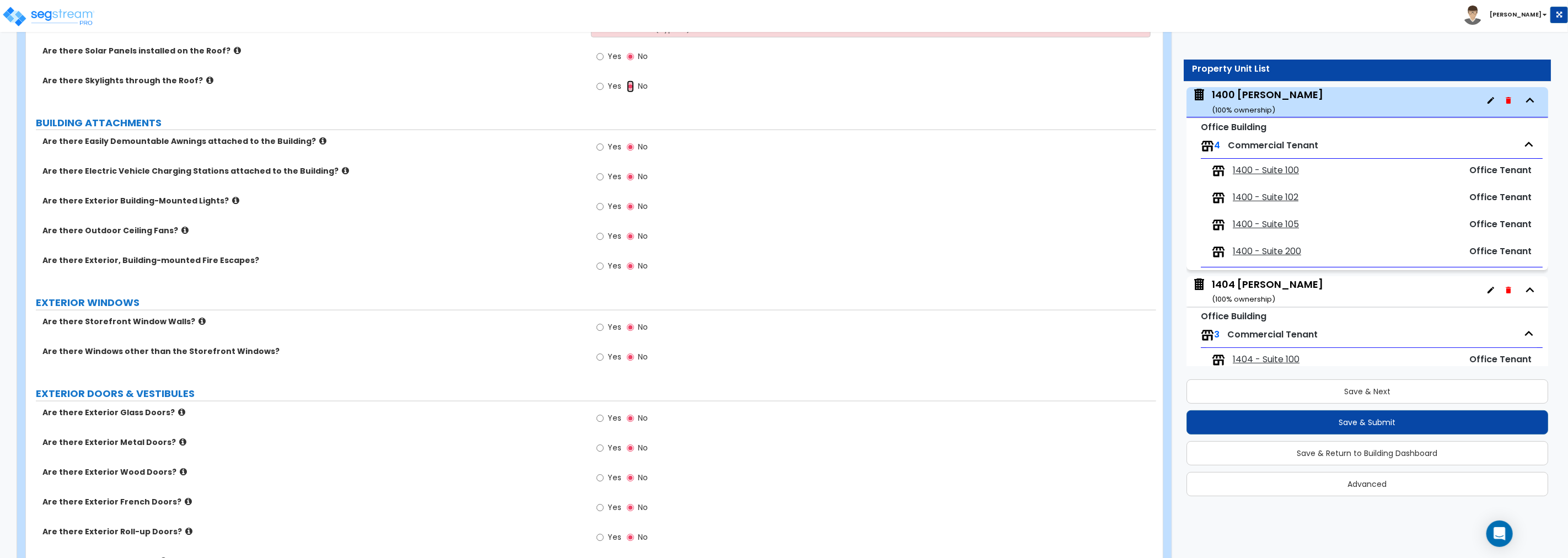
scroll to position [858, 0]
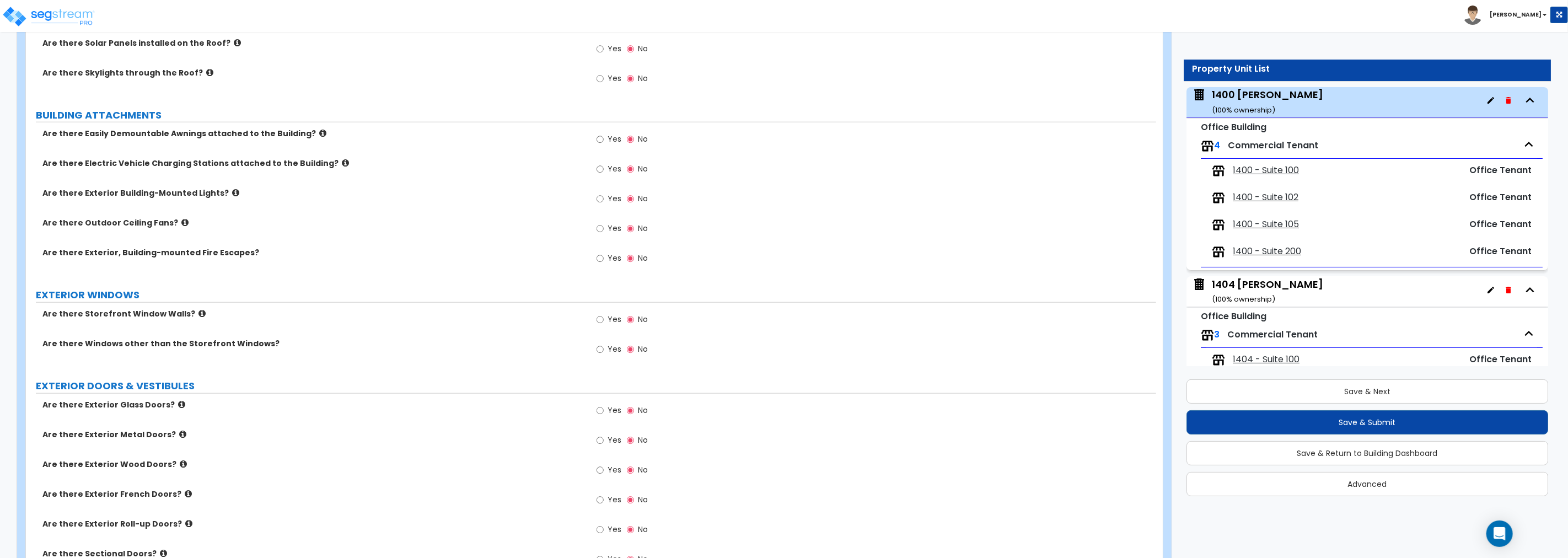
click at [232, 191] on icon at bounding box center [236, 192] width 7 height 8
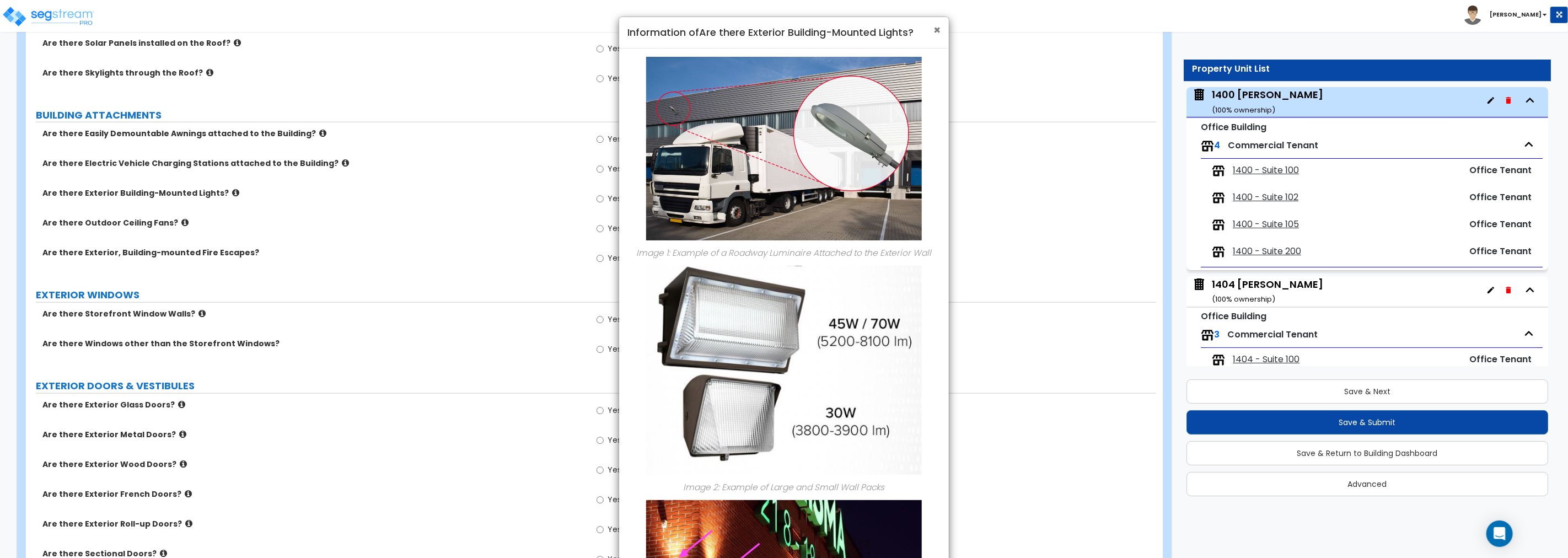
click at [935, 30] on span "×" at bounding box center [937, 30] width 7 height 16
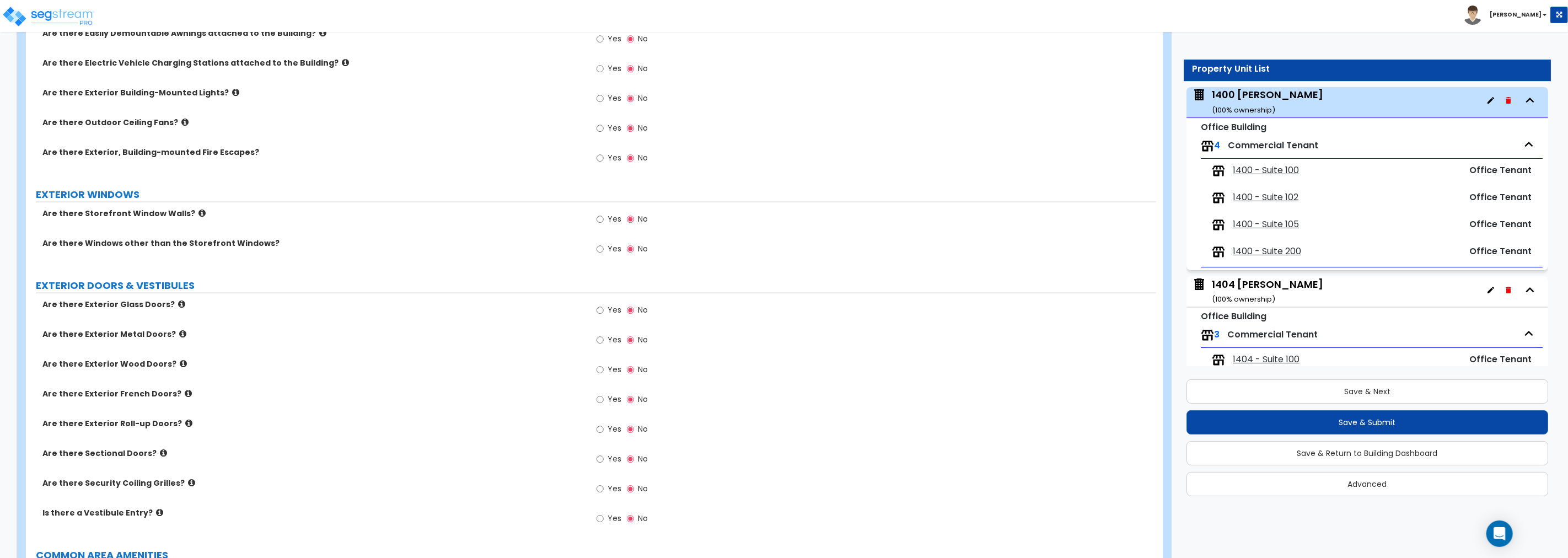
scroll to position [960, 0]
click at [598, 216] on input "Yes" at bounding box center [600, 217] width 7 height 12
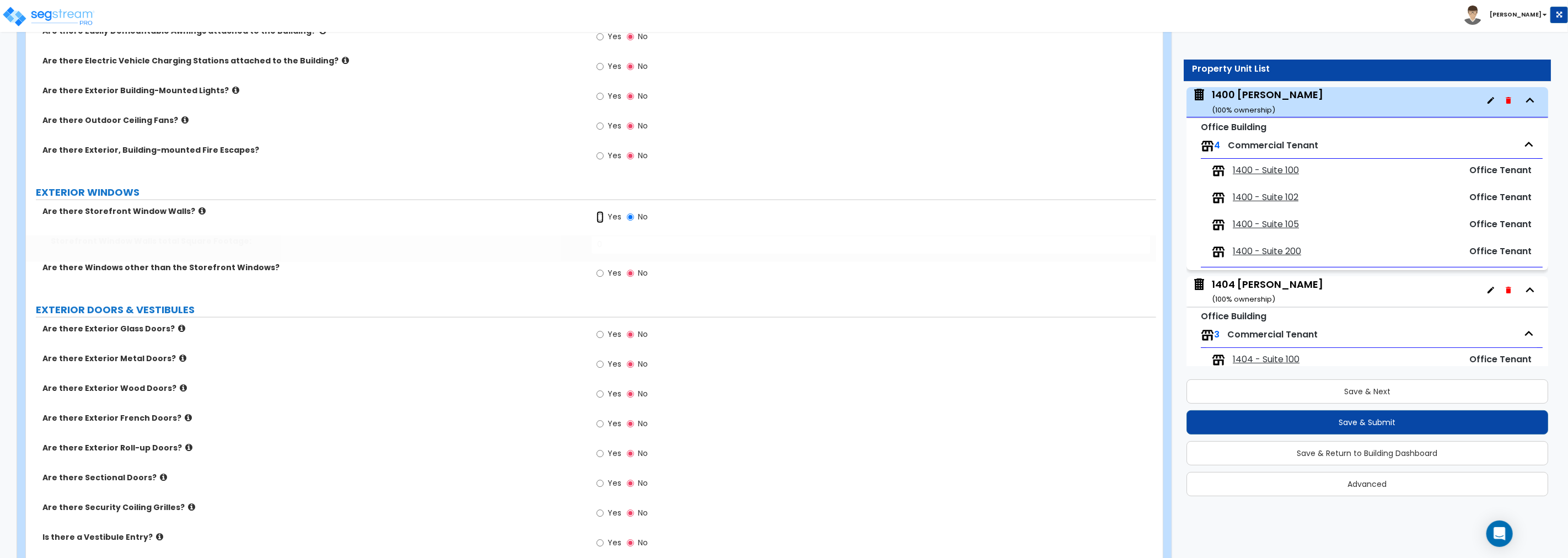
radio input "true"
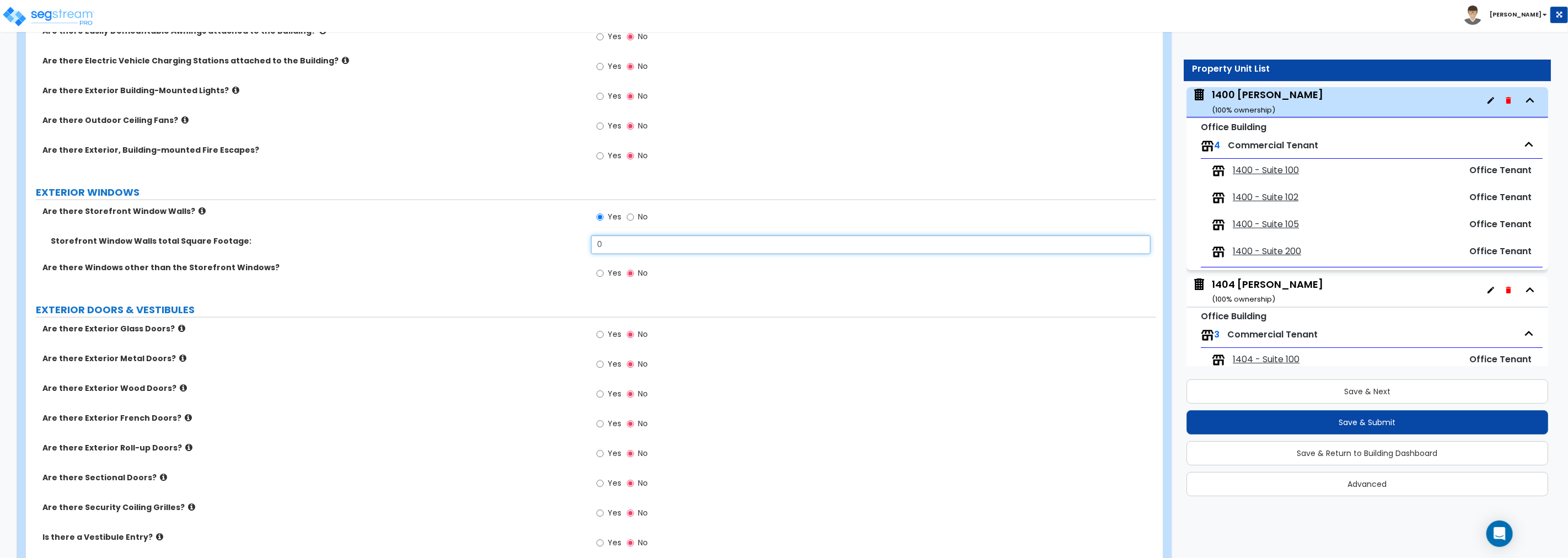
drag, startPoint x: 615, startPoint y: 248, endPoint x: 479, endPoint y: 247, distance: 136.0
click at [479, 247] on div "Storefront Window Walls total Square Footage: 0" at bounding box center [591, 248] width 1130 height 27
click at [626, 244] on input "0" at bounding box center [871, 245] width 560 height 19
drag, startPoint x: 626, startPoint y: 244, endPoint x: 512, endPoint y: 240, distance: 114.1
click at [512, 240] on div "Storefront Window Walls total Square Footage: 0" at bounding box center [591, 248] width 1130 height 27
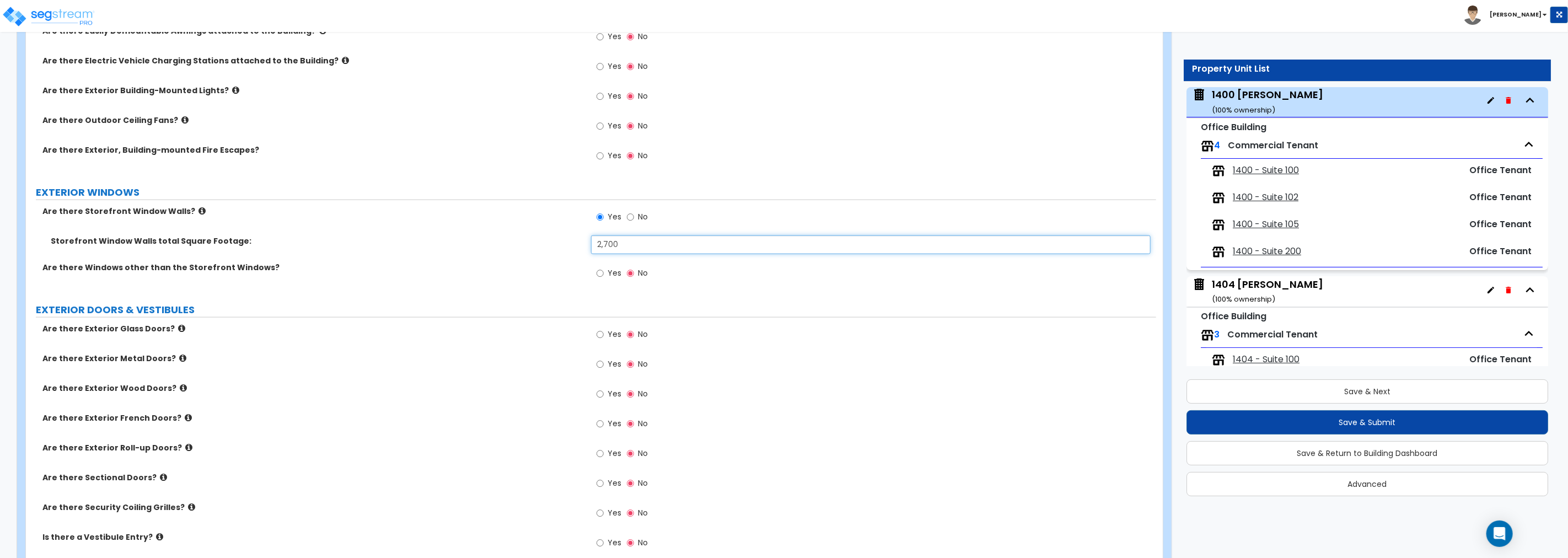
type input "2,700"
click at [600, 276] on input "Yes" at bounding box center [600, 273] width 7 height 12
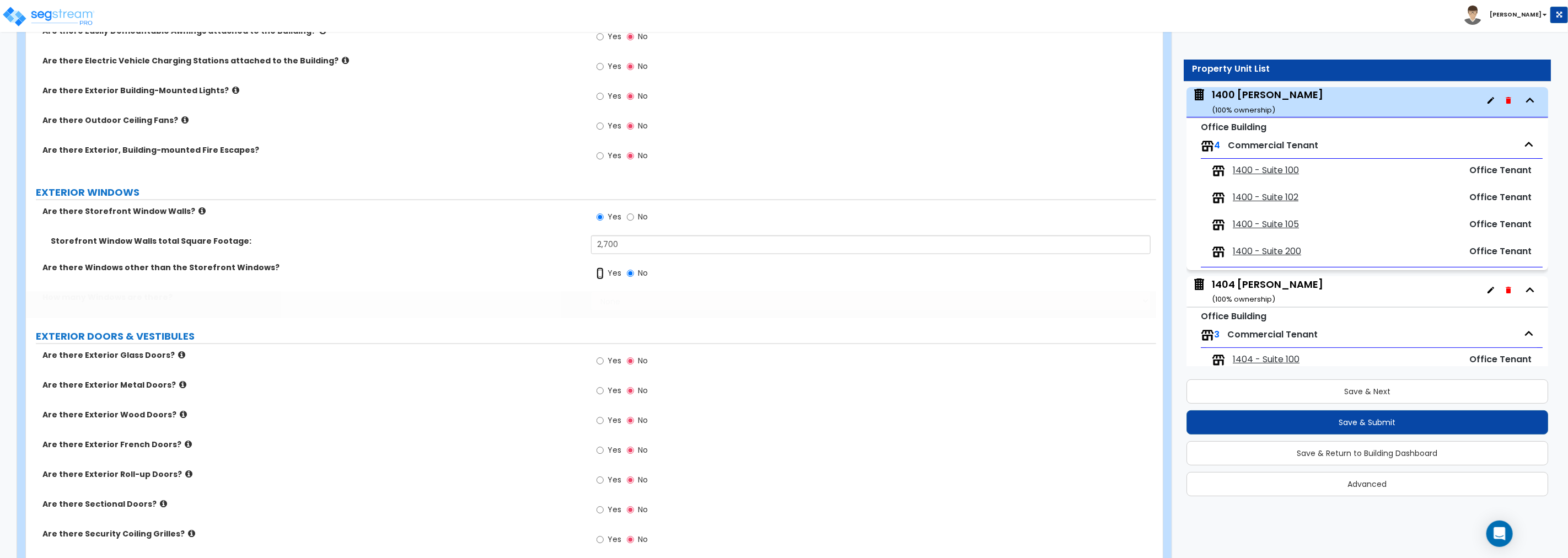
radio input "true"
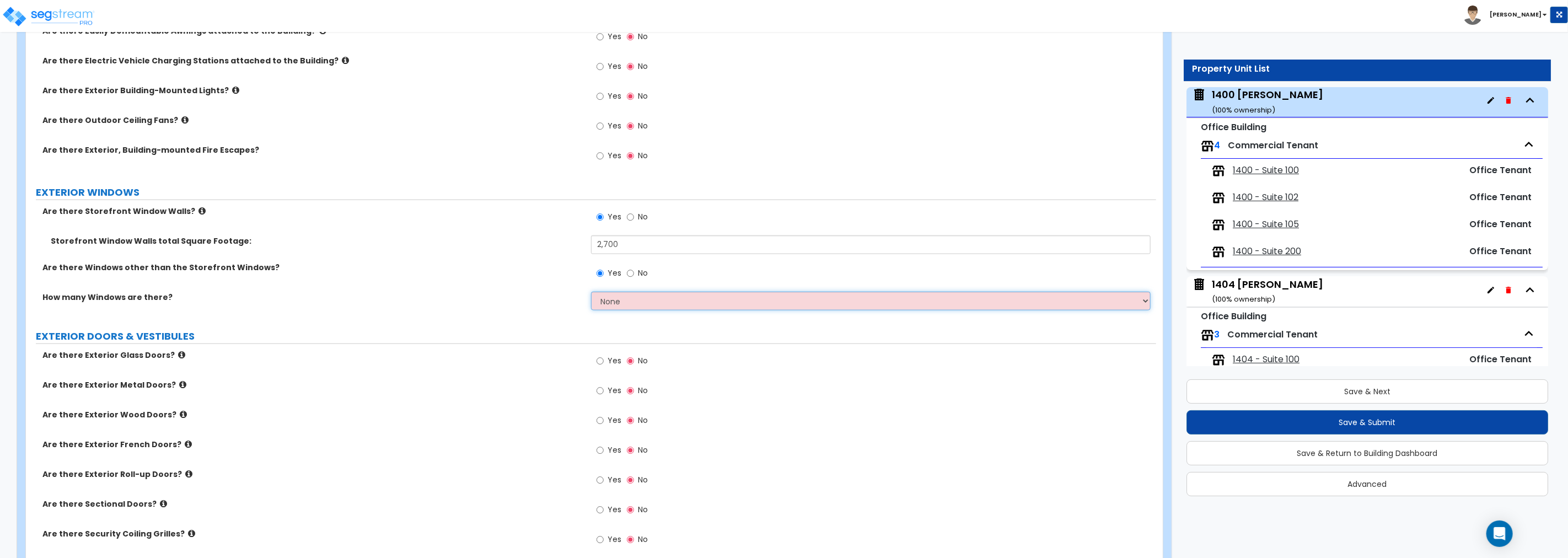
click at [629, 300] on select "None I want to enter a Percentage of the Exterior Windows I want to enter the N…" at bounding box center [871, 301] width 560 height 19
click at [659, 296] on select "None I want to enter a Percentage of the Exterior Windows I want to enter the N…" at bounding box center [871, 301] width 560 height 19
select select "1"
click at [591, 291] on select "None I want to enter a Percentage of the Exterior Windows I want to enter the N…" at bounding box center [871, 301] width 560 height 19
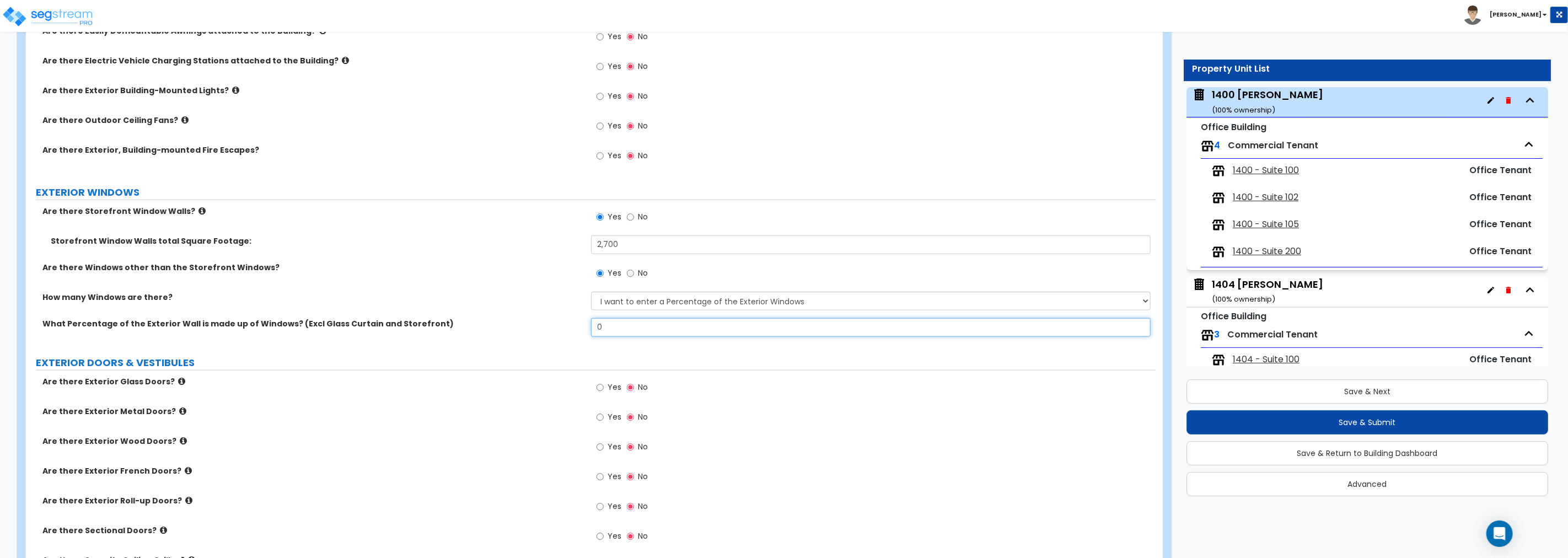
drag, startPoint x: 633, startPoint y: 324, endPoint x: 512, endPoint y: 322, distance: 121.0
click at [512, 322] on div "What Percentage of the Exterior Wall is made up of Windows? (Excl Glass Curtain…" at bounding box center [591, 331] width 1130 height 27
click at [651, 326] on input "0" at bounding box center [871, 328] width 560 height 19
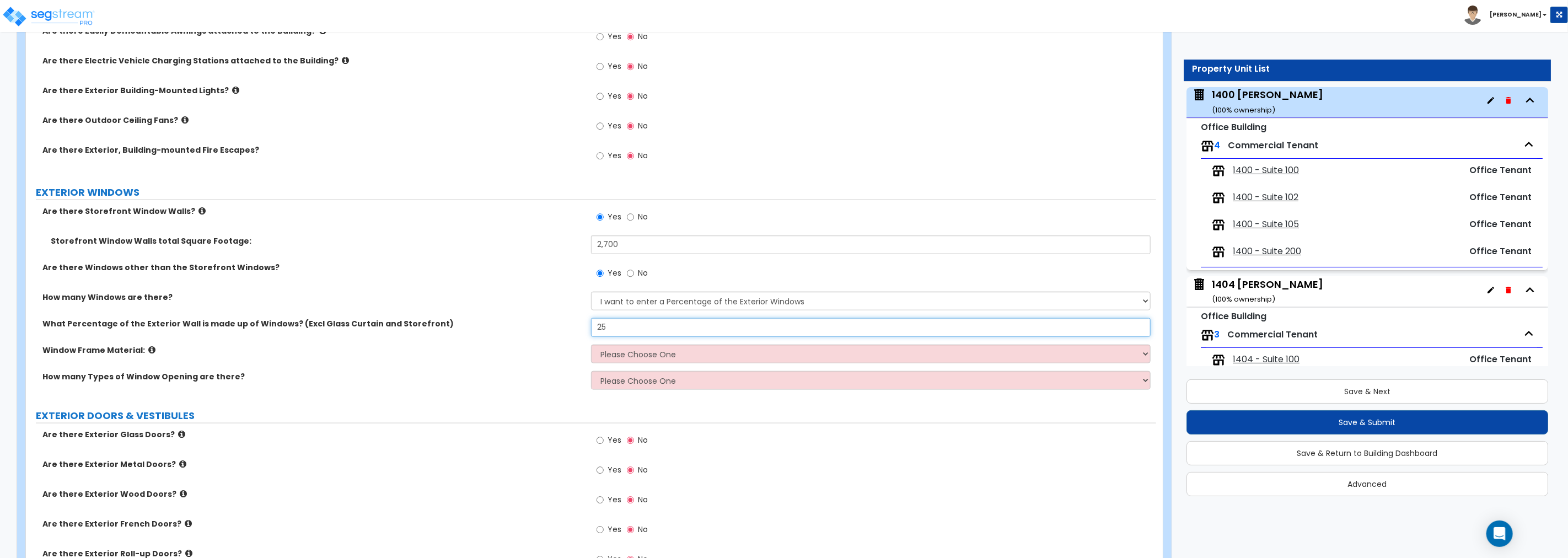
type input "25"
click at [649, 356] on select "Please Choose One Vinyl Aluminum Wood" at bounding box center [871, 354] width 560 height 19
select select "2"
click at [591, 344] on select "Please Choose One Vinyl Aluminum Wood" at bounding box center [871, 354] width 560 height 19
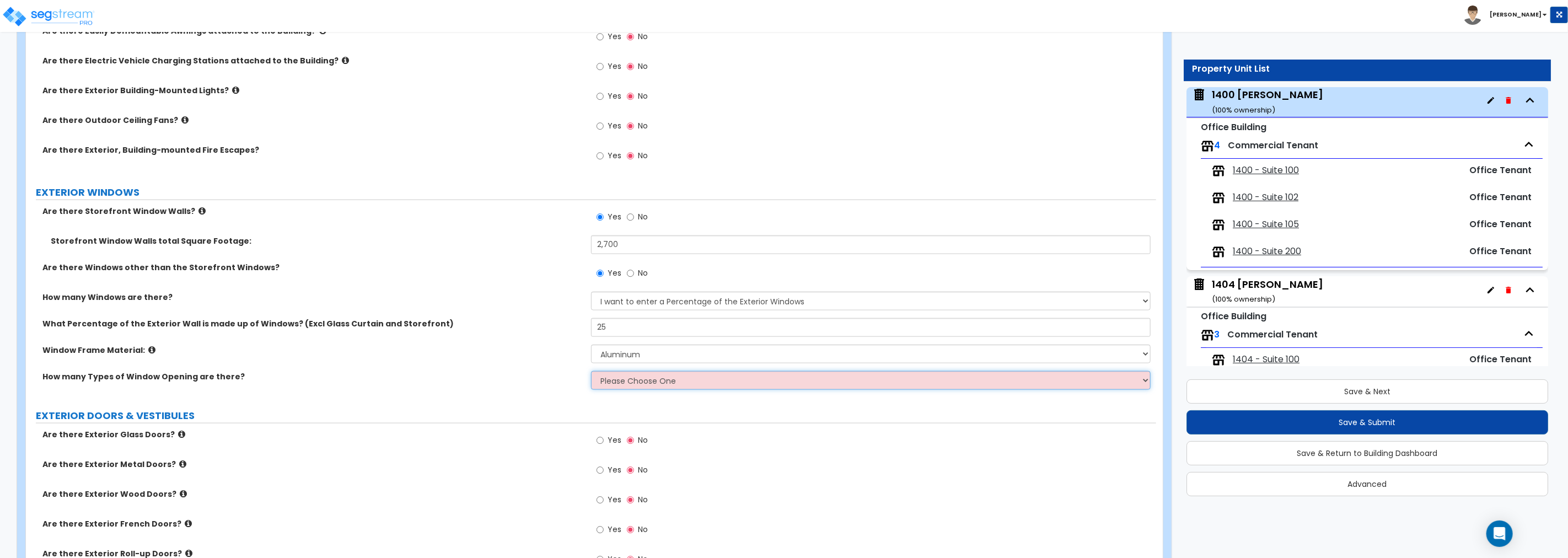
click at [644, 383] on select "Please Choose One 1 2 3 4" at bounding box center [871, 381] width 560 height 19
select select "1"
click at [591, 371] on select "Please Choose One 1 2 3 4" at bounding box center [871, 381] width 560 height 19
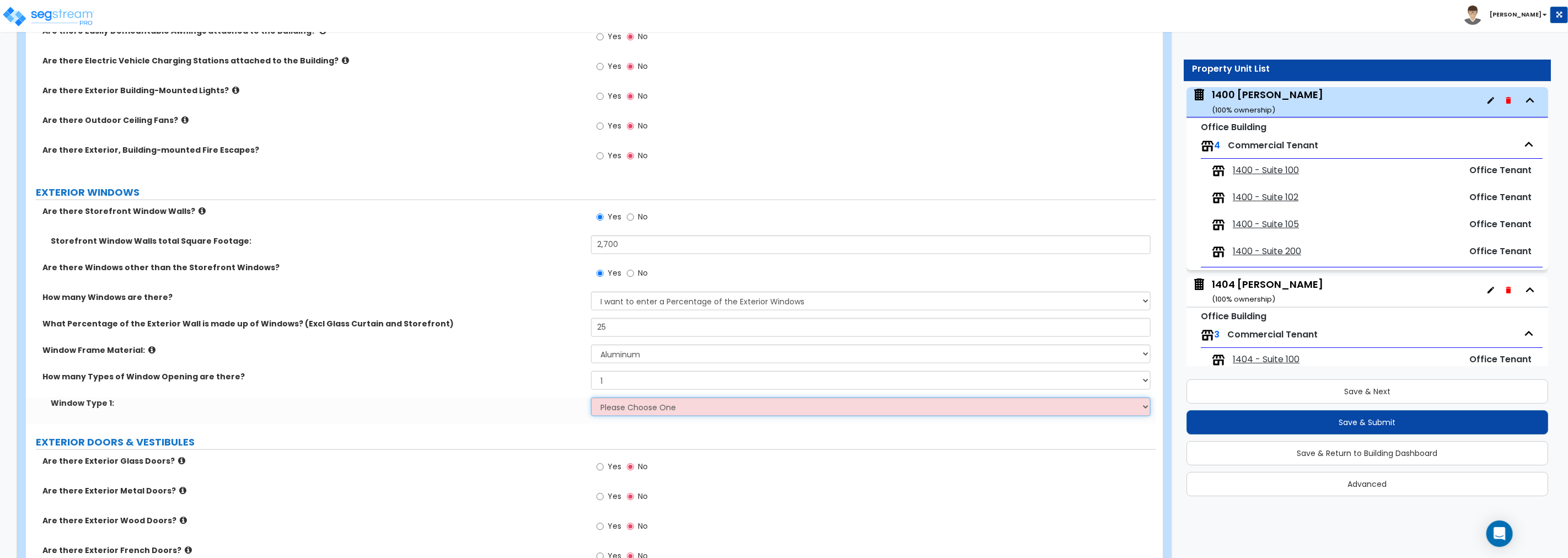
click at [643, 409] on select "Please Choose One Sliding Picture/Fixed Double/Single Hung Awning Swing" at bounding box center [871, 407] width 560 height 19
select select "2"
click at [591, 397] on select "Please Choose One Sliding Picture/Fixed Double/Single Hung Awning Swing" at bounding box center [871, 407] width 560 height 19
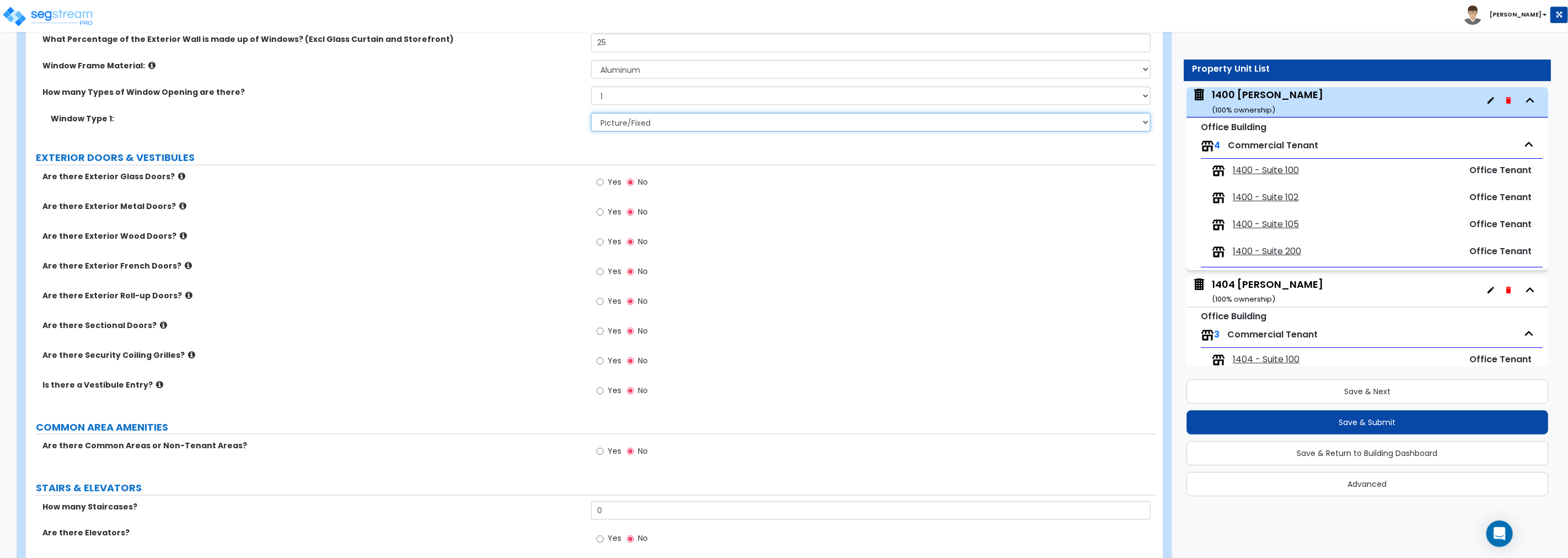
scroll to position [1246, 0]
click at [600, 183] on input "Yes" at bounding box center [600, 181] width 7 height 12
radio input "true"
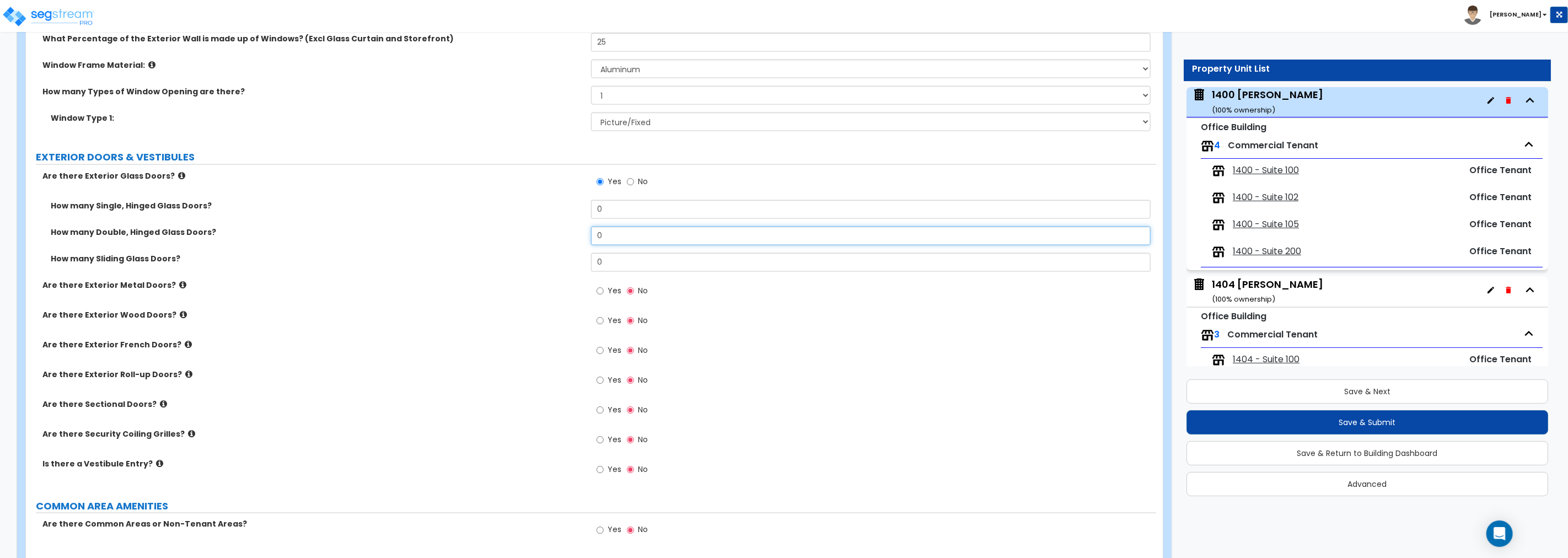
drag, startPoint x: 618, startPoint y: 238, endPoint x: 552, endPoint y: 232, distance: 66.3
click at [552, 232] on div "How many Double, Hinged Glass Doors? 0" at bounding box center [591, 240] width 1130 height 27
type input "2"
drag, startPoint x: 596, startPoint y: 207, endPoint x: 566, endPoint y: 206, distance: 30.0
click at [566, 206] on div "How many Single, Hinged Glass Doors? 0" at bounding box center [591, 213] width 1130 height 27
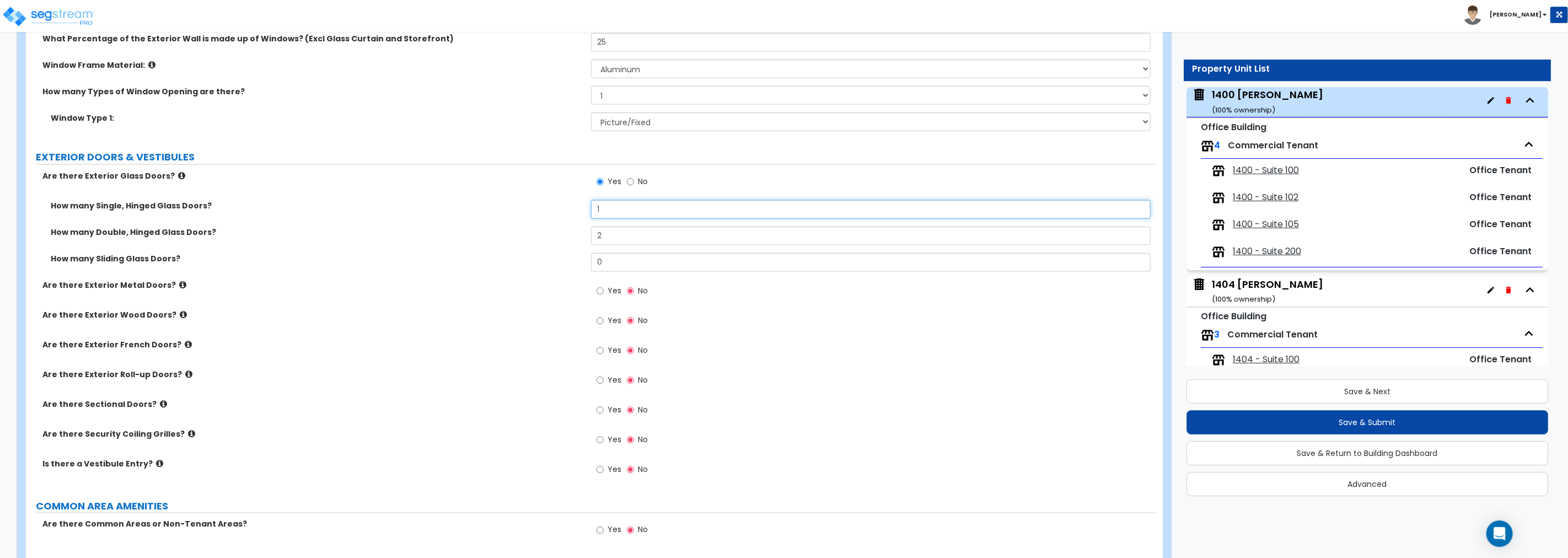
type input "1"
click at [601, 291] on input "Yes" at bounding box center [600, 291] width 7 height 12
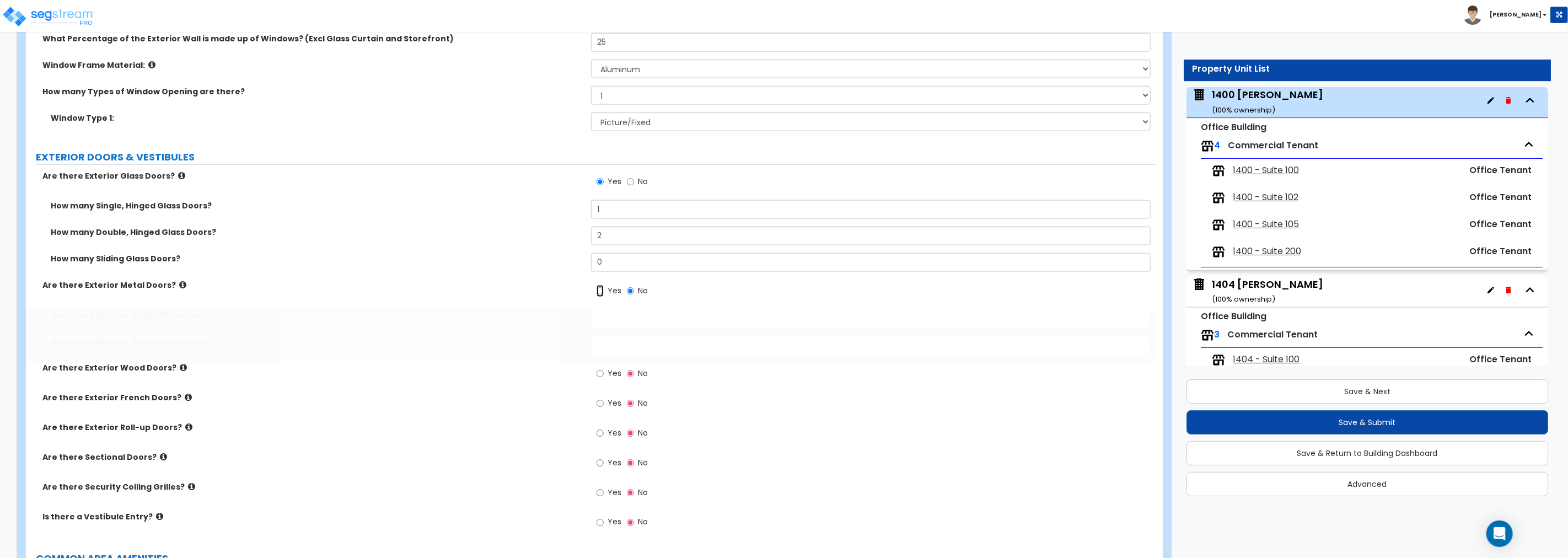
radio input "true"
drag, startPoint x: 614, startPoint y: 320, endPoint x: 522, endPoint y: 311, distance: 92.4
click at [522, 311] on div "How many Exterior Single Metal Doors? 0" at bounding box center [591, 323] width 1130 height 27
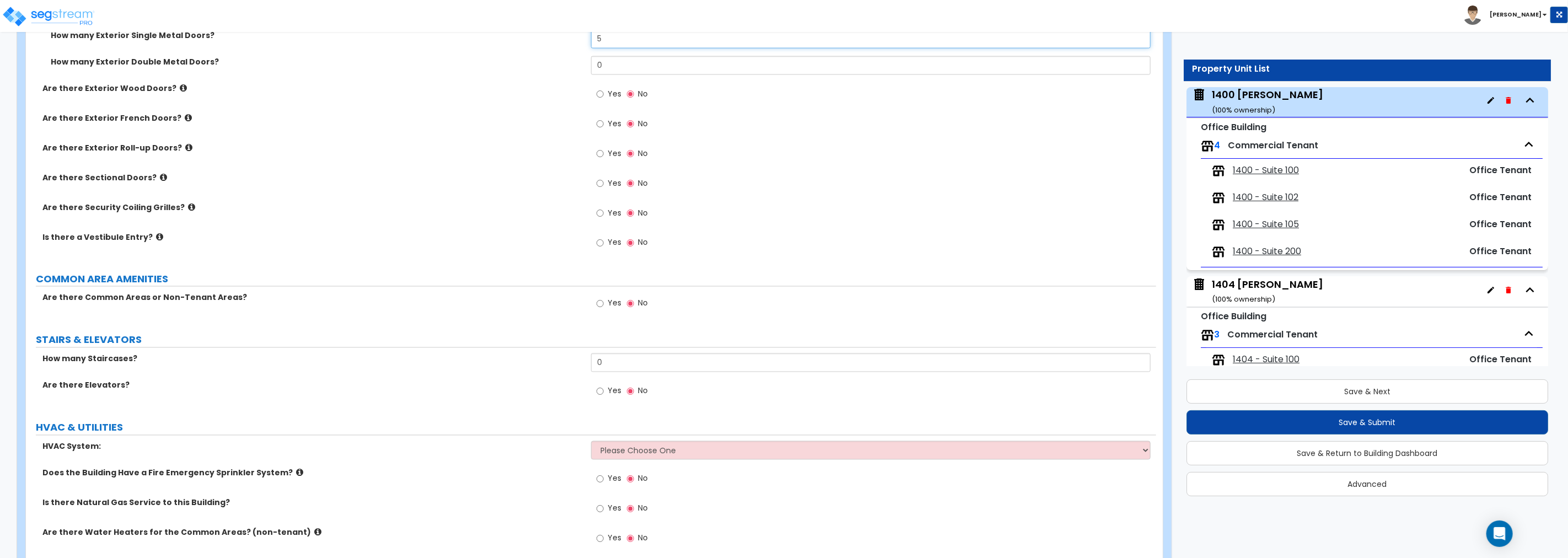
scroll to position [1531, 0]
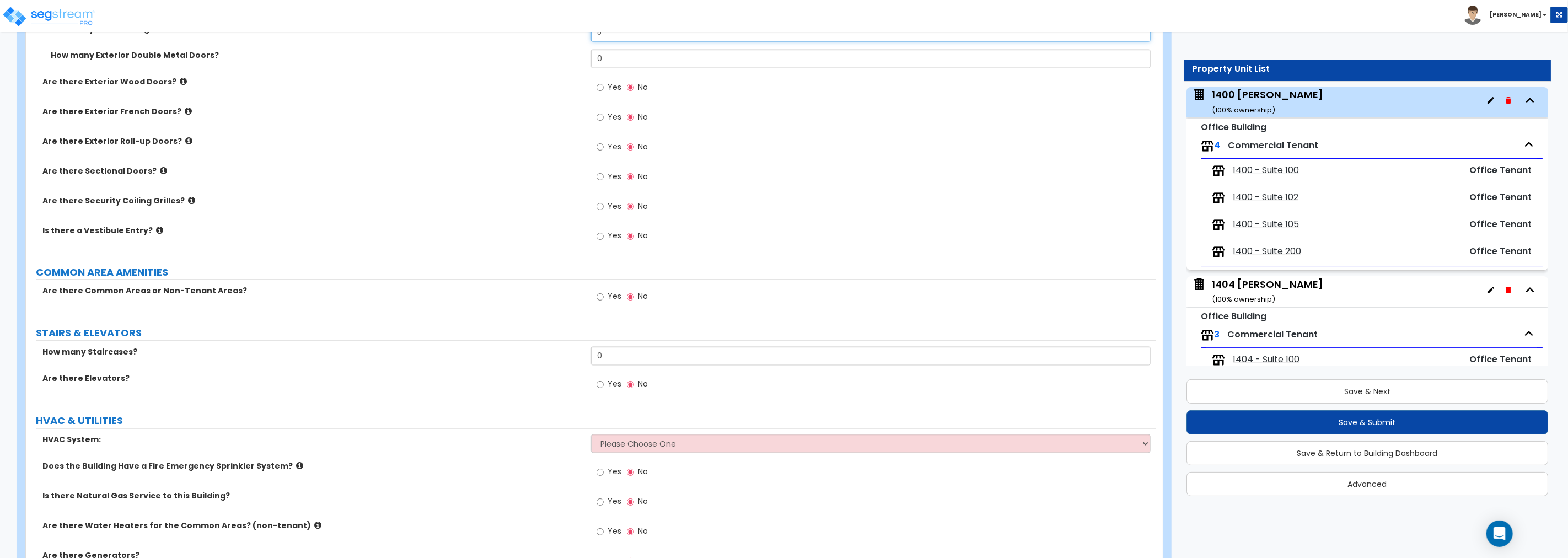
type input "5"
click at [601, 234] on input "Yes" at bounding box center [600, 236] width 7 height 12
radio input "true"
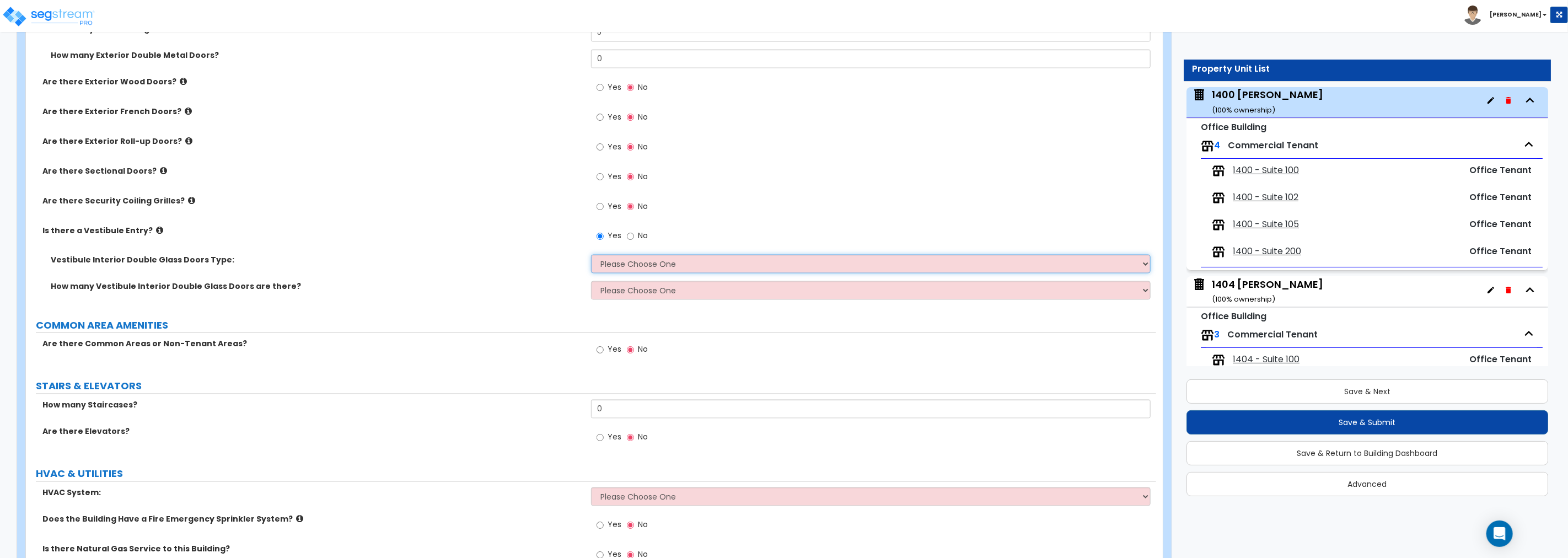
click at [649, 263] on select "Please Choose One Hinged Sliding" at bounding box center [871, 264] width 560 height 19
select select "1"
click at [591, 255] on select "Please Choose One Hinged Sliding" at bounding box center [871, 264] width 560 height 19
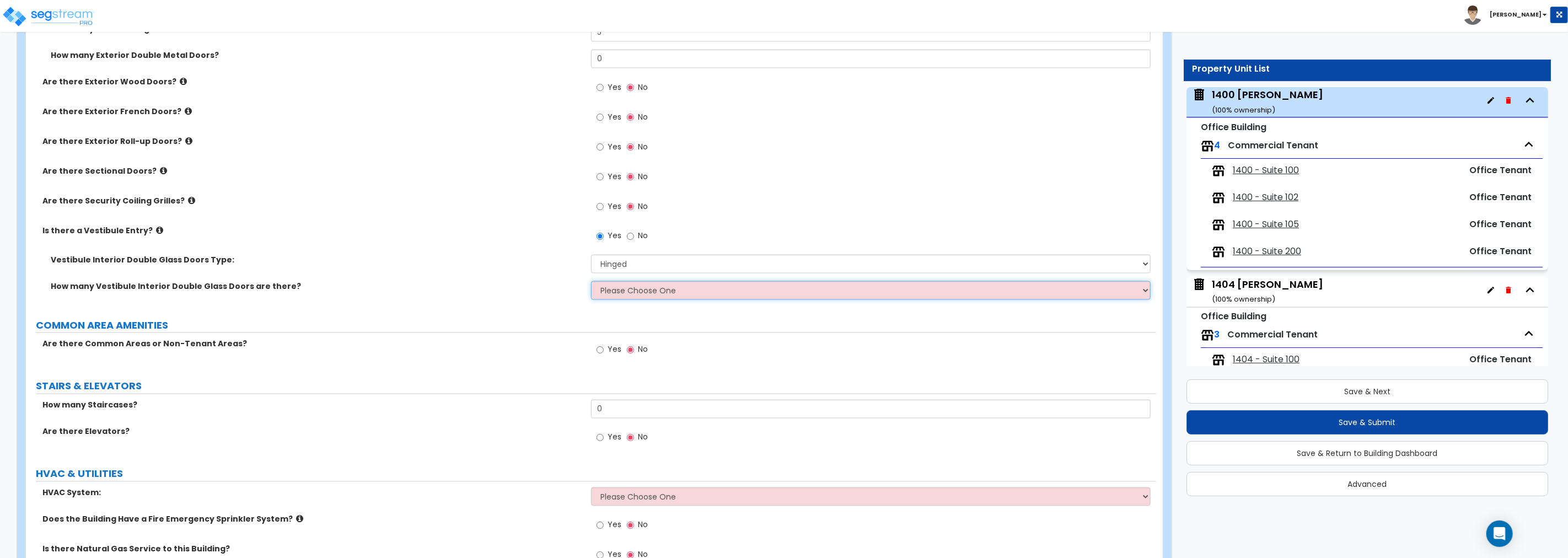
click at [636, 290] on select "Please Choose One 1 2 3" at bounding box center [871, 291] width 560 height 19
select select "2"
click at [591, 281] on select "Please Choose One 1 2 3" at bounding box center [871, 291] width 560 height 19
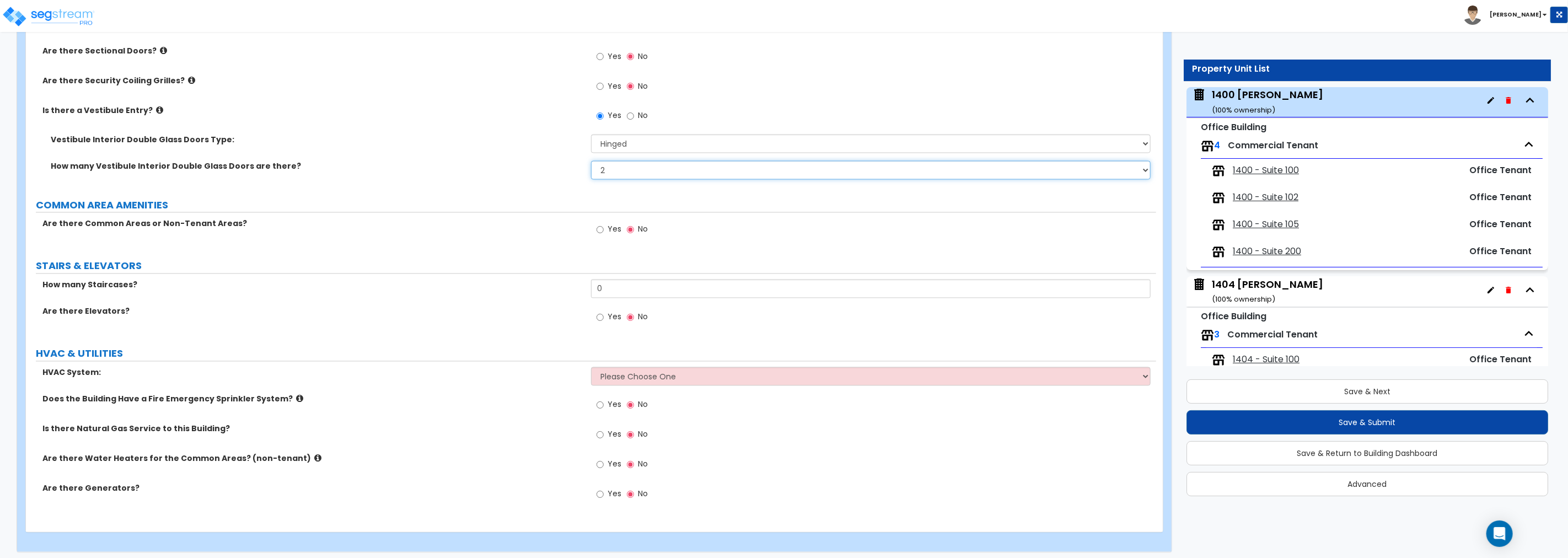
scroll to position [1657, 0]
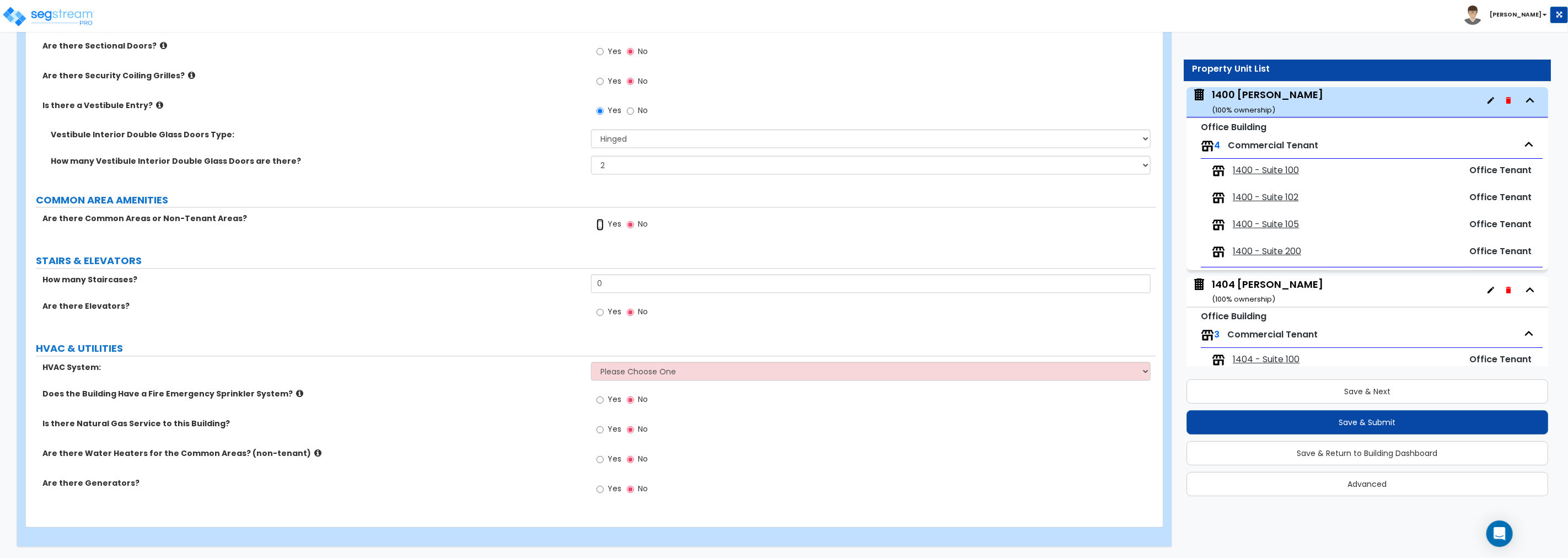
click at [600, 220] on input "Yes" at bounding box center [600, 225] width 7 height 12
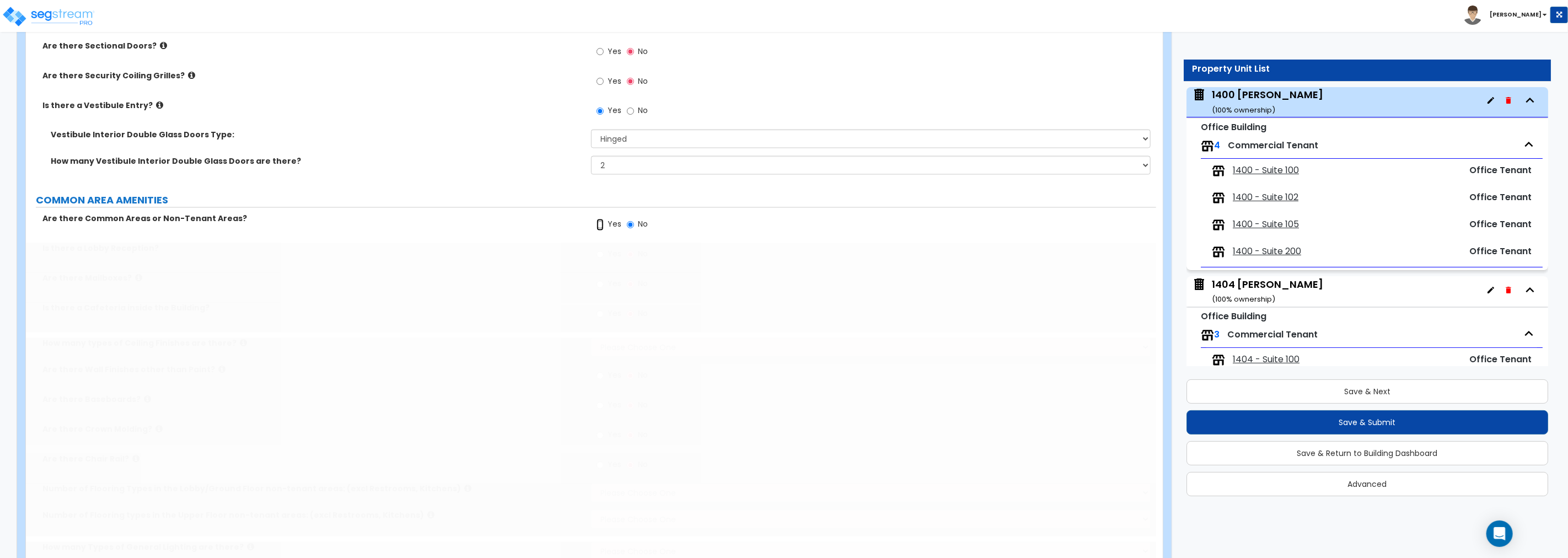
radio input "true"
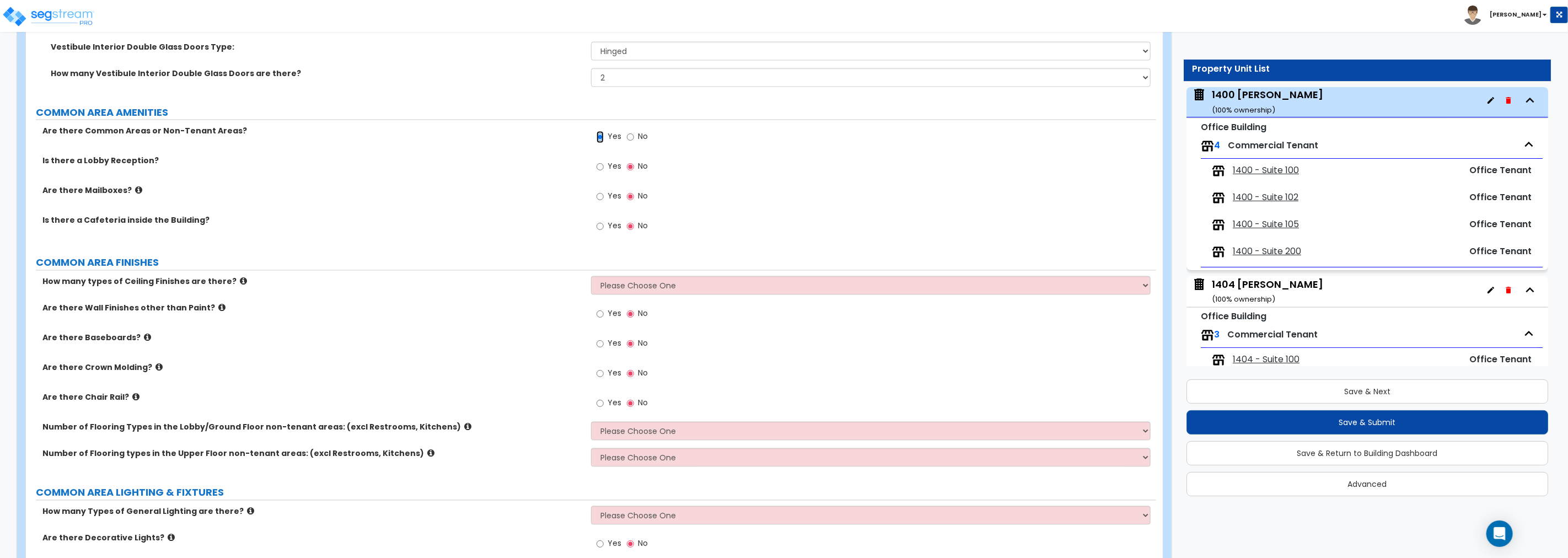
scroll to position [1738, 0]
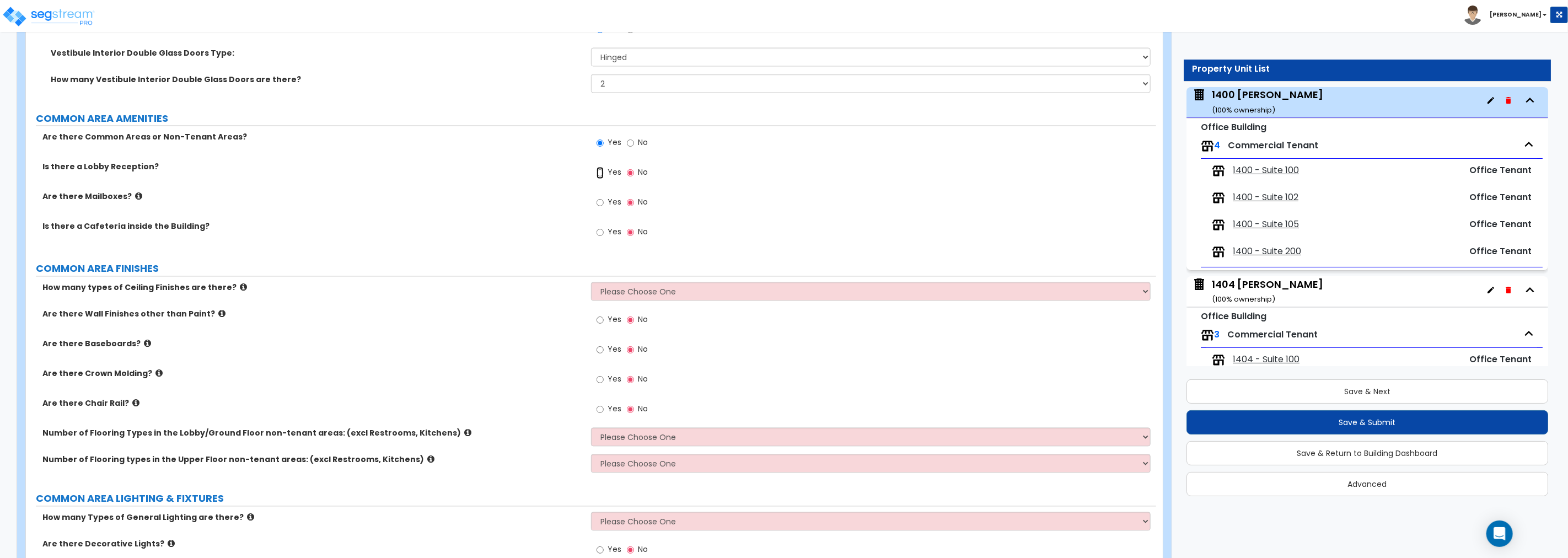
click at [600, 174] on input "Yes" at bounding box center [600, 173] width 7 height 12
radio input "true"
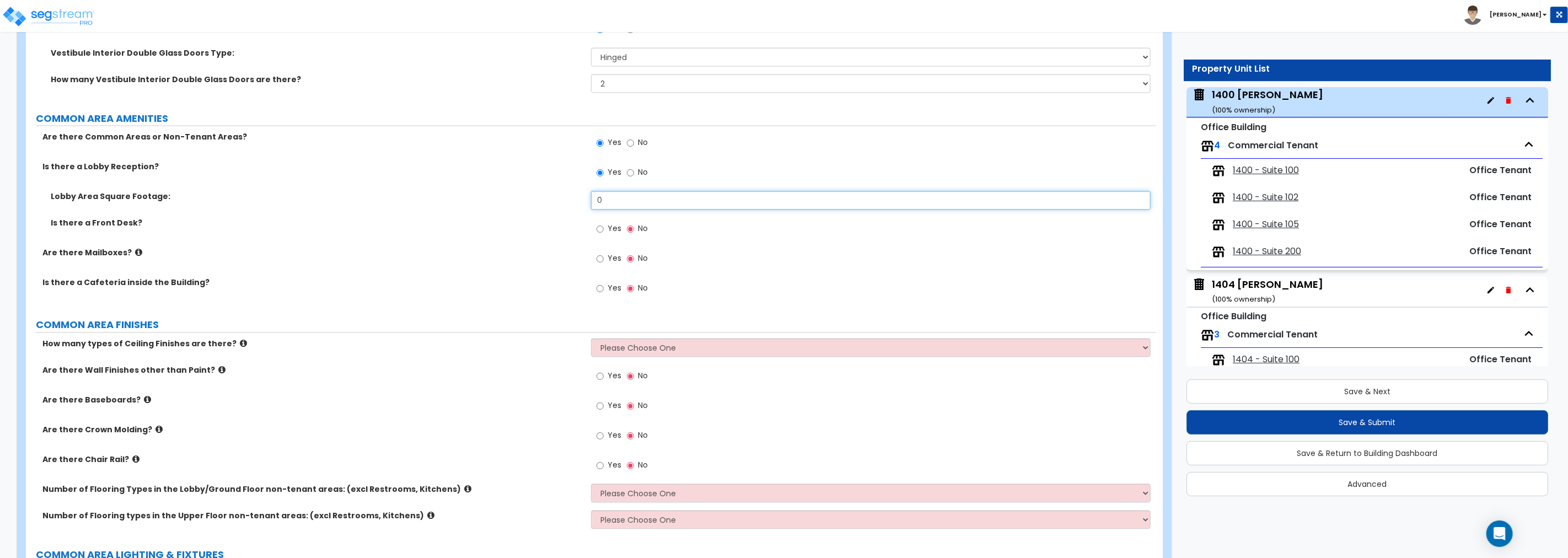
drag, startPoint x: 646, startPoint y: 199, endPoint x: 497, endPoint y: 199, distance: 149.0
click at [497, 199] on div "Lobby Area Square Footage: 0" at bounding box center [591, 204] width 1130 height 27
click at [646, 195] on input "0" at bounding box center [871, 201] width 560 height 19
drag, startPoint x: 647, startPoint y: 199, endPoint x: 415, endPoint y: 209, distance: 232.2
click at [415, 209] on div "Lobby Area Square Footage: 0" at bounding box center [591, 204] width 1130 height 27
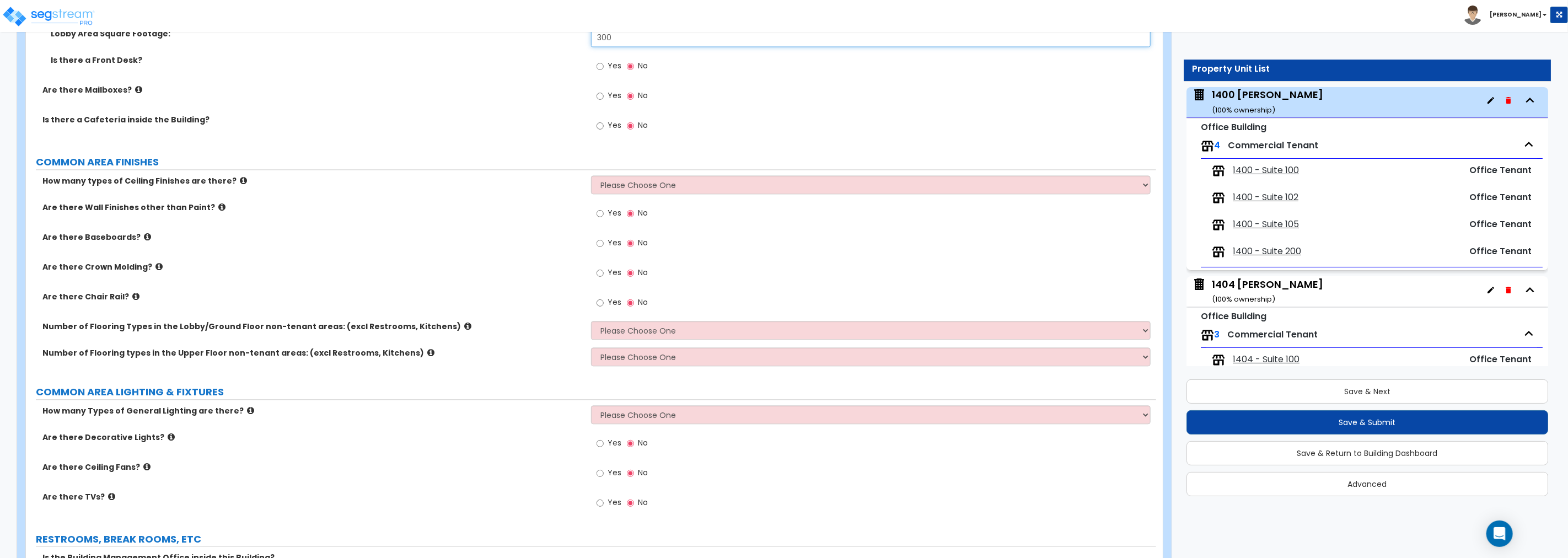
scroll to position [1943, 0]
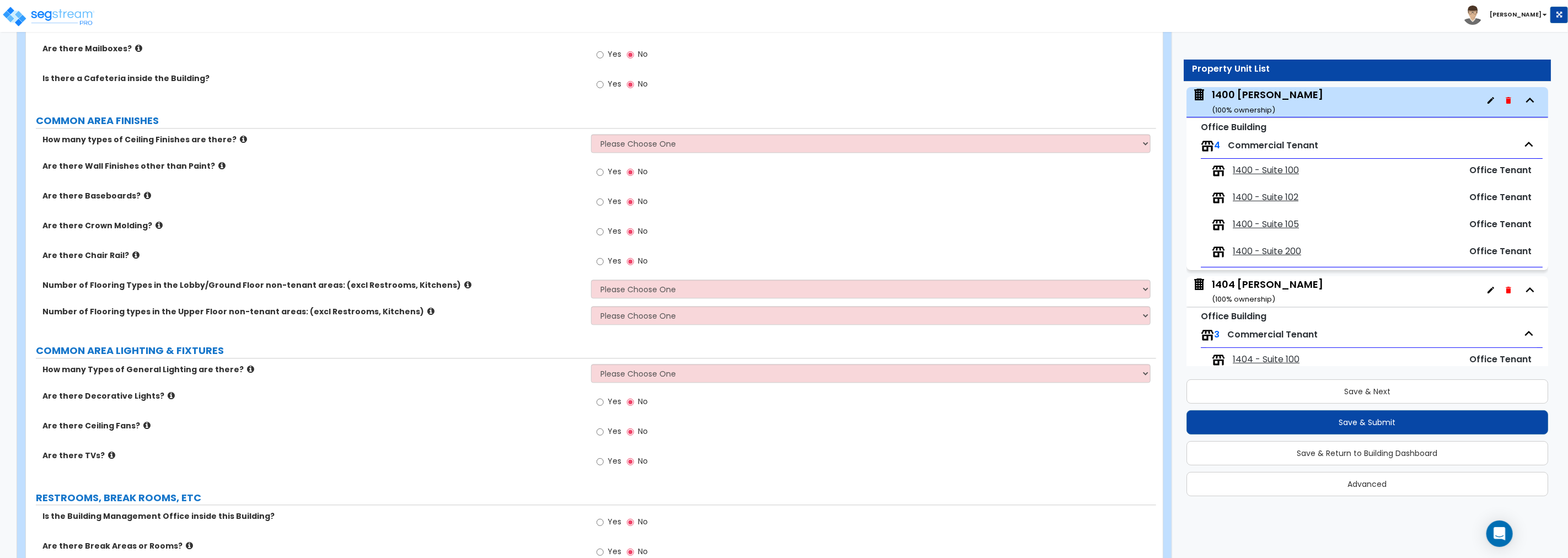
type input "300"
drag, startPoint x: 641, startPoint y: 144, endPoint x: 640, endPoint y: 151, distance: 7.1
click at [641, 144] on select "Please Choose One 1 2 3" at bounding box center [871, 143] width 560 height 19
select select "1"
click at [591, 134] on select "Please Choose One 1 2 3" at bounding box center [871, 143] width 560 height 19
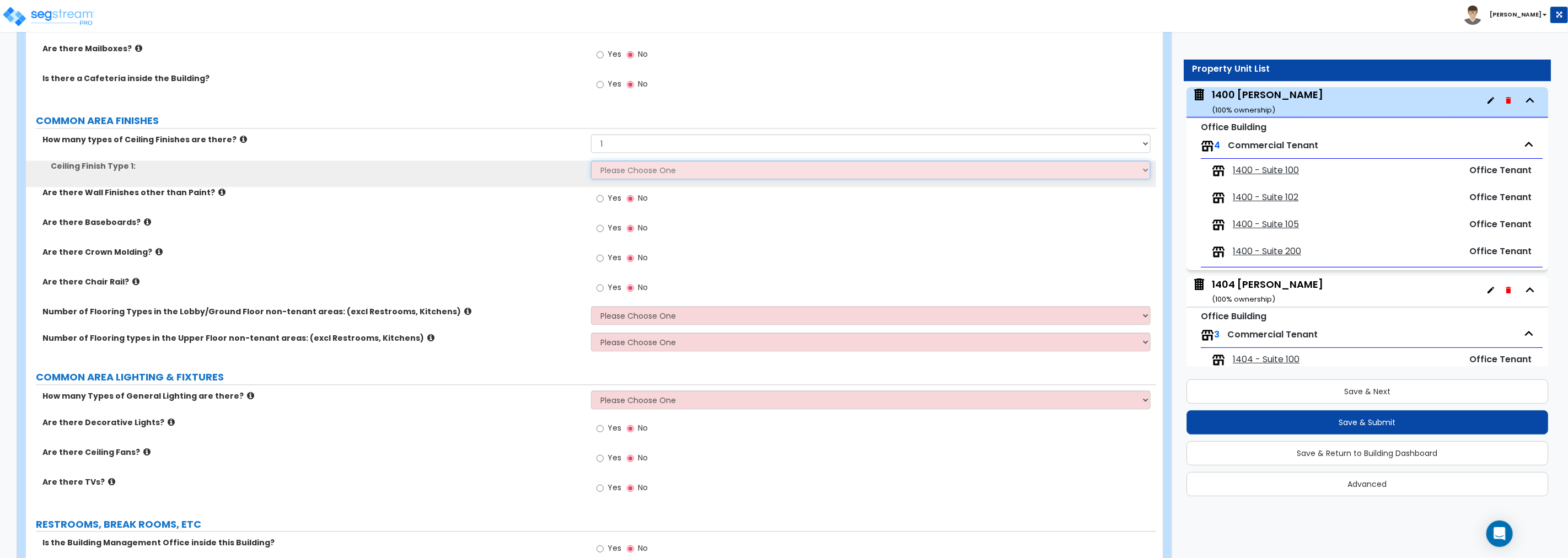
click at [624, 176] on select "Please Choose One Drop Ceiling Drywall Ceiling Open Ceiling" at bounding box center [871, 170] width 560 height 19
select select "2"
click at [591, 161] on select "Please Choose One Drop Ceiling Drywall Ceiling Open Ceiling" at bounding box center [871, 170] width 560 height 19
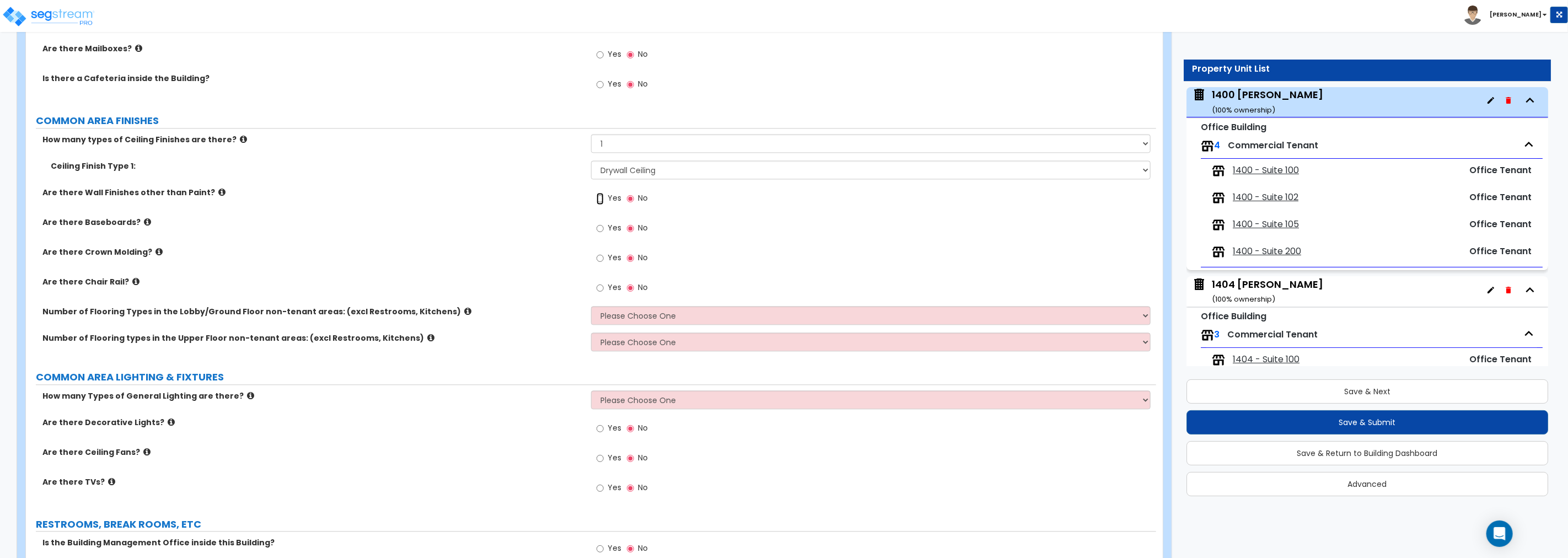
drag, startPoint x: 602, startPoint y: 196, endPoint x: 587, endPoint y: 206, distance: 18.0
click at [602, 196] on input "Yes" at bounding box center [600, 198] width 7 height 12
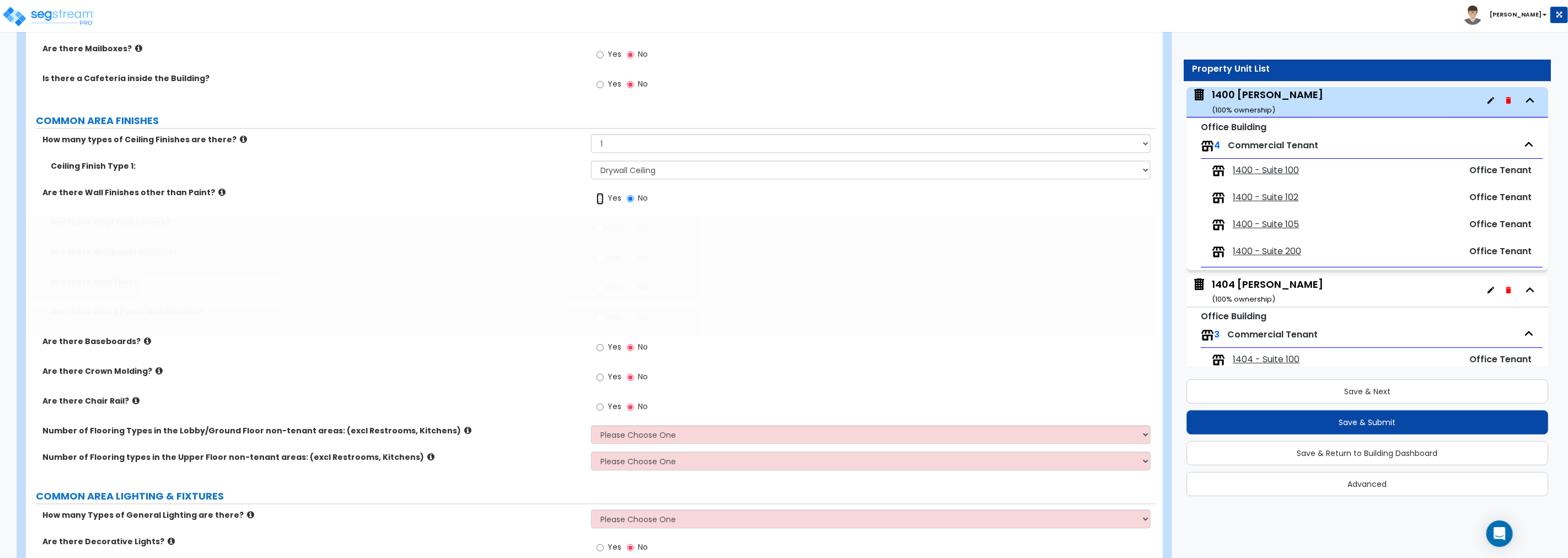
radio input "true"
click at [599, 257] on input "Yes" at bounding box center [600, 258] width 7 height 12
radio input "true"
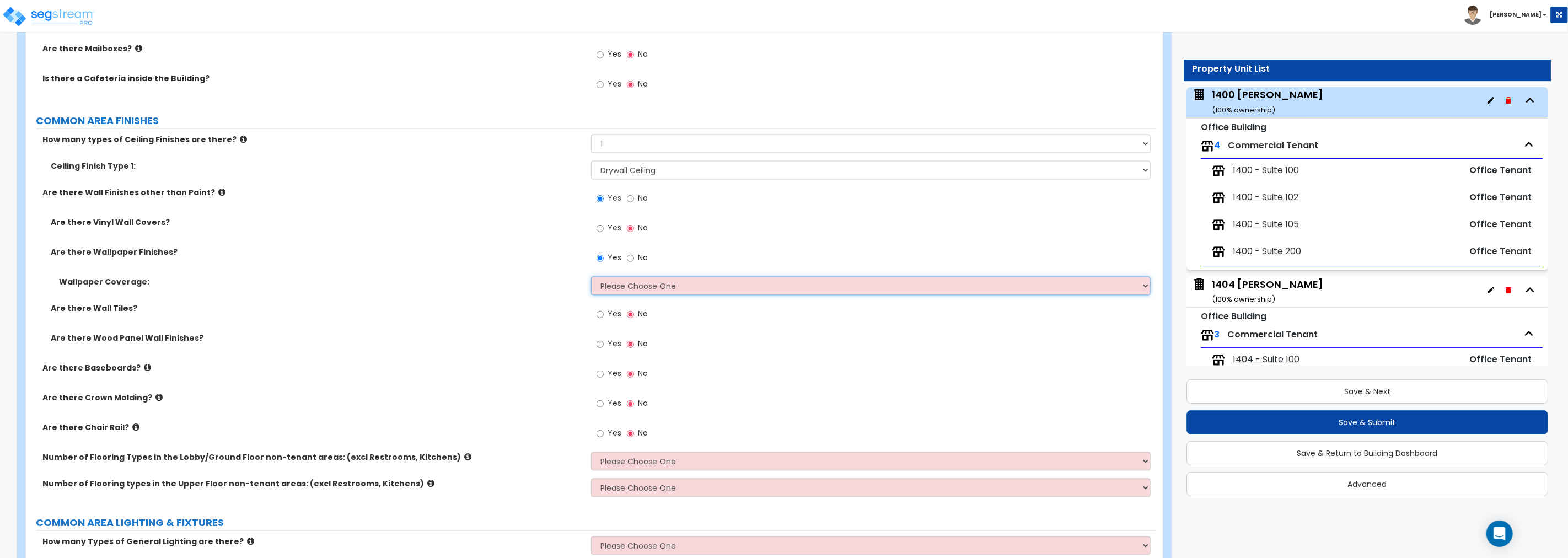
click at [642, 288] on select "Please Choose One Only a Small Portion of Walls are Covered Several Walls are C…" at bounding box center [871, 286] width 560 height 19
select select "2"
click at [591, 277] on select "Please Choose One Only a Small Portion of Walls are Covered Several Walls are C…" at bounding box center [871, 286] width 560 height 19
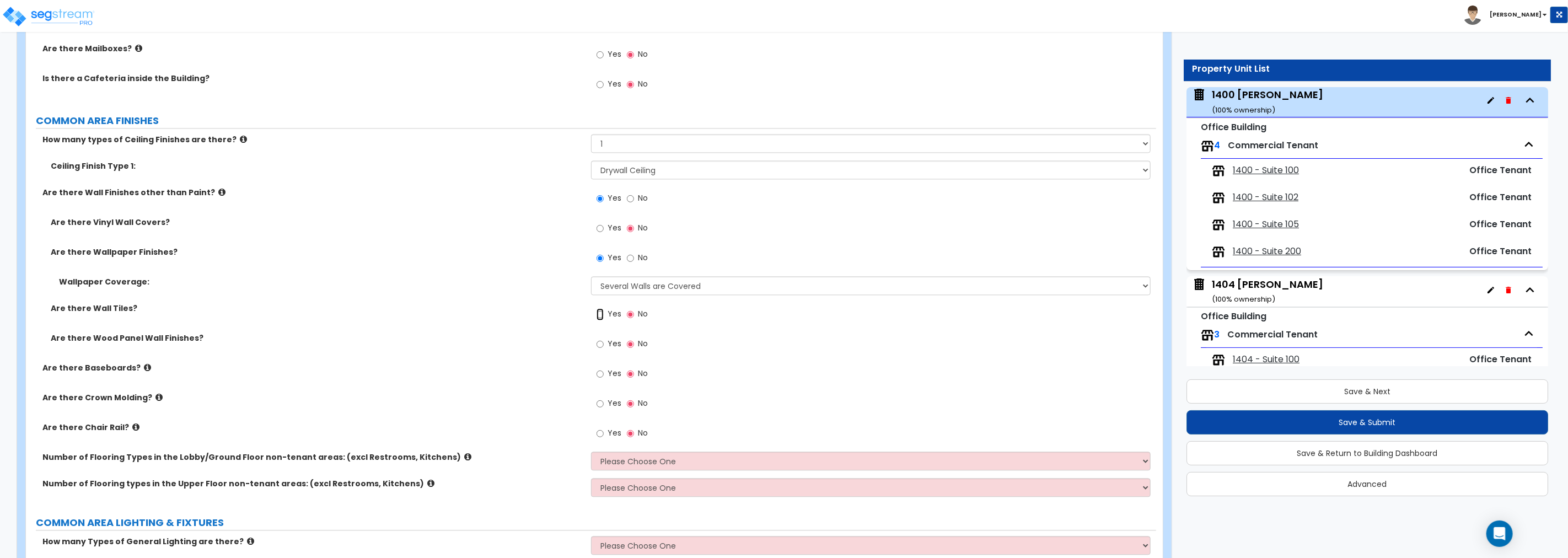
click at [598, 313] on input "Yes" at bounding box center [600, 314] width 7 height 12
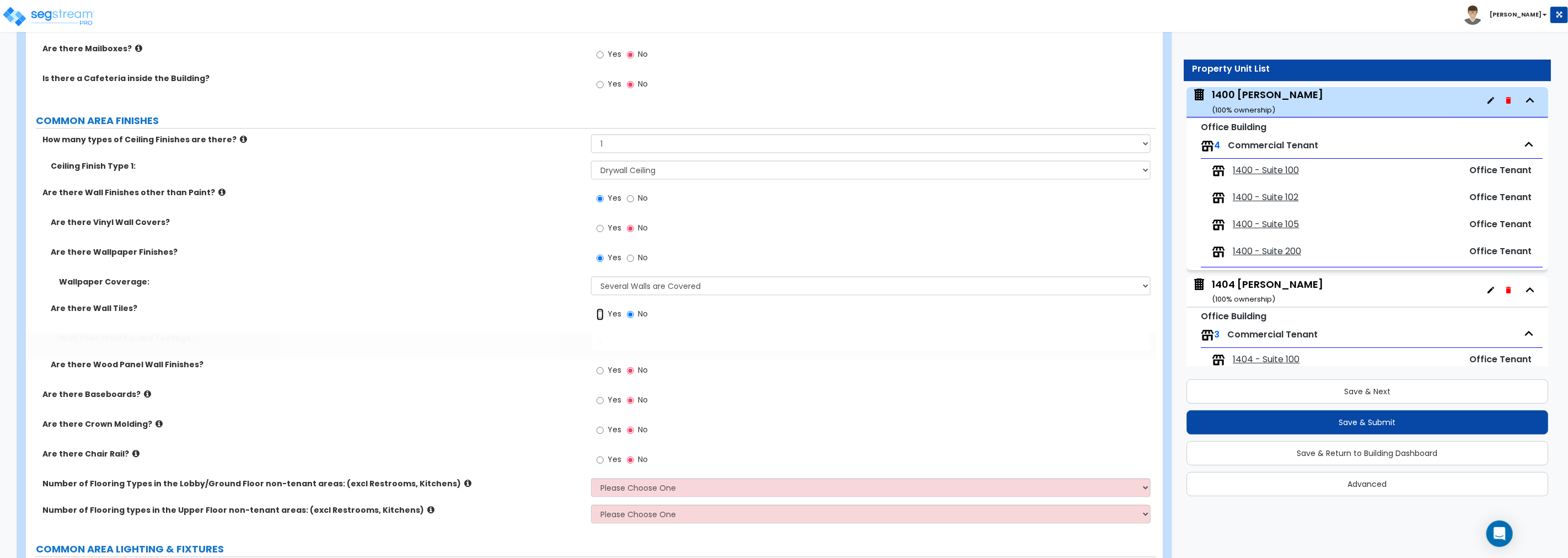
radio input "true"
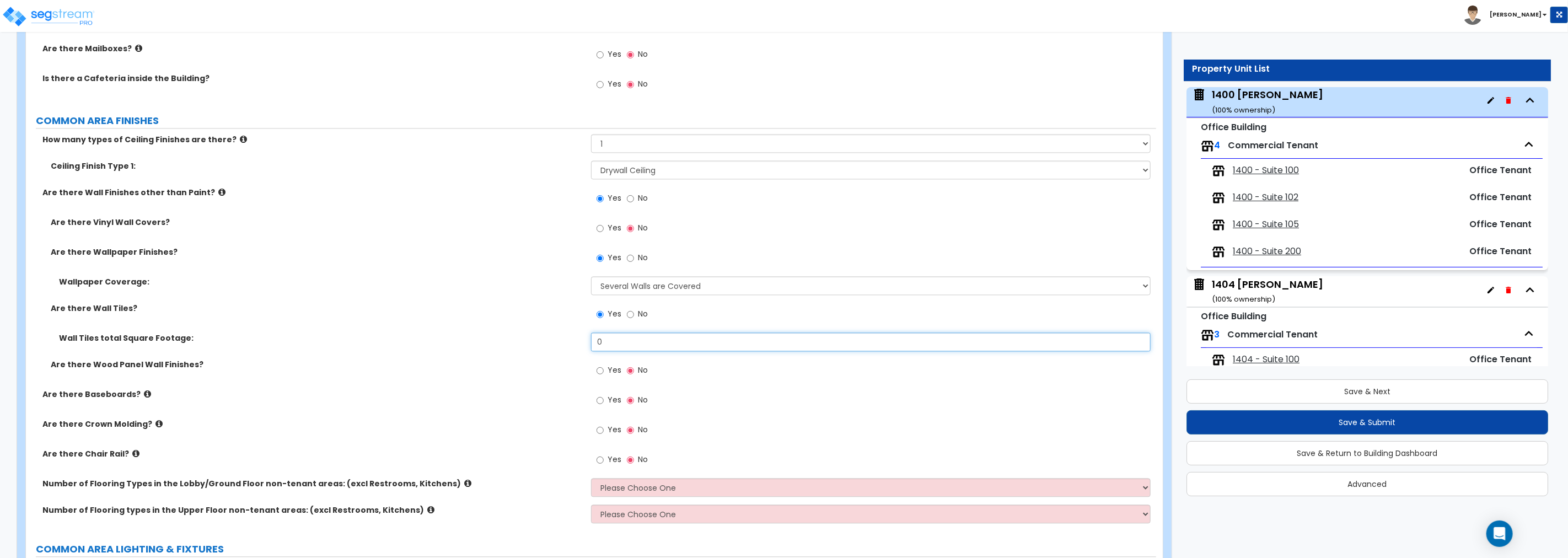
click at [634, 339] on input "0" at bounding box center [871, 342] width 560 height 19
drag, startPoint x: 610, startPoint y: 340, endPoint x: 509, endPoint y: 336, distance: 101.1
click at [509, 336] on div "Wall Tiles total Square Footage: 0" at bounding box center [591, 346] width 1130 height 27
type input "600"
drag, startPoint x: 604, startPoint y: 398, endPoint x: 498, endPoint y: 379, distance: 107.7
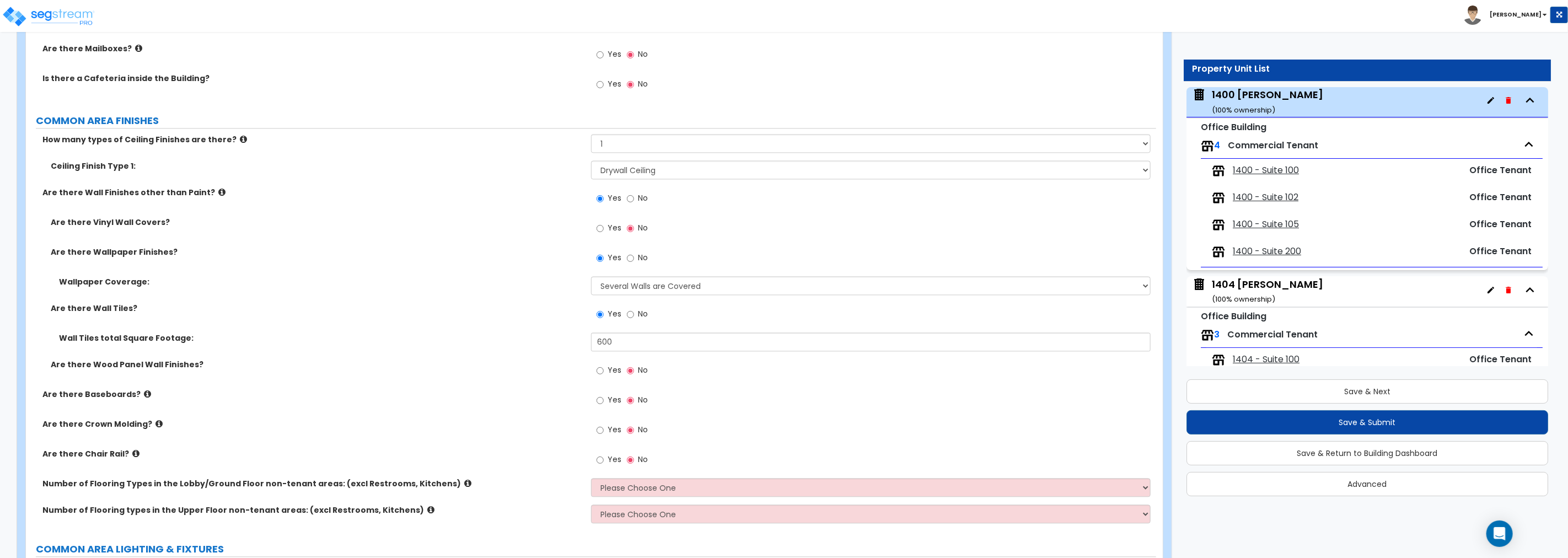
click at [604, 399] on label "Yes" at bounding box center [609, 402] width 25 height 19
click at [604, 399] on input "Yes" at bounding box center [600, 400] width 7 height 12
radio input "true"
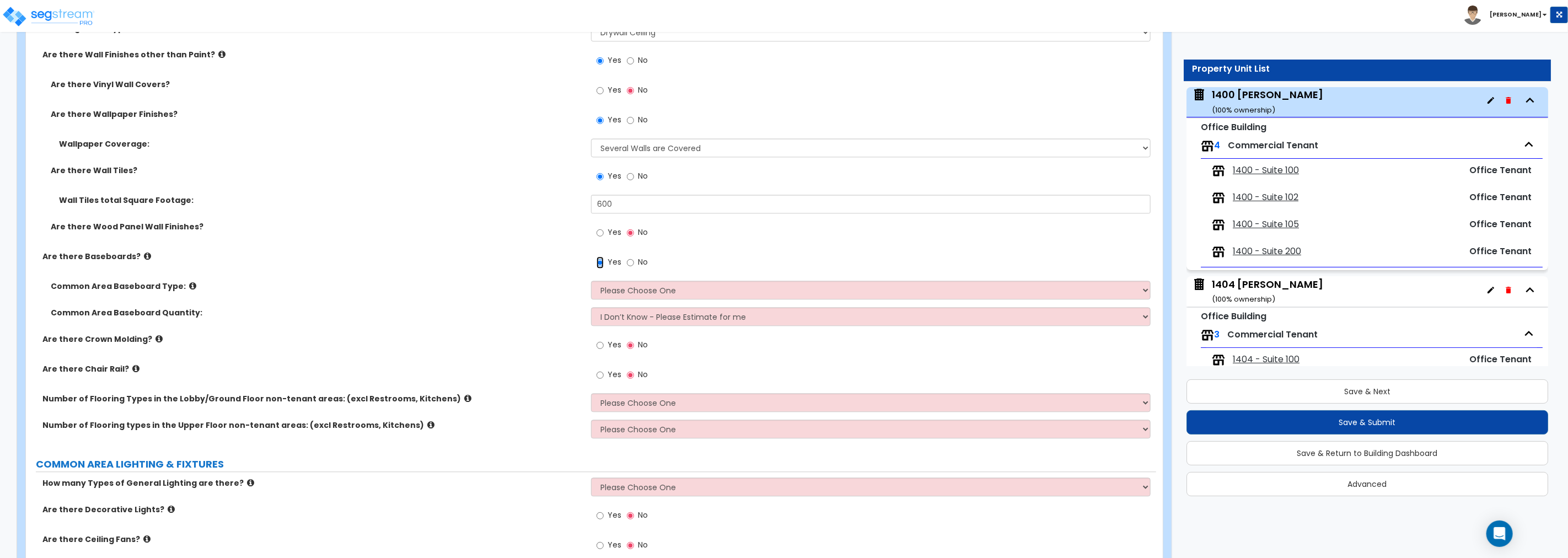
scroll to position [2106, 0]
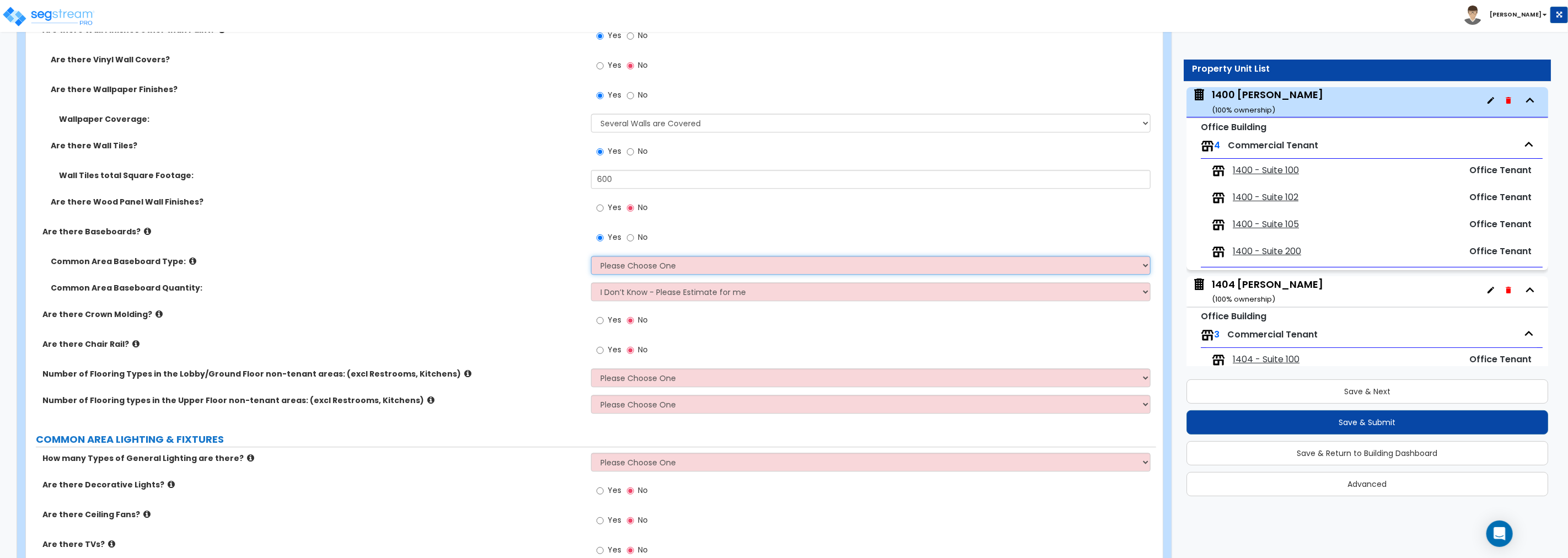
drag, startPoint x: 626, startPoint y: 259, endPoint x: 625, endPoint y: 267, distance: 8.1
click at [626, 259] on select "Please Choose One Wood Vinyl Carpet Tile" at bounding box center [871, 265] width 560 height 19
select select "2"
click at [591, 256] on select "Please Choose One Wood Vinyl Carpet Tile" at bounding box center [871, 265] width 560 height 19
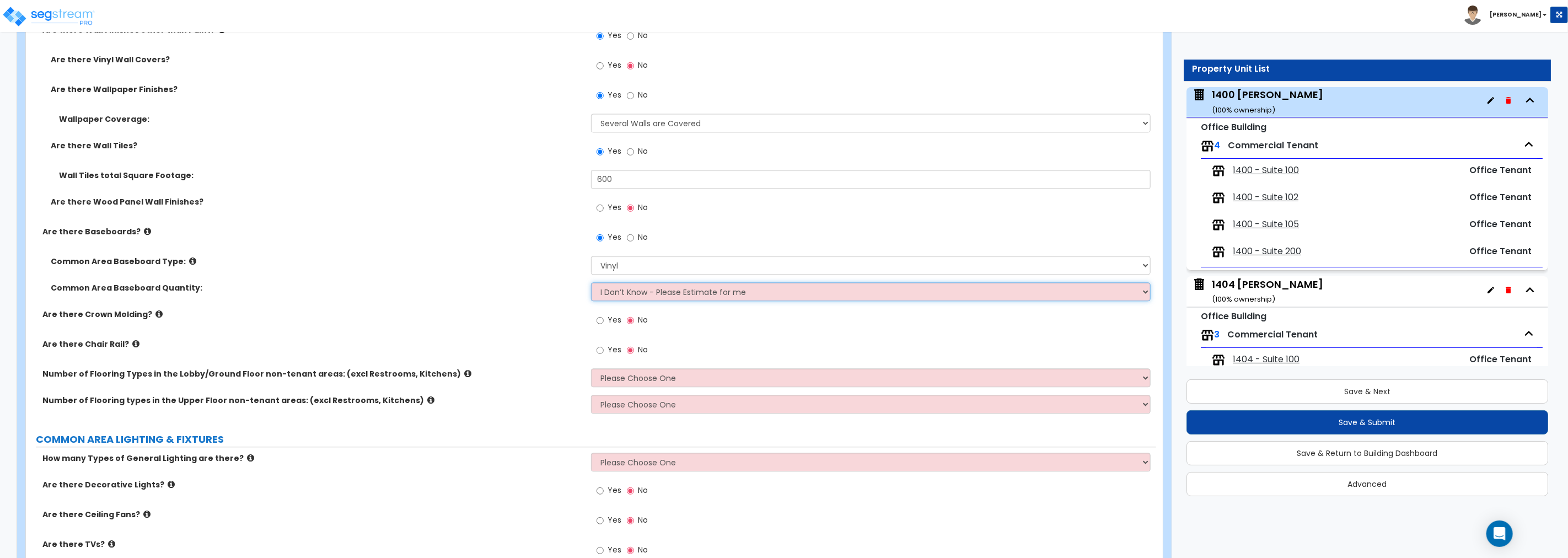
click at [659, 289] on select "I Don’t Know - Please Estimate for me I want to Enter the Linear Footage" at bounding box center [871, 291] width 560 height 19
click at [633, 375] on select "Please Choose One 1 2 3 4" at bounding box center [871, 378] width 560 height 19
select select "2"
click at [591, 369] on select "Please Choose One 1 2 3 4" at bounding box center [871, 378] width 560 height 19
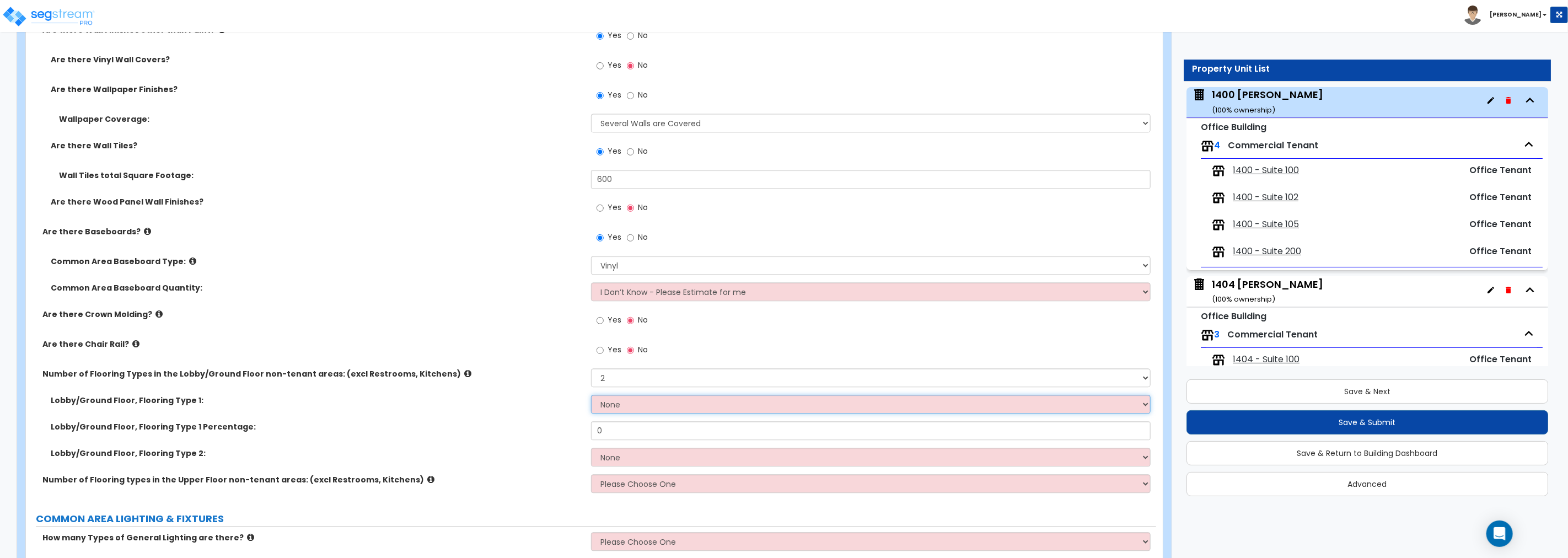
click at [625, 405] on select "None Tile Flooring Hardwood Flooring Resilient Laminate Flooring VCT Flooring S…" at bounding box center [871, 404] width 560 height 19
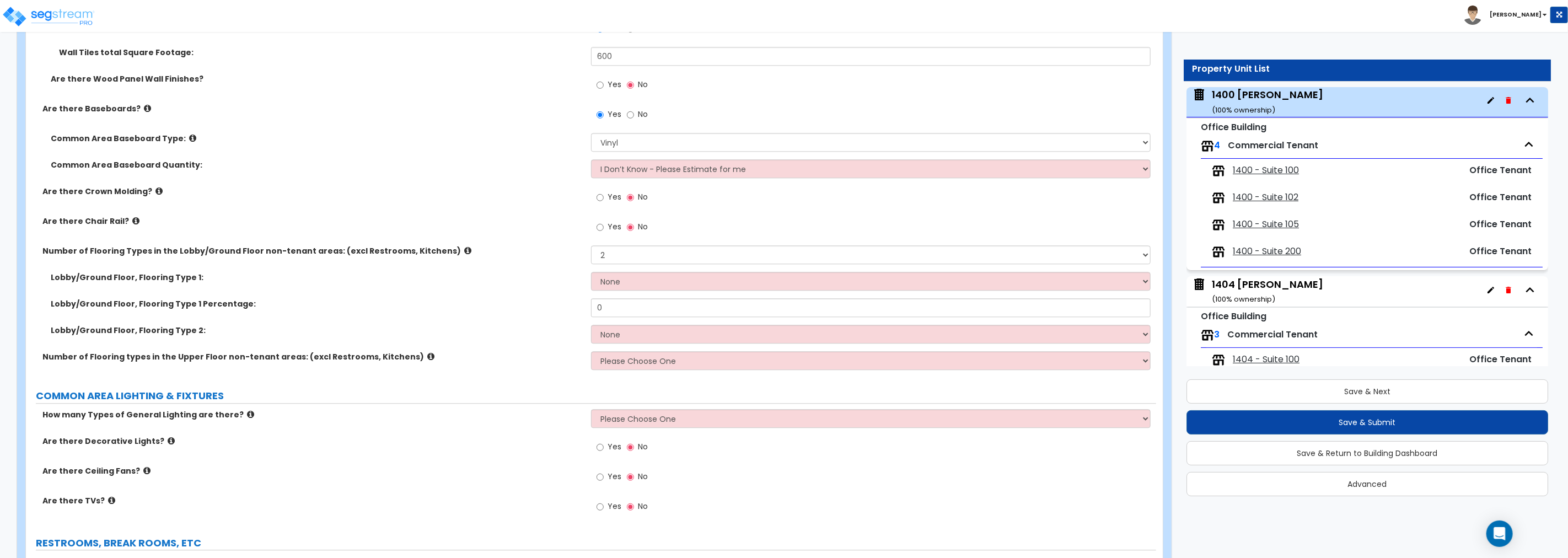
scroll to position [2290, 0]
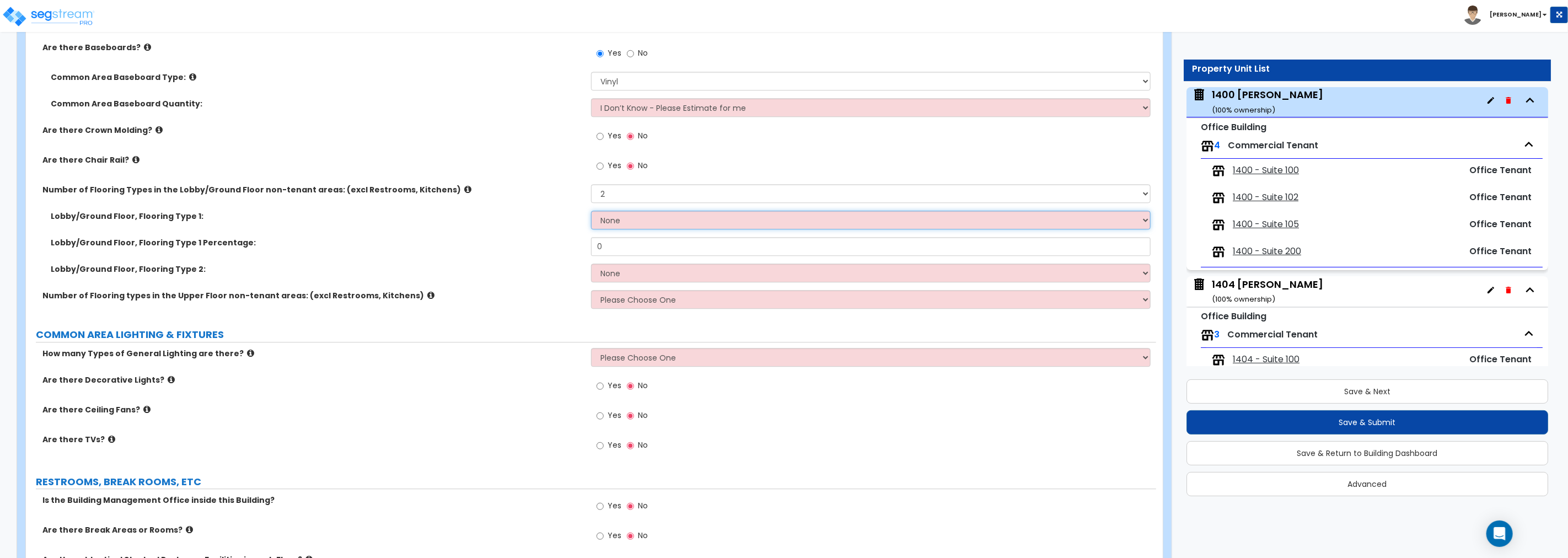
drag, startPoint x: 641, startPoint y: 222, endPoint x: 641, endPoint y: 228, distance: 6.0
click at [641, 222] on select "None Tile Flooring Hardwood Flooring Resilient Laminate Flooring VCT Flooring S…" at bounding box center [871, 220] width 560 height 19
select select "1"
click at [591, 210] on select "None Tile Flooring Hardwood Flooring Resilient Laminate Flooring VCT Flooring S…" at bounding box center [871, 220] width 560 height 19
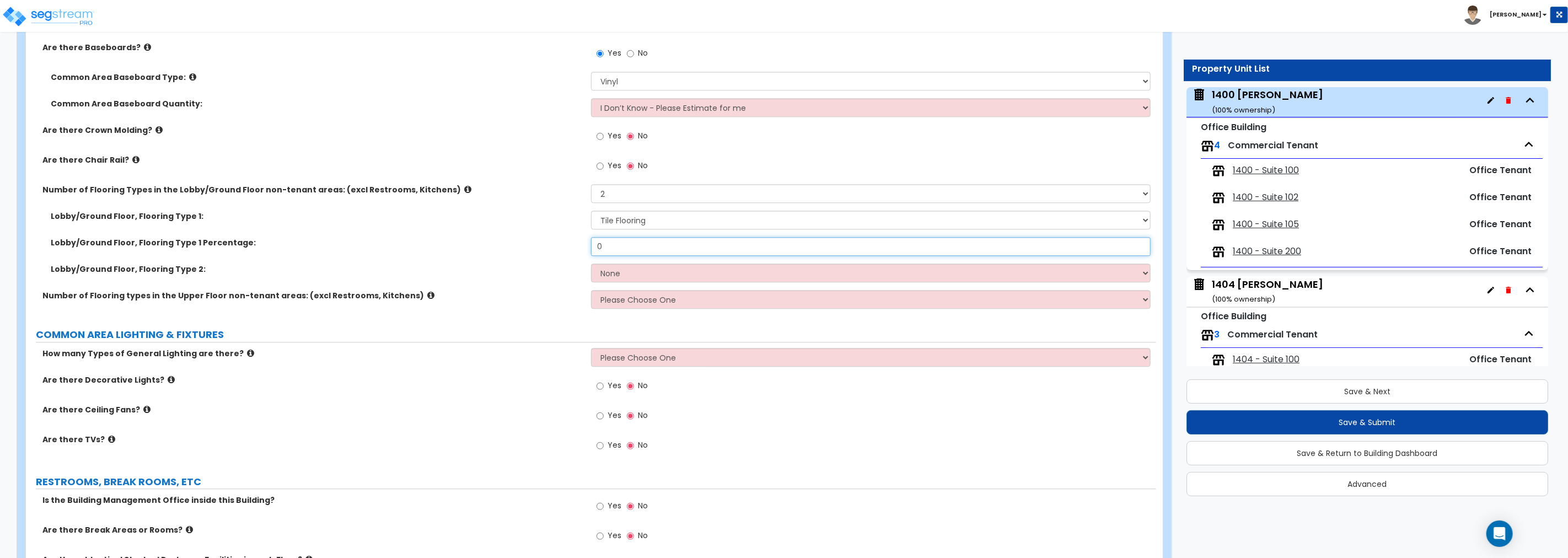
drag, startPoint x: 610, startPoint y: 248, endPoint x: 435, endPoint y: 248, distance: 175.0
click at [435, 248] on div "Lobby/Ground Floor, Flooring Type 1 Percentage: 0" at bounding box center [591, 250] width 1130 height 27
type input "25"
click at [653, 272] on select "None Tile Flooring Hardwood Flooring Resilient Laminate Flooring VCT Flooring S…" at bounding box center [871, 273] width 560 height 19
select select "5"
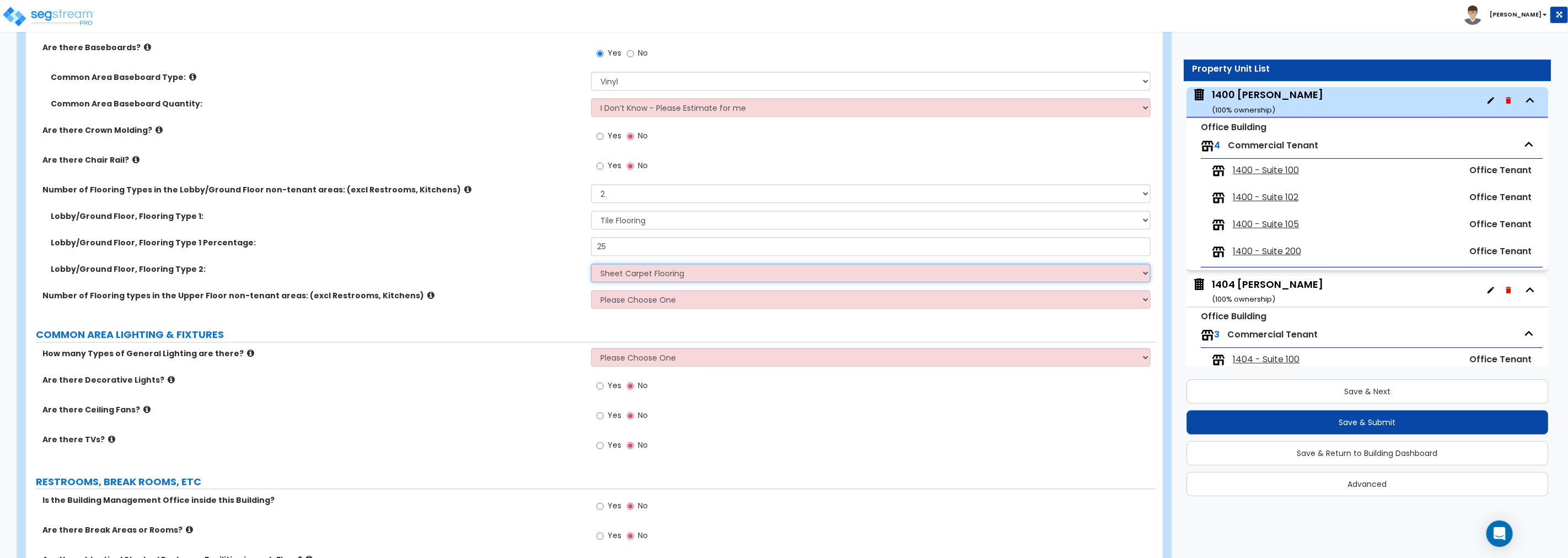
click at [591, 263] on select "None Tile Flooring Hardwood Flooring Resilient Laminate Flooring VCT Flooring S…" at bounding box center [871, 273] width 560 height 19
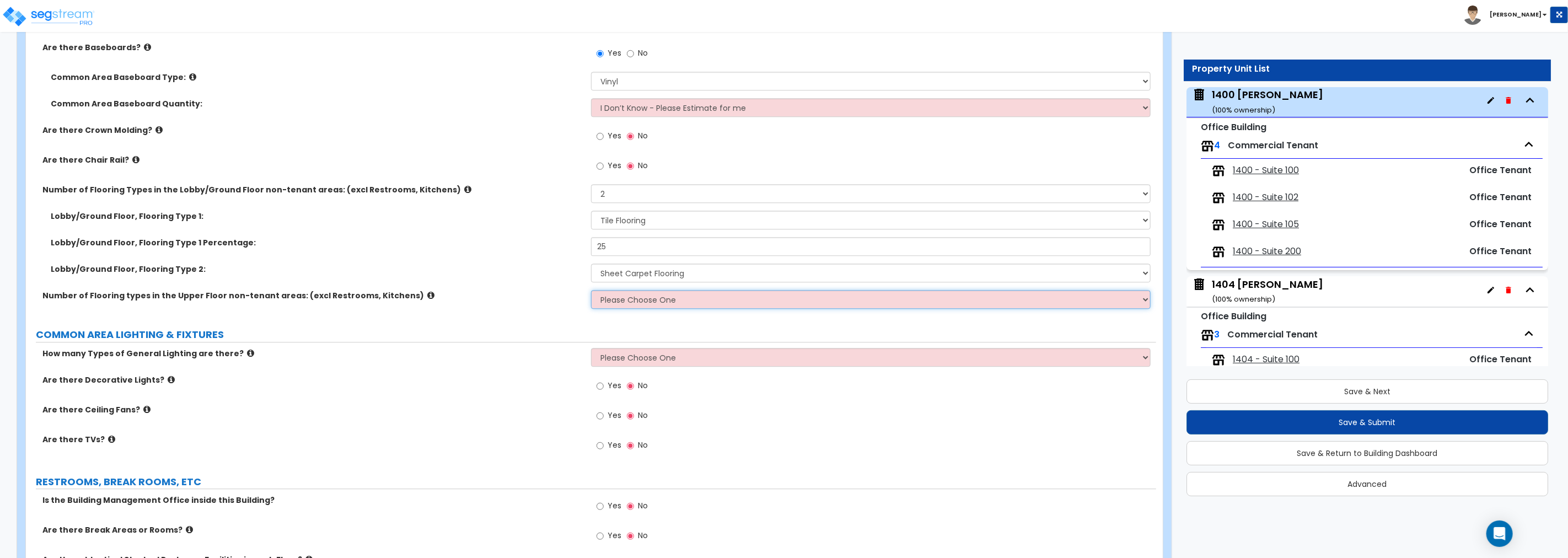
click at [645, 296] on select "Please Choose One 1 2 3 4" at bounding box center [871, 300] width 560 height 19
select select "1"
click at [591, 290] on select "Please Choose One 1 2 3 4" at bounding box center [871, 300] width 560 height 19
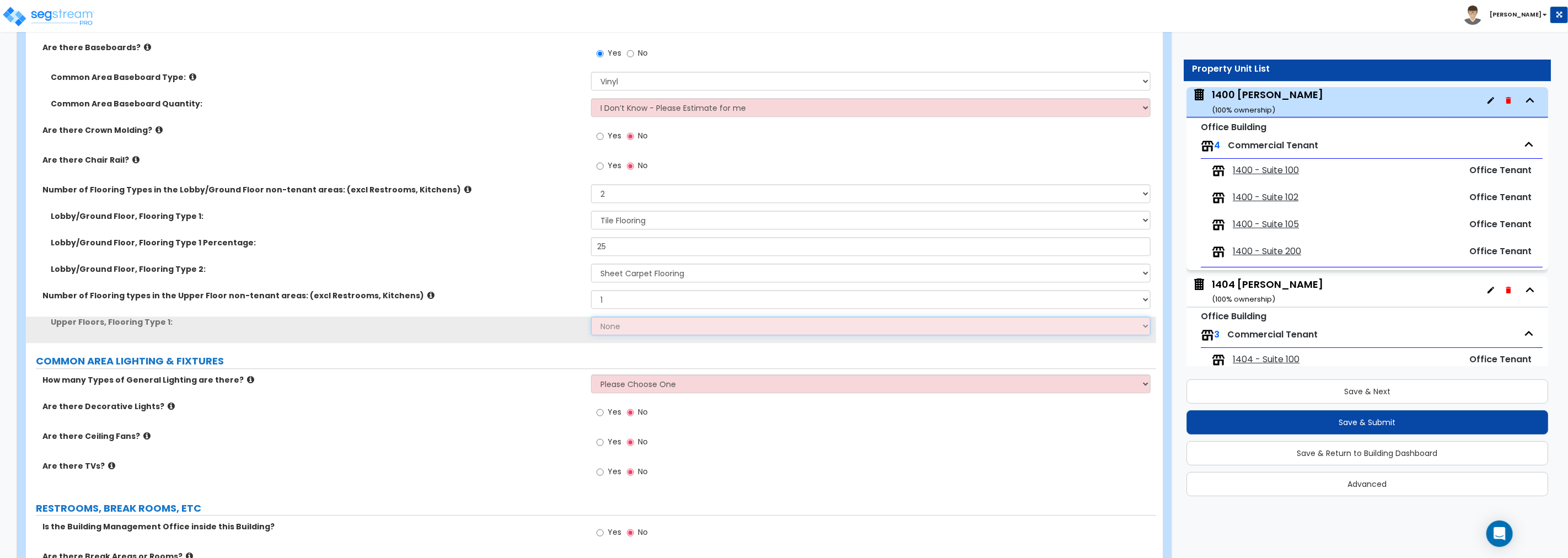
click at [638, 329] on select "None Tile Flooring Hardwood Flooring Resilient Laminate Flooring VCT Flooring S…" at bounding box center [871, 326] width 560 height 19
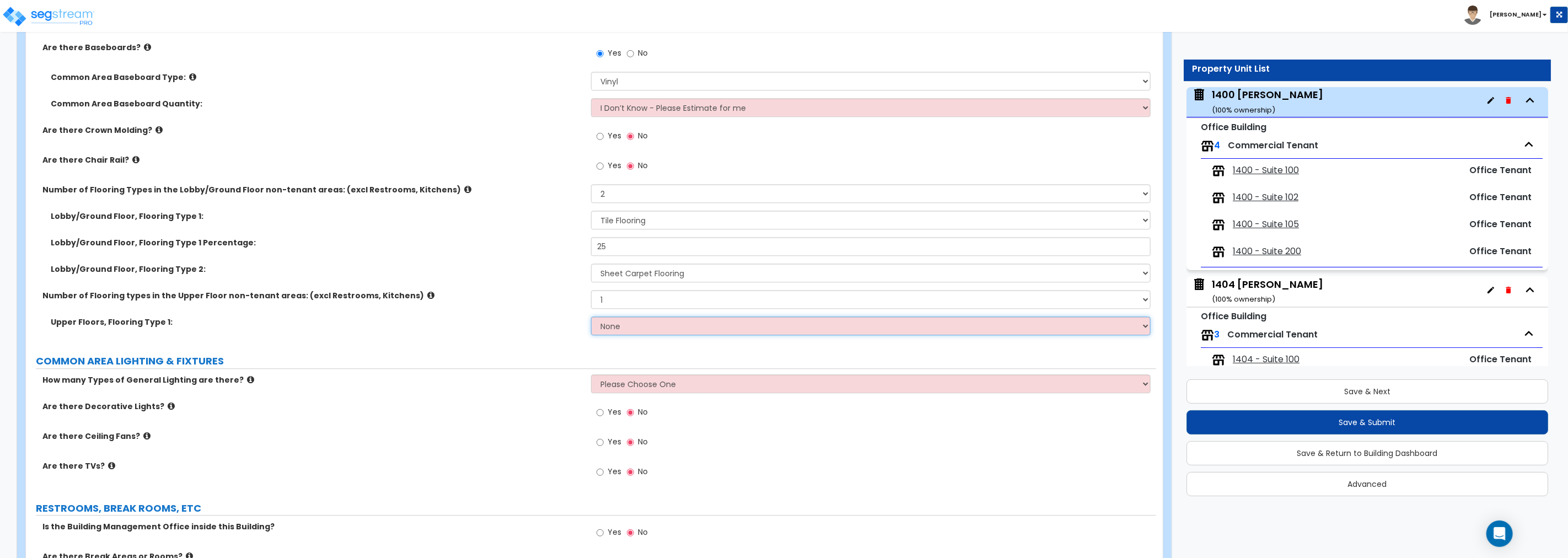
select select "5"
click at [591, 316] on select "None Tile Flooring Hardwood Flooring Resilient Laminate Flooring VCT Flooring S…" at bounding box center [871, 326] width 560 height 19
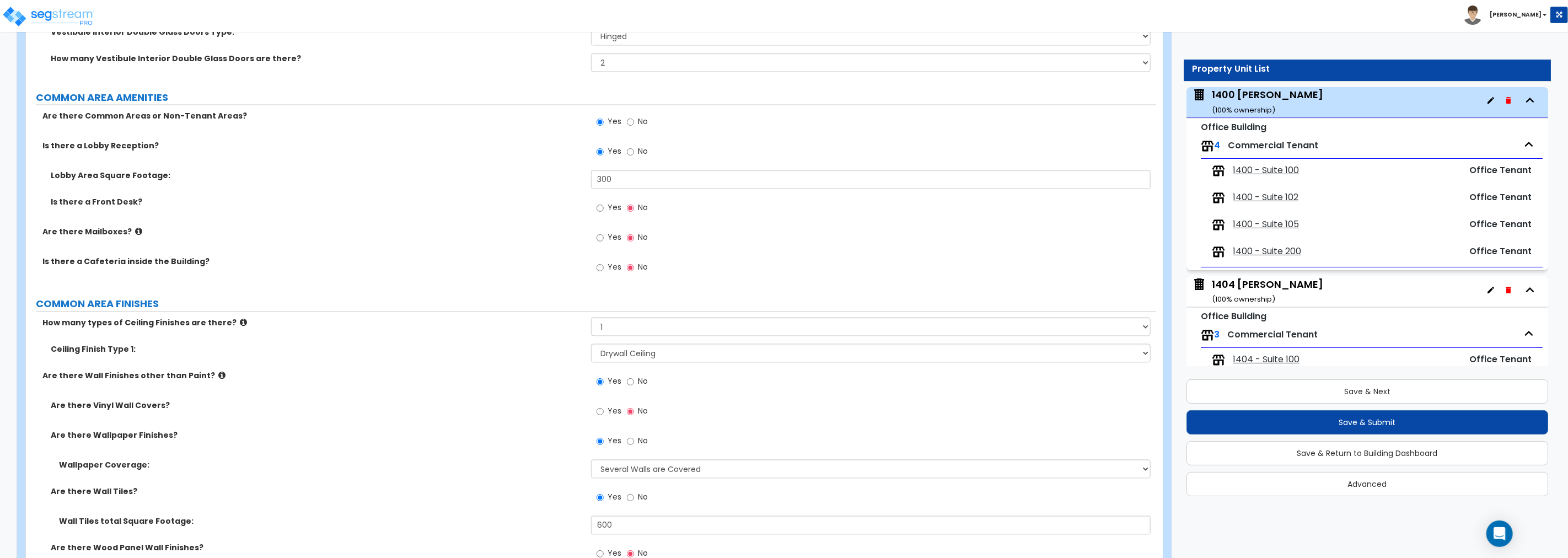
scroll to position [1779, 0]
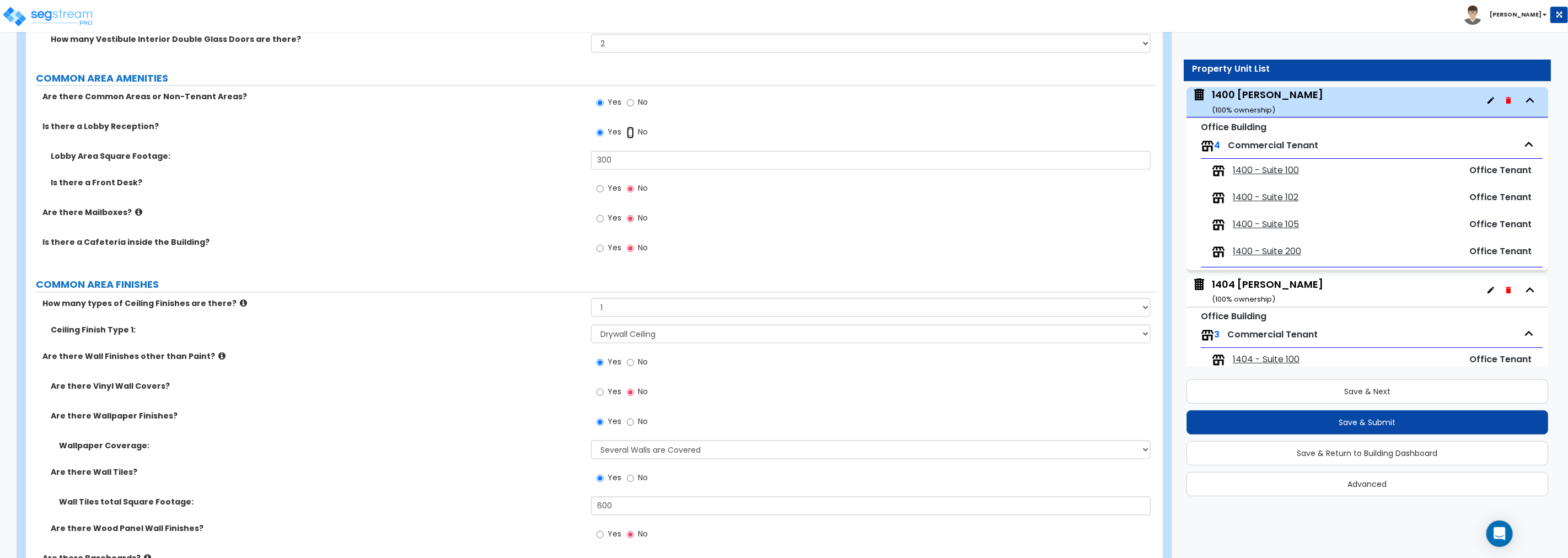
click at [632, 129] on input "No" at bounding box center [631, 132] width 7 height 12
radio input "false"
radio input "true"
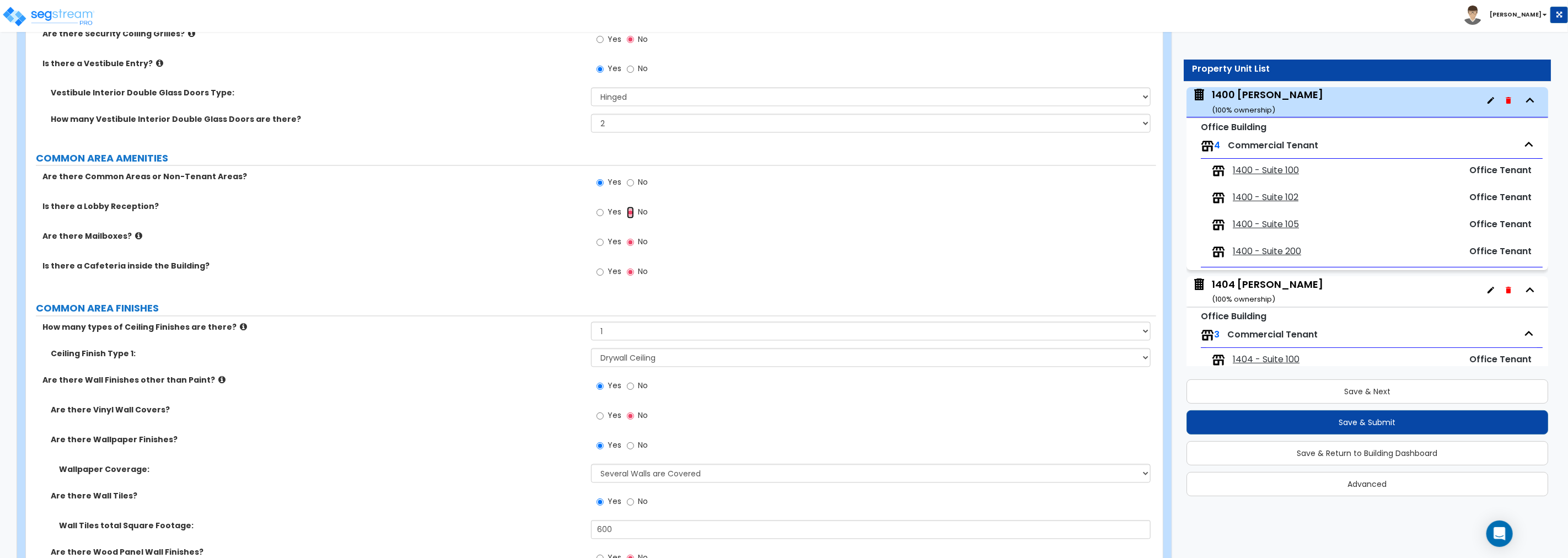
scroll to position [1759, 0]
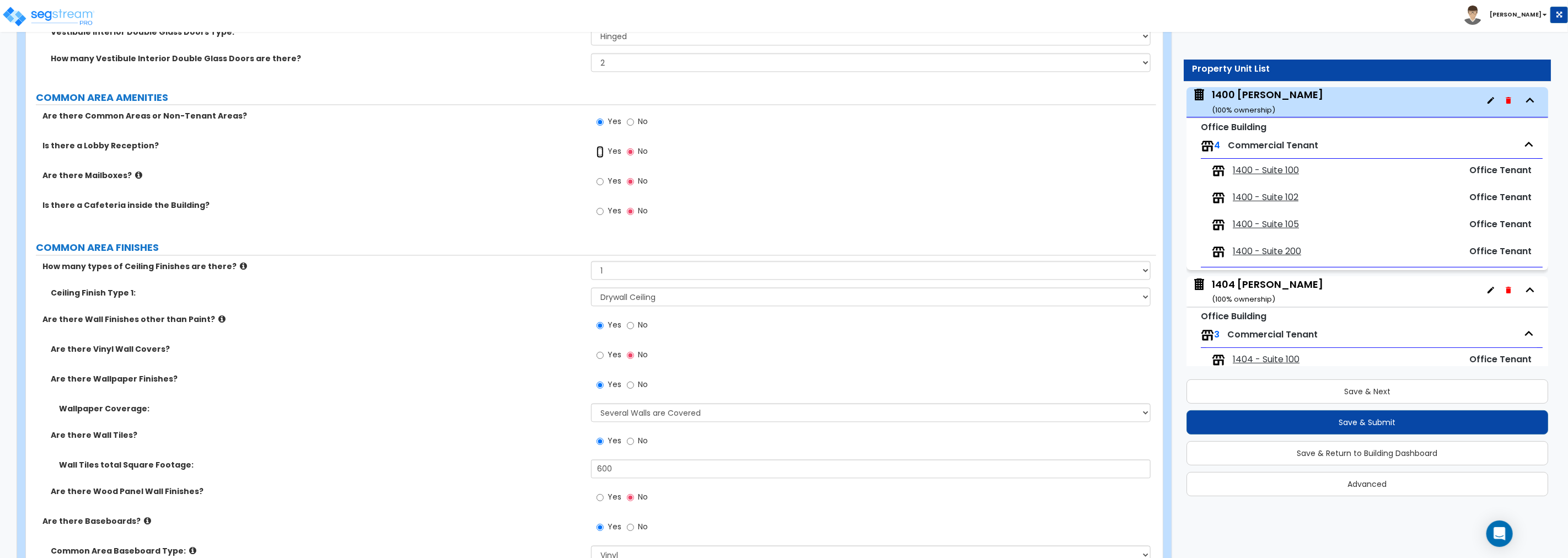
click at [600, 151] on input "Yes" at bounding box center [600, 152] width 7 height 12
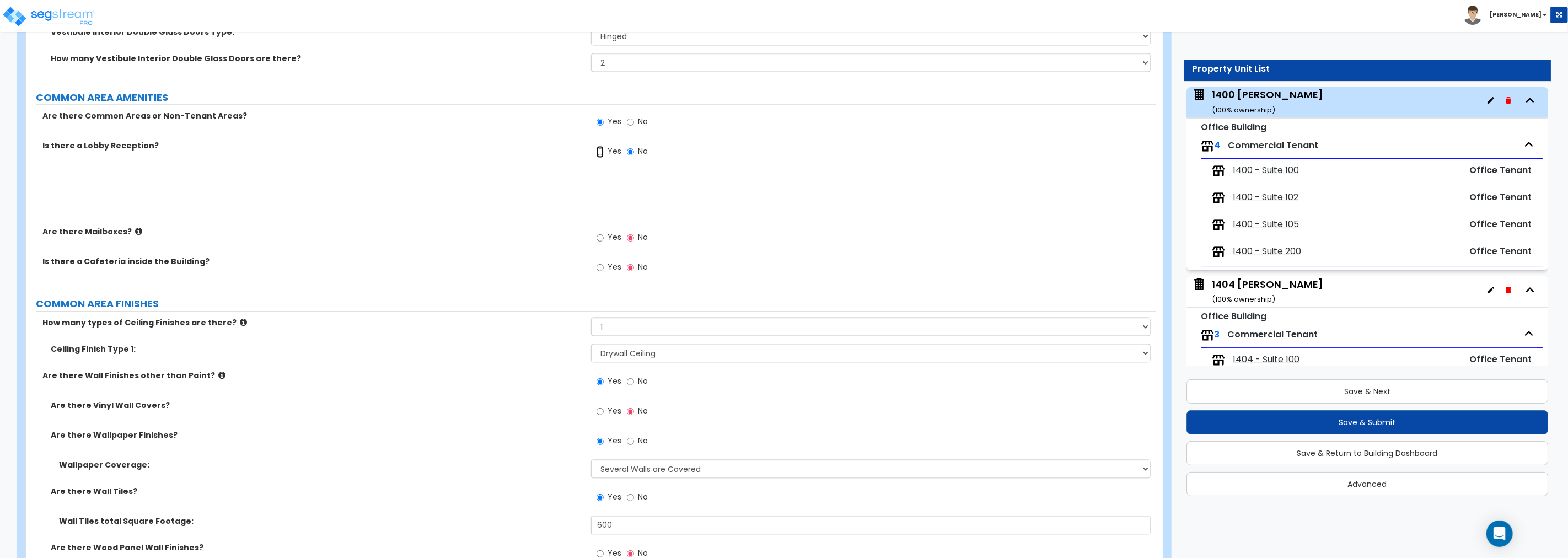
radio input "true"
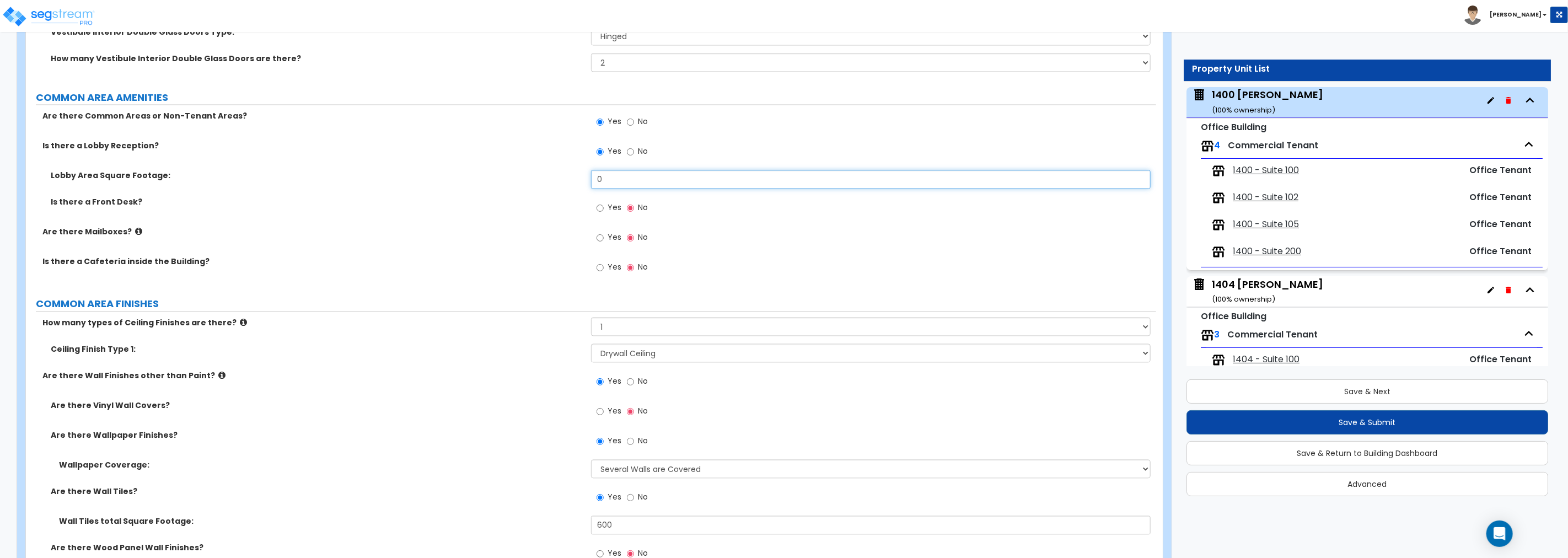
drag, startPoint x: 608, startPoint y: 181, endPoint x: 557, endPoint y: 184, distance: 51.1
click at [561, 182] on div "Lobby Area Square Footage: 0" at bounding box center [591, 184] width 1130 height 27
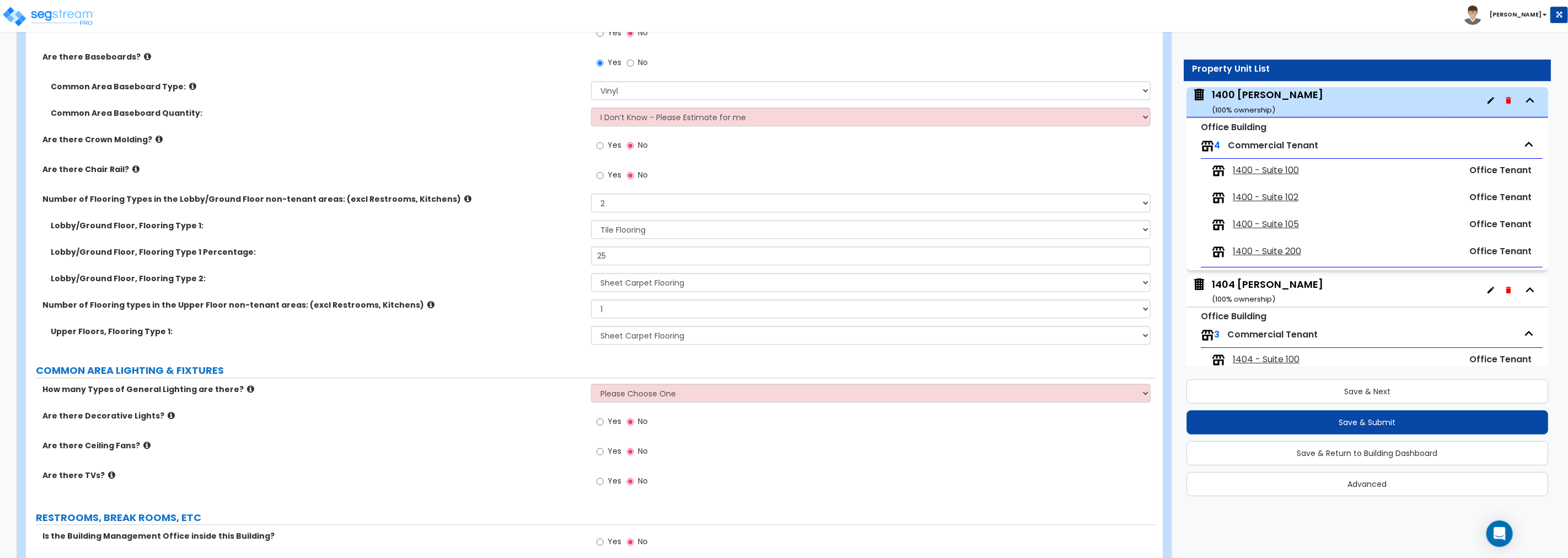
scroll to position [2515, 0]
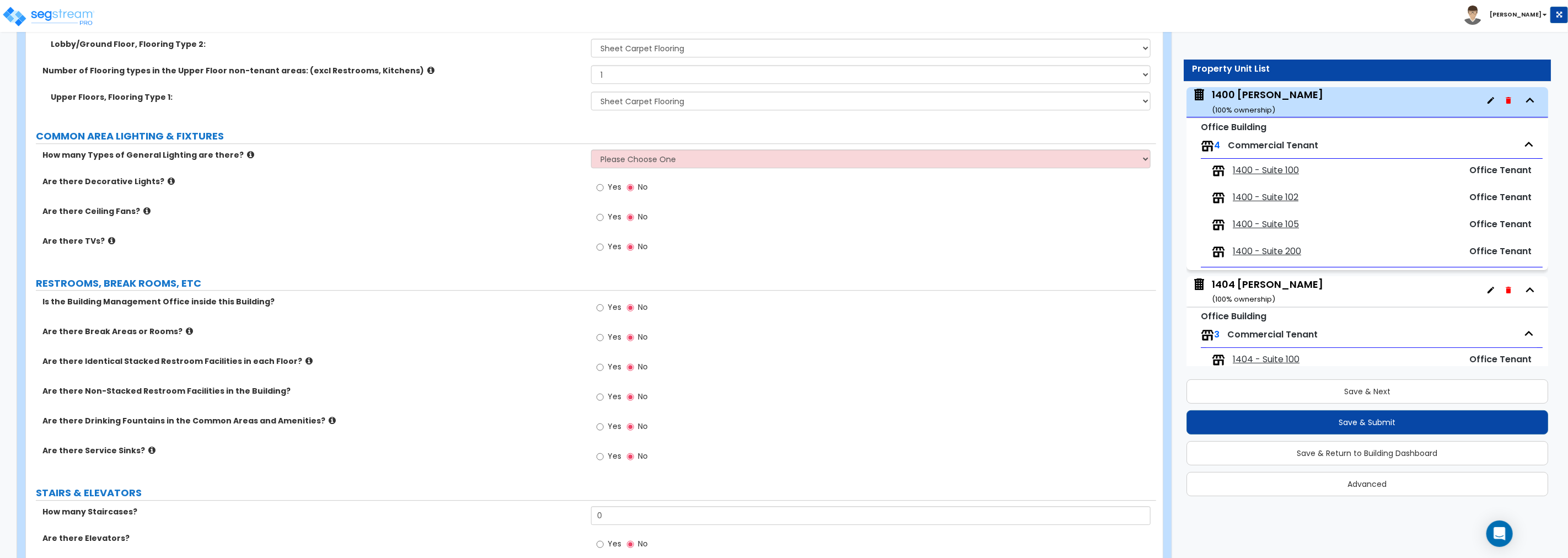
type input "350"
click at [648, 156] on select "Please Choose One 1 2 3" at bounding box center [871, 159] width 560 height 19
select select "1"
click at [591, 149] on select "Please Choose One 1 2 3" at bounding box center [871, 159] width 560 height 19
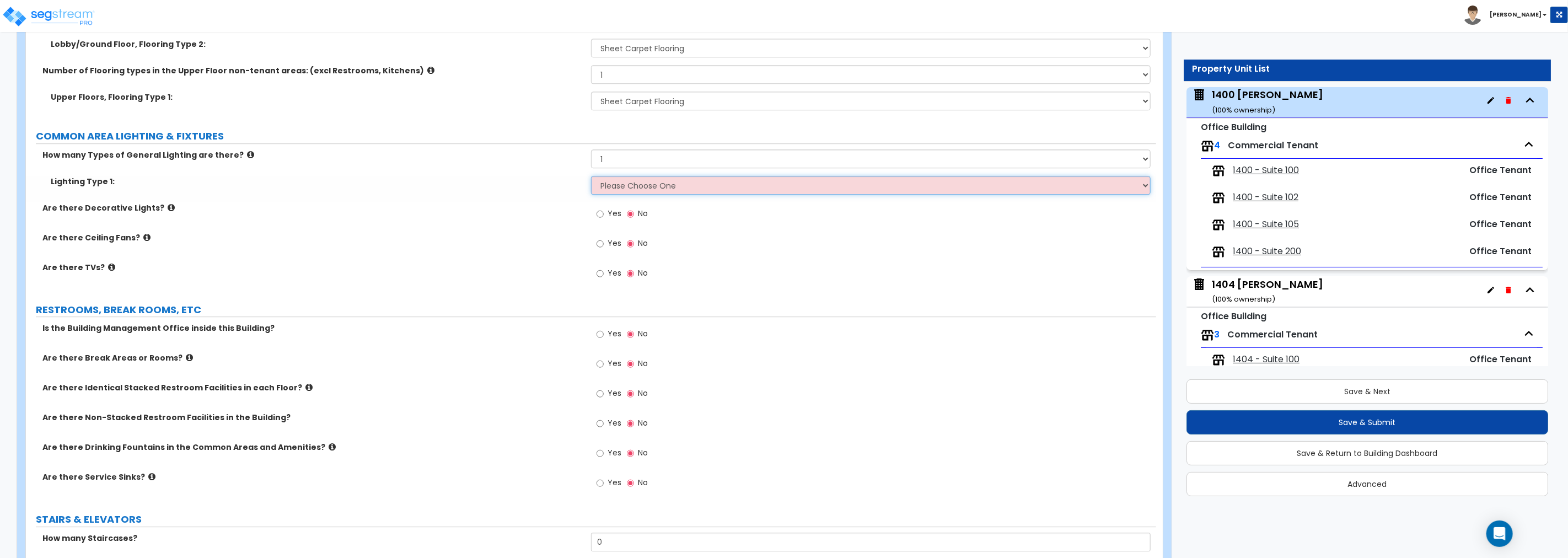
click at [618, 189] on select "Please Choose One LED Surface-Mounted LED Recessed Fluorescent Surface-Mounted …" at bounding box center [871, 185] width 560 height 19
select select "5"
click at [591, 176] on select "Please Choose One LED Surface-Mounted LED Recessed Fluorescent Surface-Mounted …" at bounding box center [871, 185] width 560 height 19
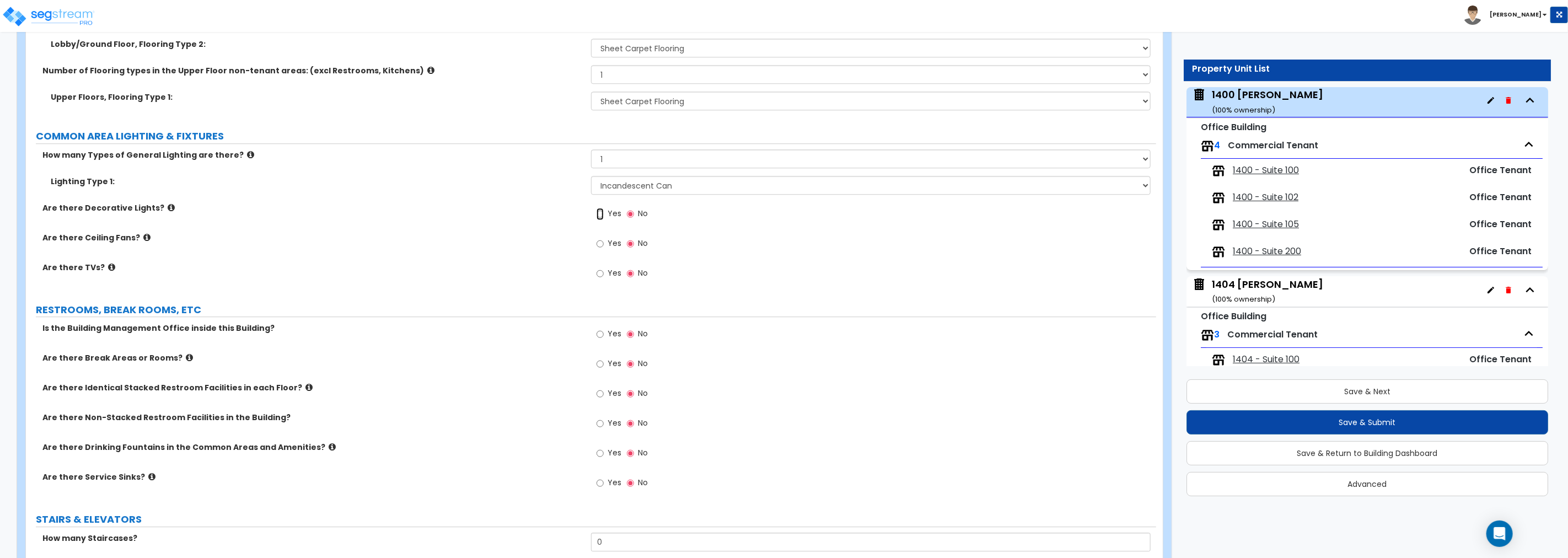
click at [600, 211] on input "Yes" at bounding box center [600, 214] width 7 height 12
radio input "true"
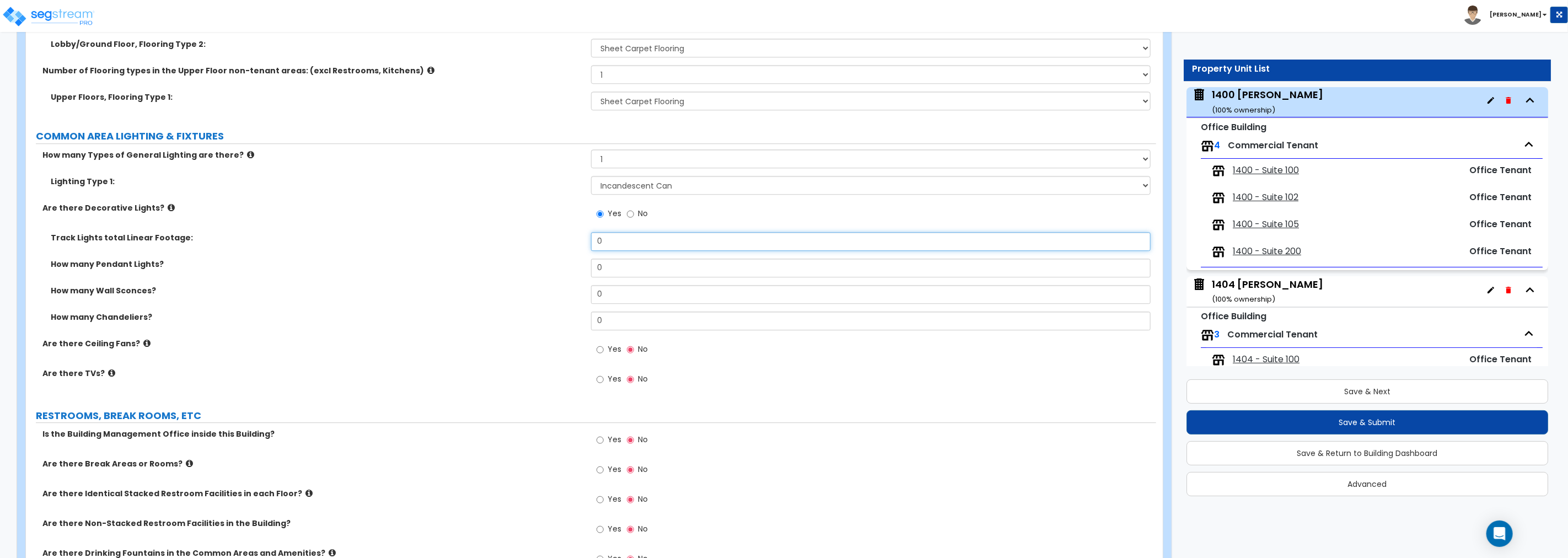
click at [633, 240] on input "0" at bounding box center [871, 242] width 560 height 19
drag, startPoint x: 633, startPoint y: 240, endPoint x: 512, endPoint y: 243, distance: 121.0
click at [514, 244] on div "Track Lights total Linear Footage: 0" at bounding box center [591, 245] width 1130 height 27
click at [636, 240] on input "0" at bounding box center [871, 242] width 560 height 19
drag, startPoint x: 640, startPoint y: 240, endPoint x: 467, endPoint y: 243, distance: 173.0
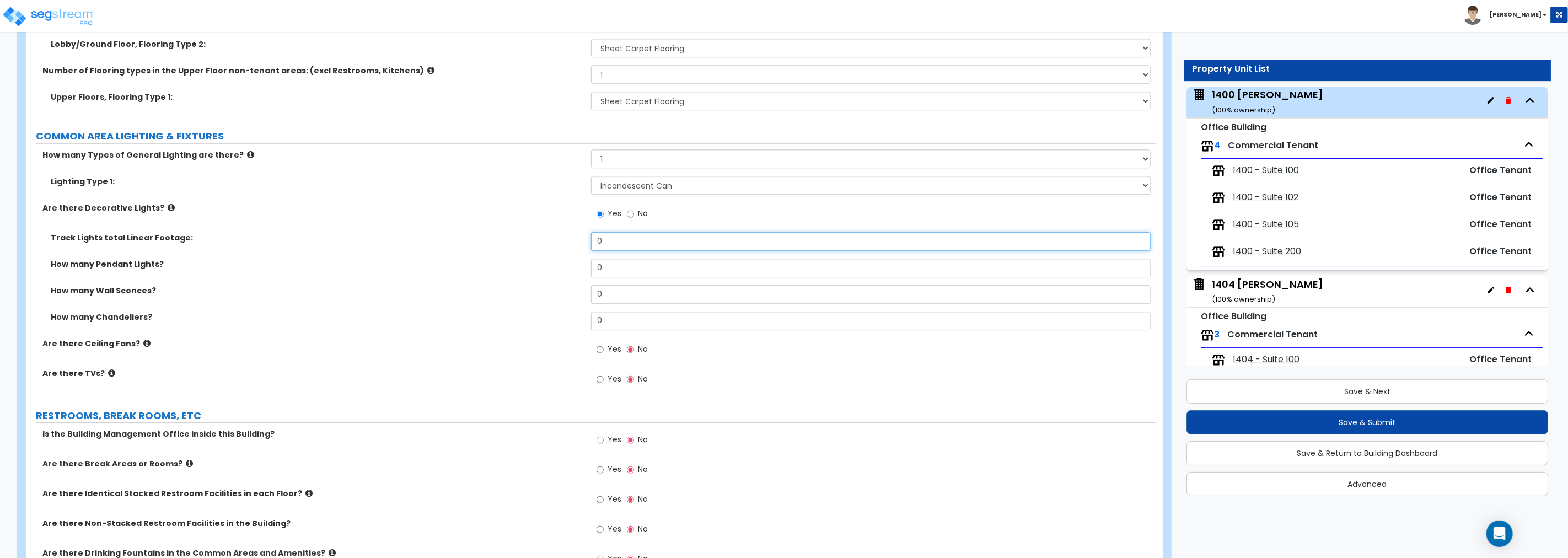
click at [467, 243] on div "Track Lights total Linear Footage: 0" at bounding box center [591, 245] width 1130 height 27
type input "30"
drag, startPoint x: 613, startPoint y: 268, endPoint x: 537, endPoint y: 263, distance: 76.2
click at [537, 263] on div "How many Pendant Lights? 0" at bounding box center [591, 272] width 1130 height 27
type input "3"
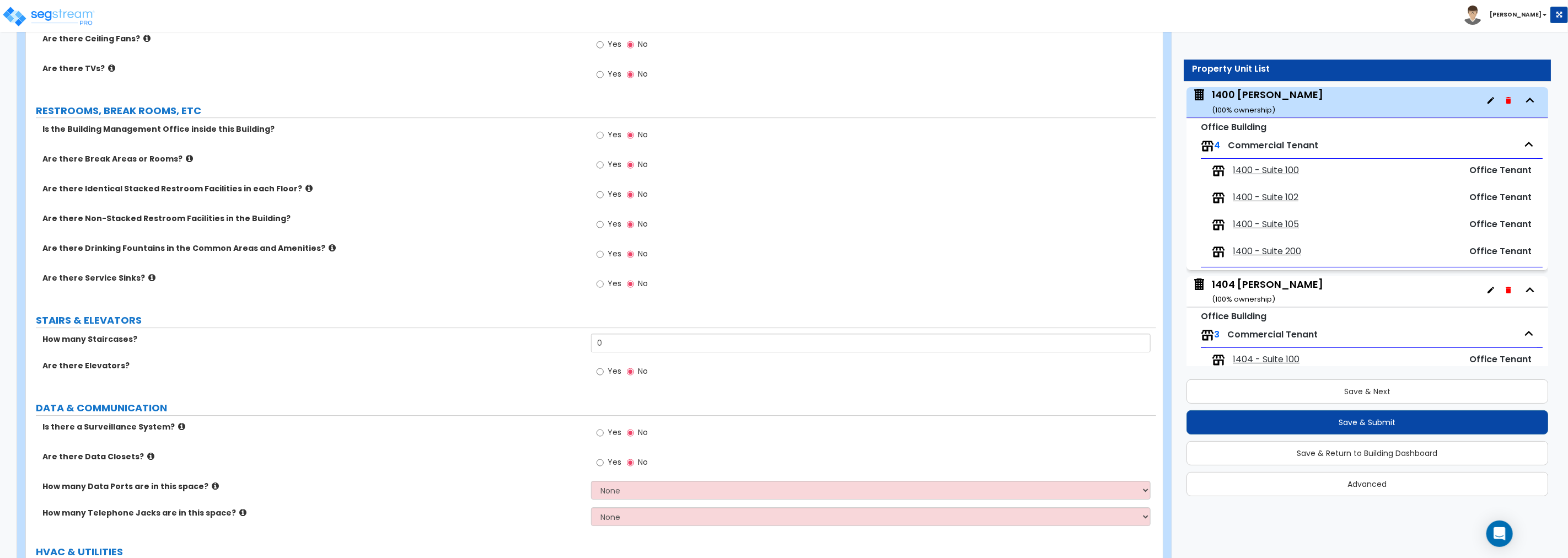
scroll to position [2821, 0]
click at [600, 221] on input "Yes" at bounding box center [600, 223] width 7 height 12
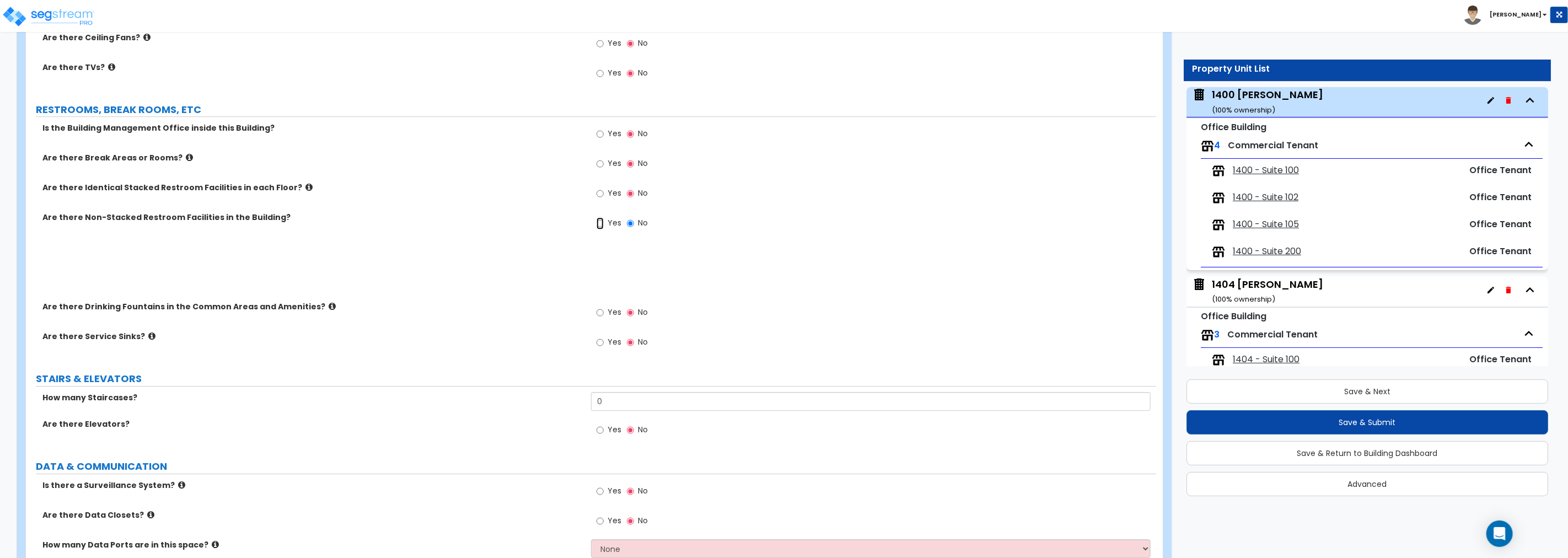
radio input "true"
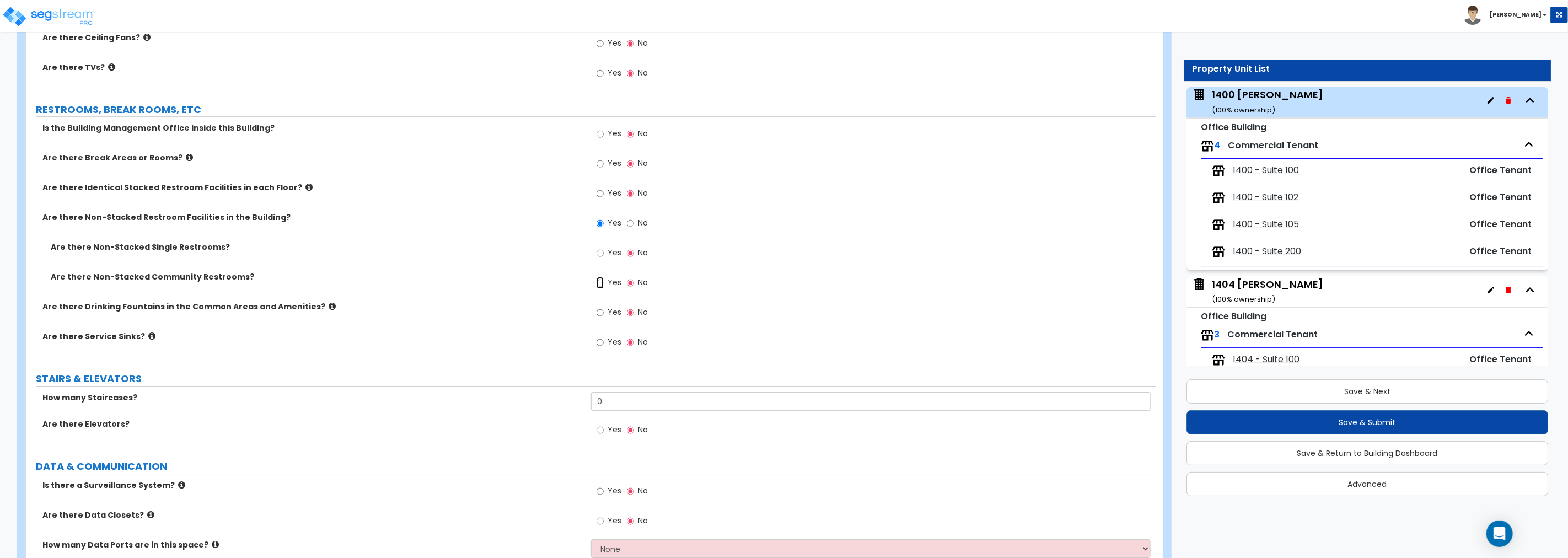
click at [599, 282] on input "Yes" at bounding box center [600, 283] width 7 height 12
radio input "true"
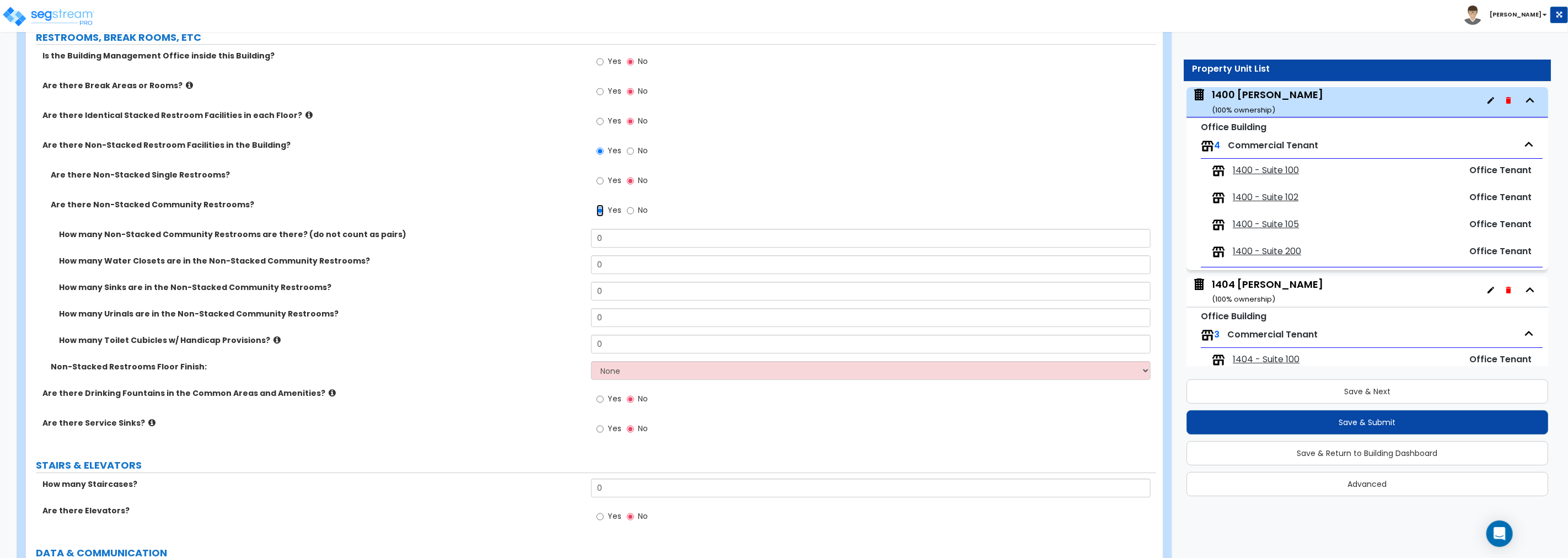
scroll to position [2923, 0]
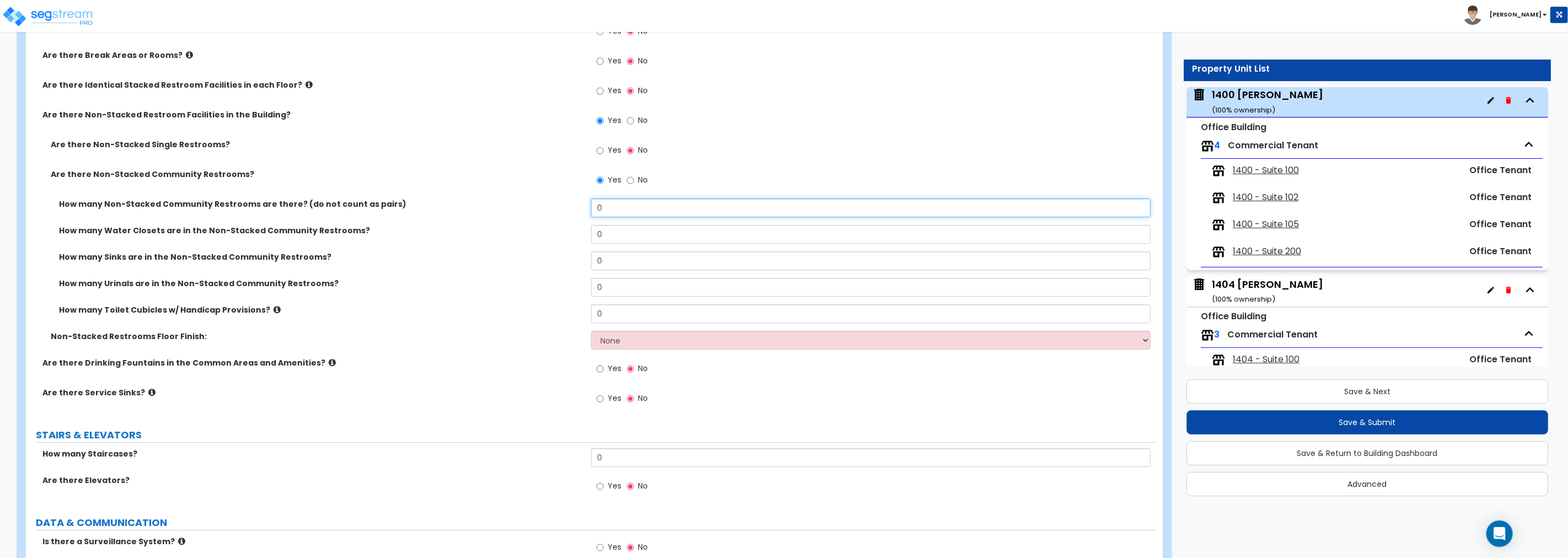
drag, startPoint x: 620, startPoint y: 203, endPoint x: 531, endPoint y: 205, distance: 89.0
click at [531, 205] on div "How many Non-Stacked Community Restrooms are there? (do not count as pairs) 0" at bounding box center [591, 212] width 1130 height 27
type input "2"
click at [1370, 390] on button "Save & Next" at bounding box center [1367, 391] width 362 height 24
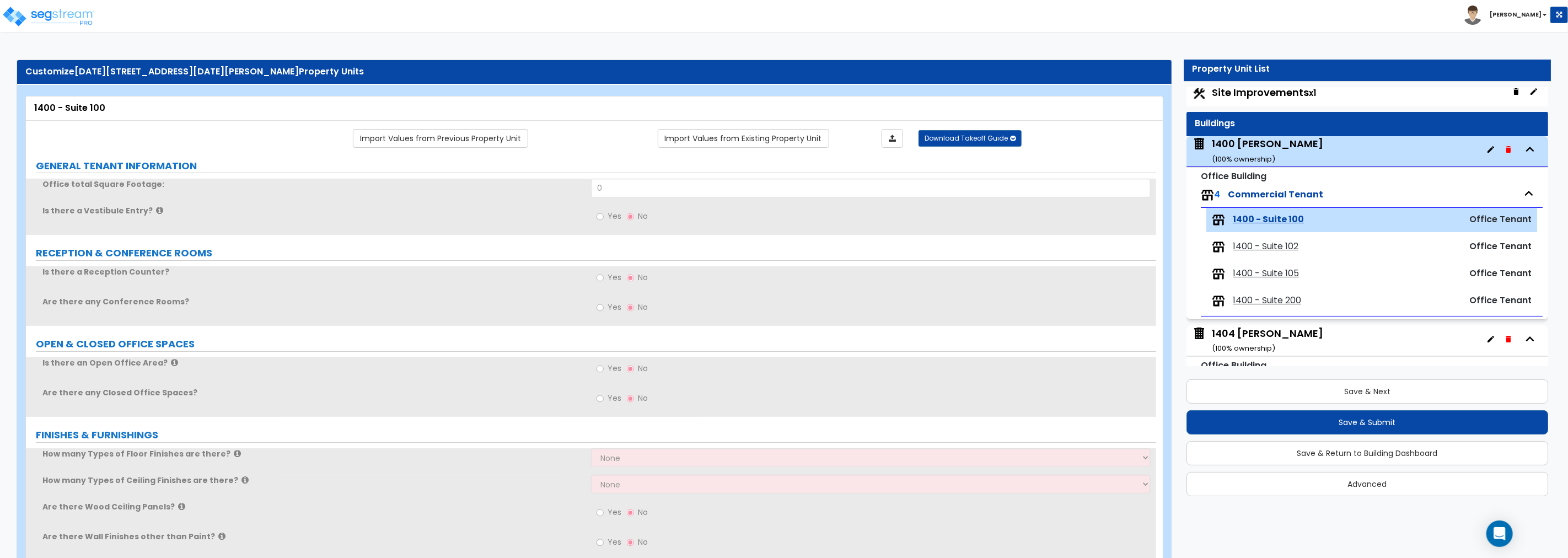
scroll to position [0, 0]
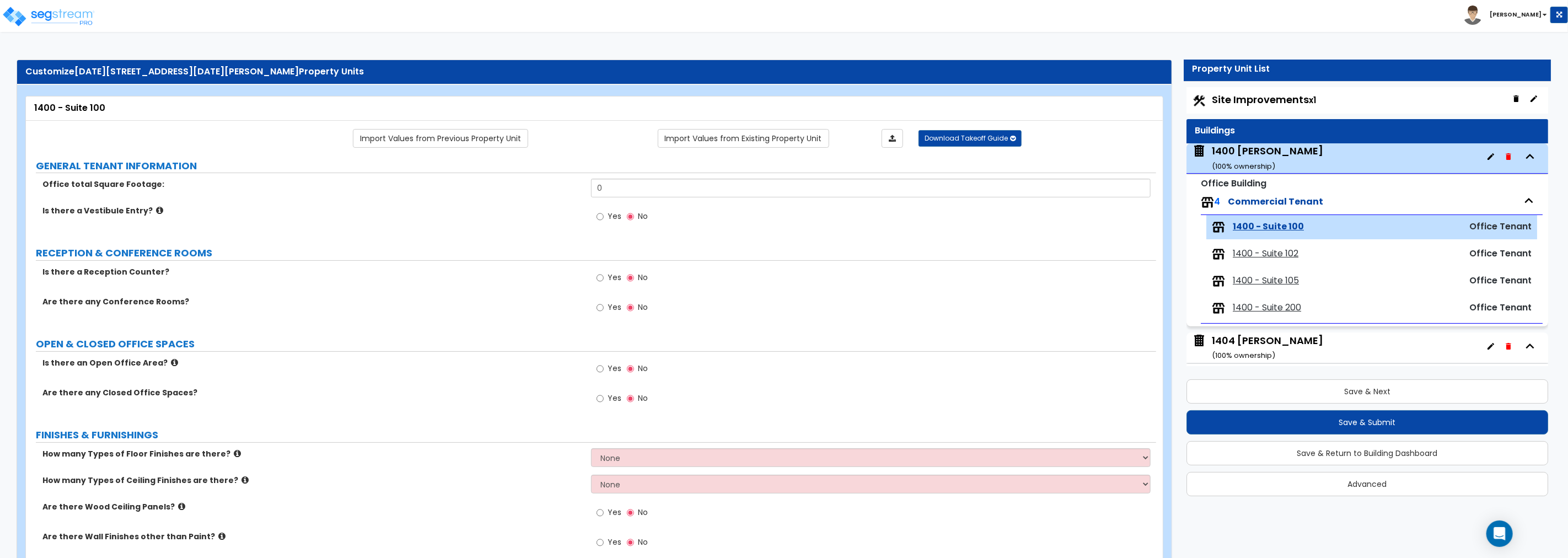
click at [1249, 148] on div "1400 [PERSON_NAME] ( 100 % ownership)" at bounding box center [1267, 158] width 111 height 28
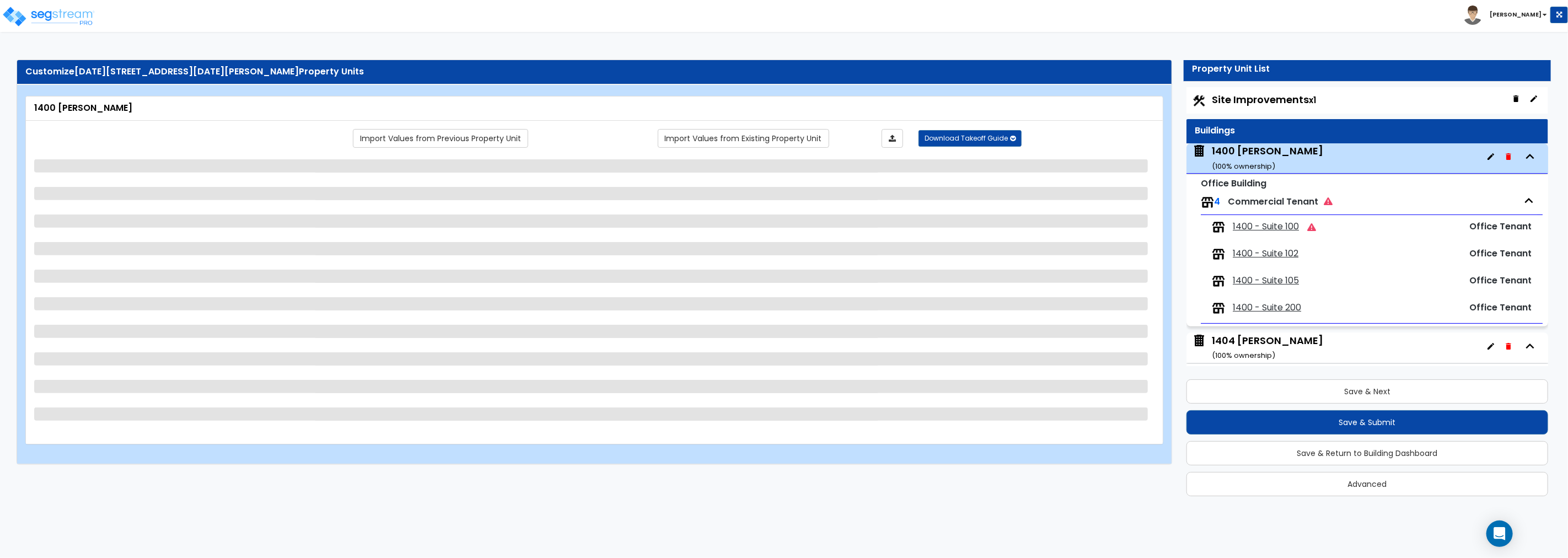
scroll to position [56, 0]
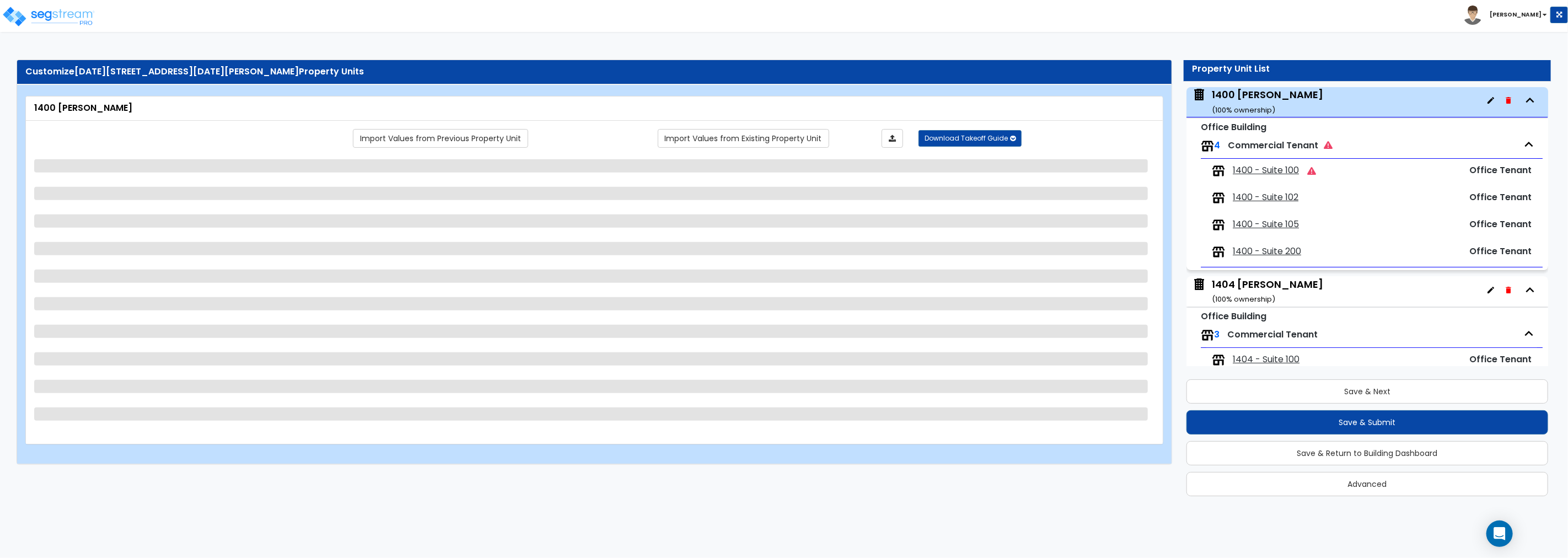
select select "1"
select select "6"
select select "2"
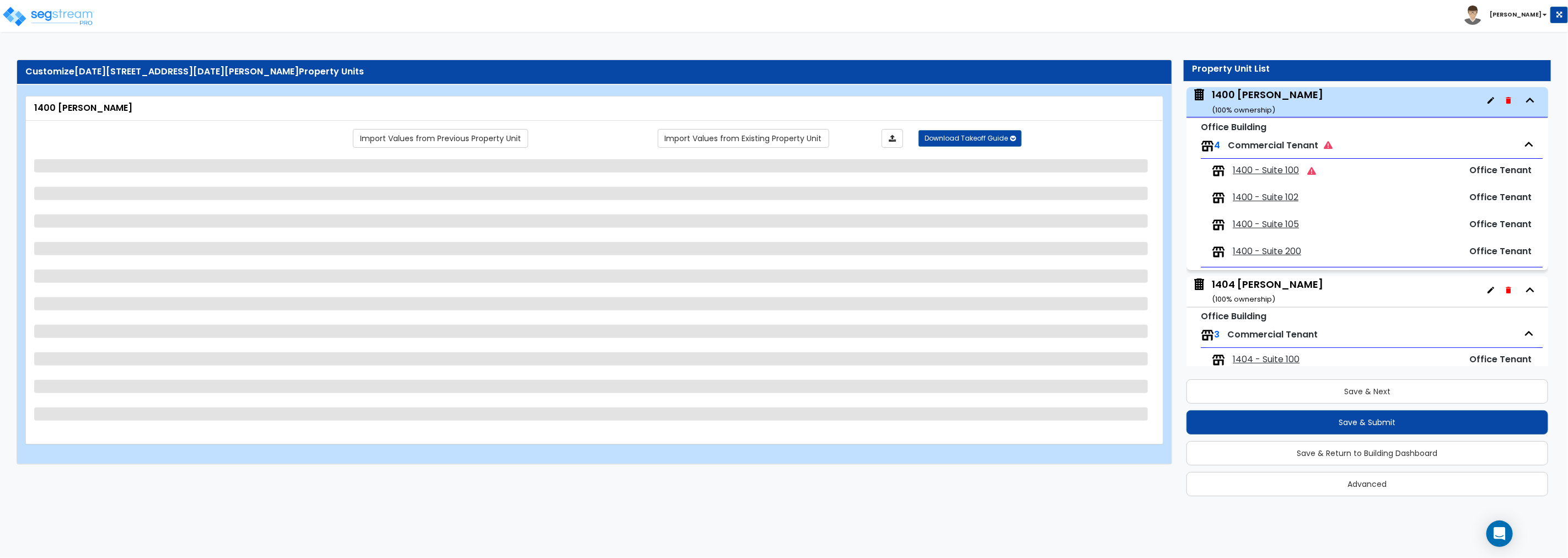
select select "1"
select select "2"
select select "1"
select select "2"
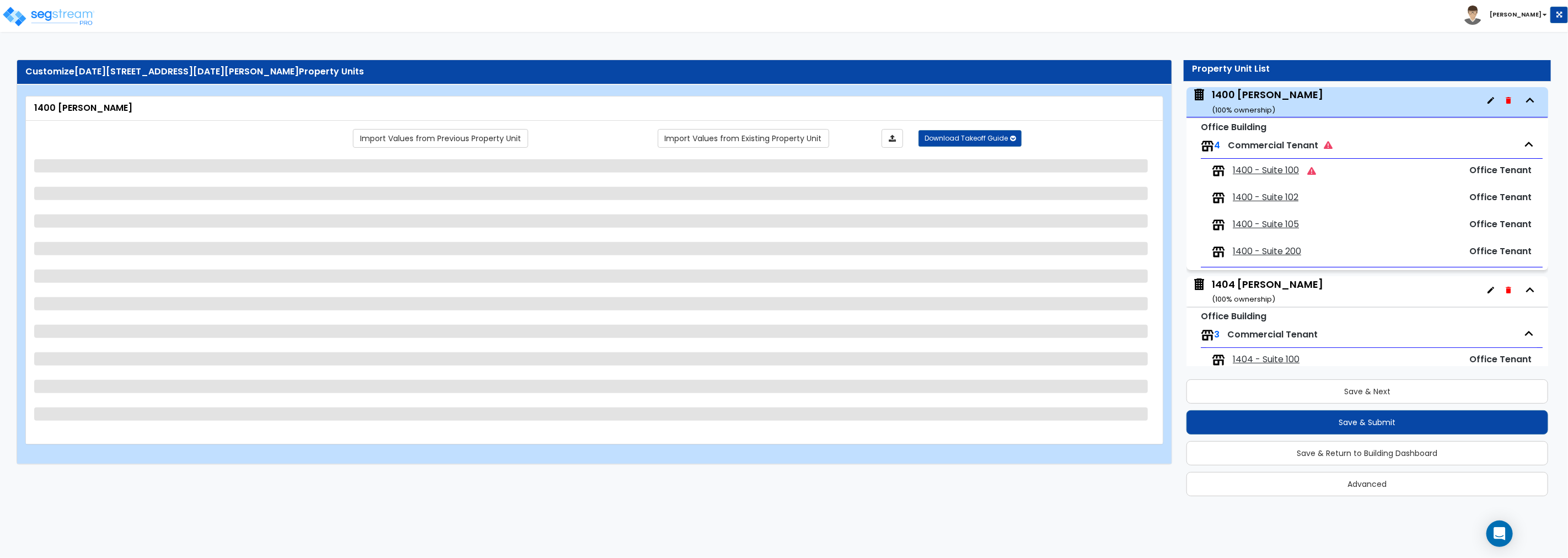
select select "1"
select select "2"
select select "1"
select select "2"
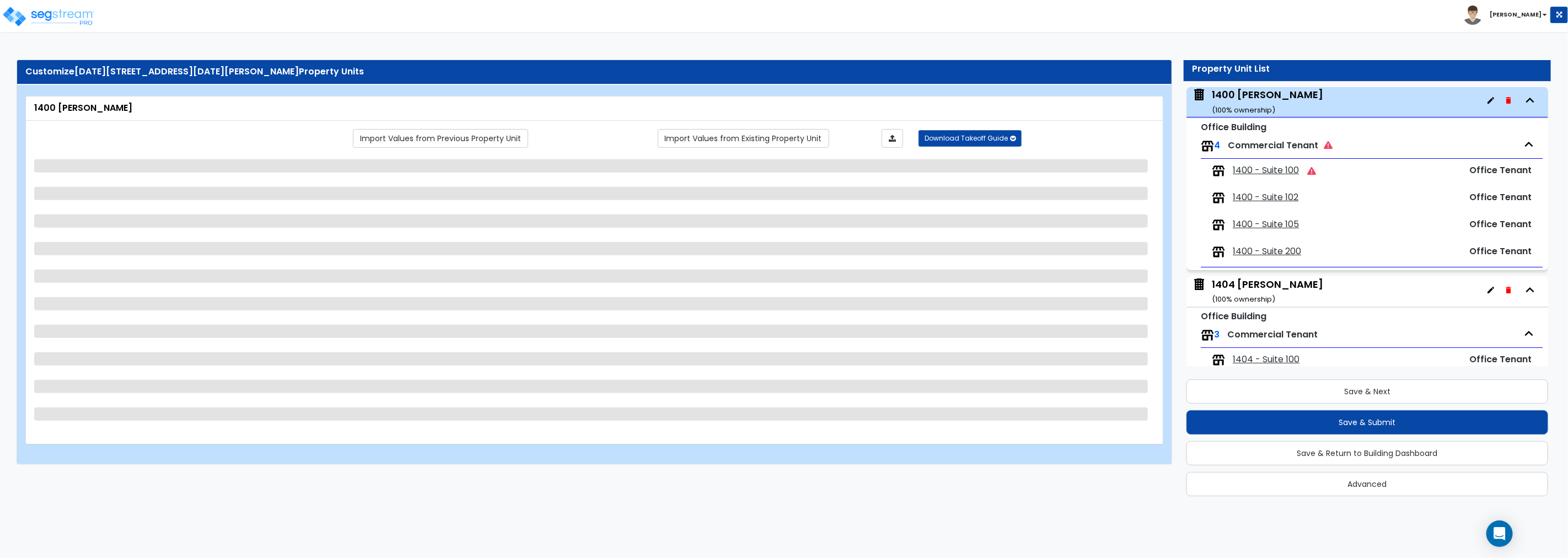
select select "1"
select select "2"
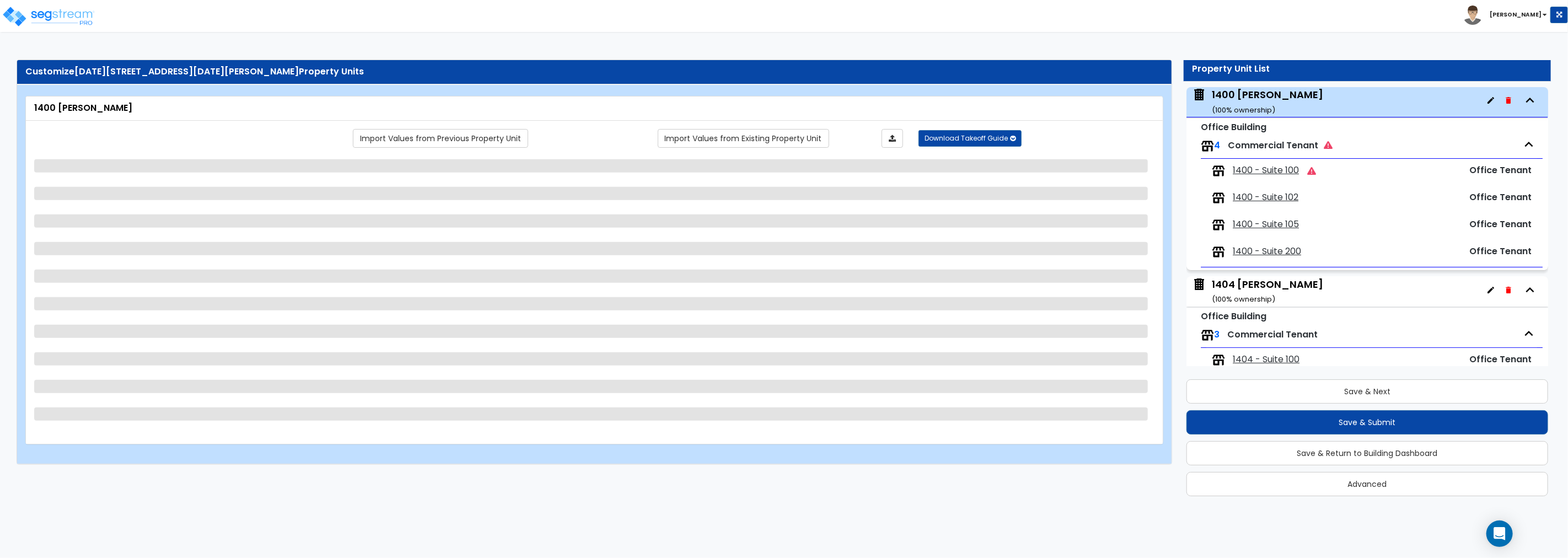
select select "1"
select select "5"
select select "1"
select select "5"
select select "1"
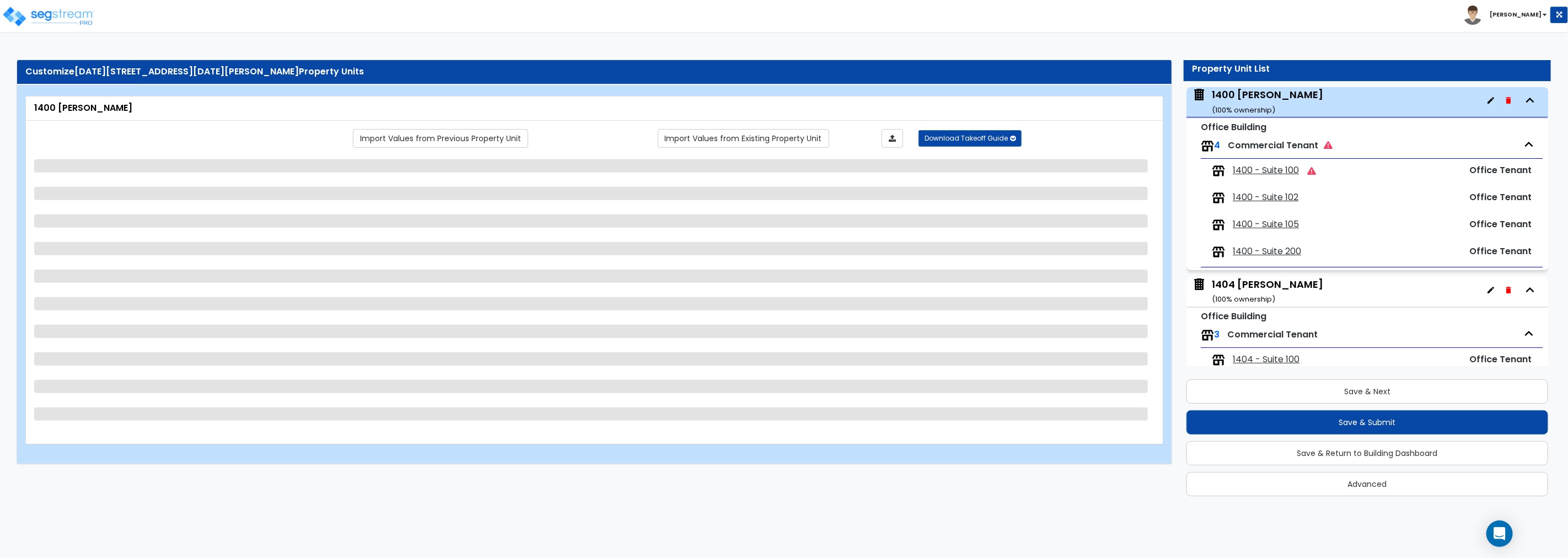
select select "5"
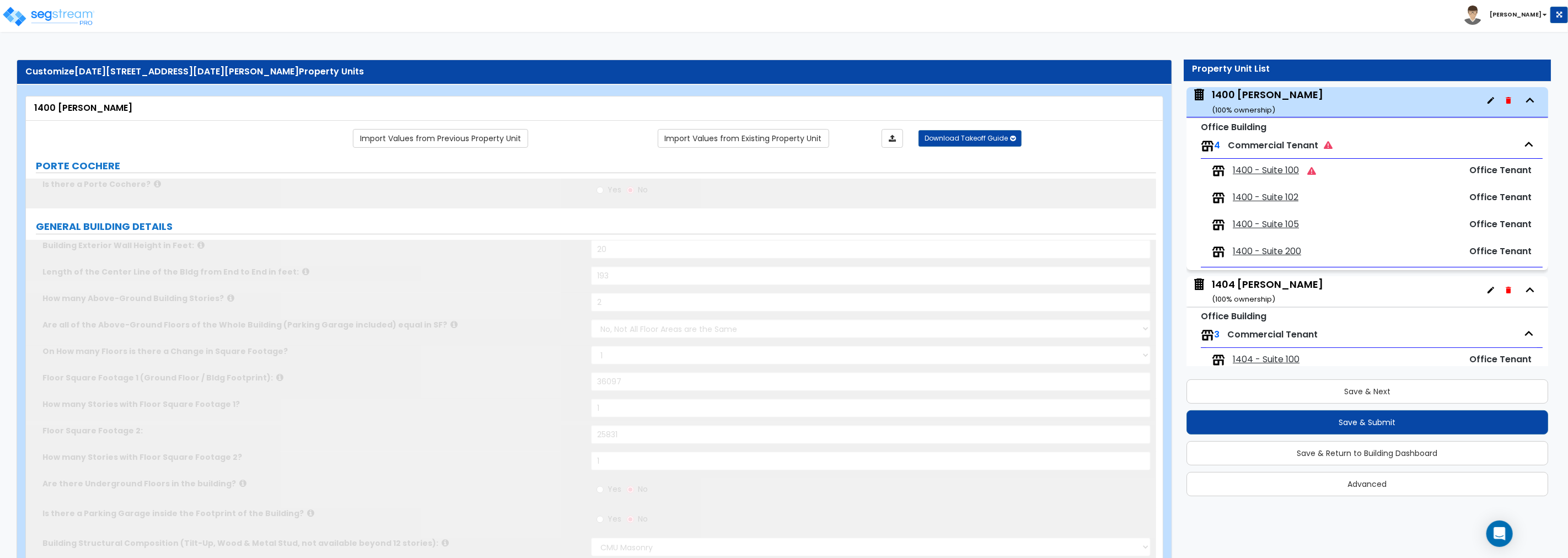
select select "1"
type input "2"
